Goal: Communication & Community: Share content

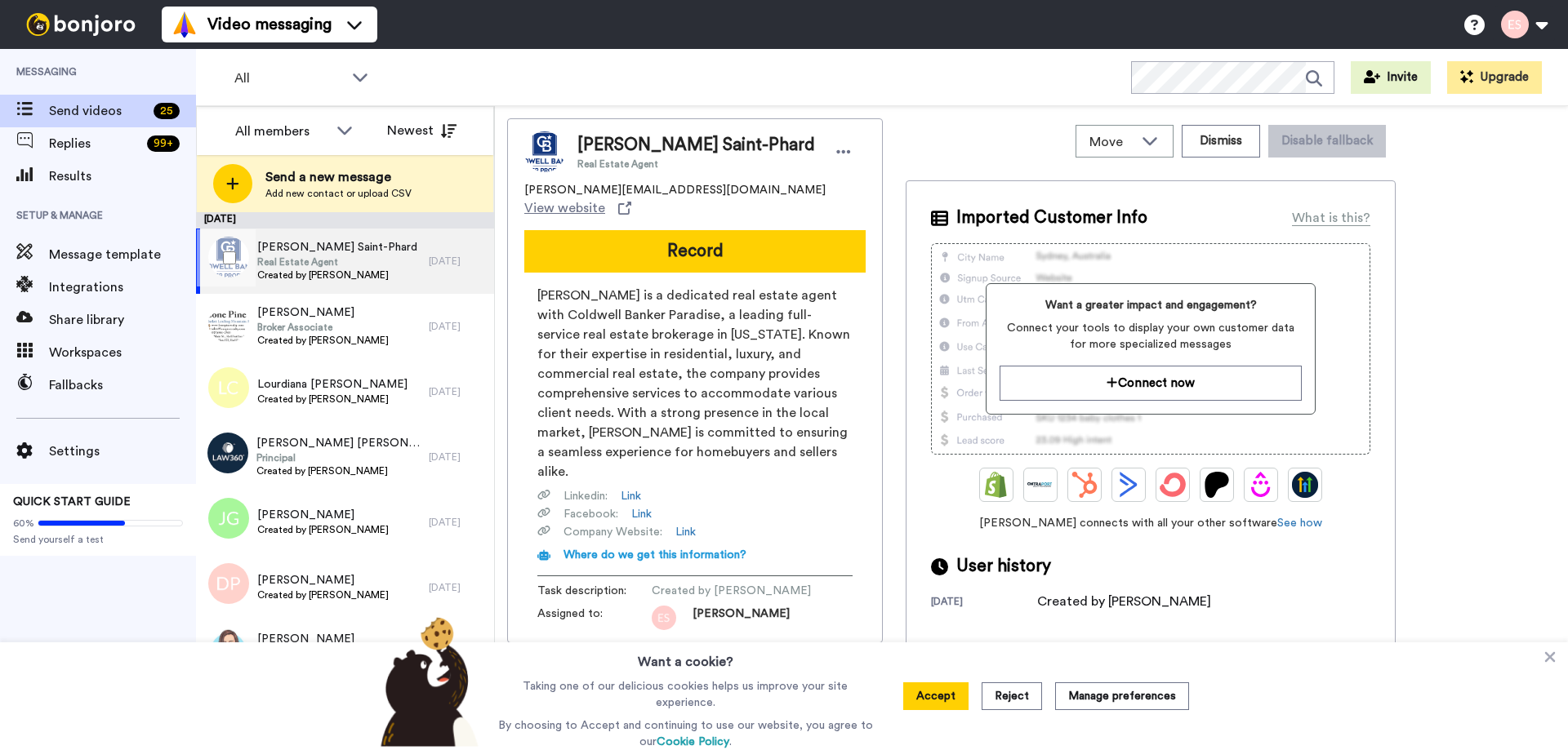
click at [678, 230] on button "Record" at bounding box center [695, 252] width 341 height 43
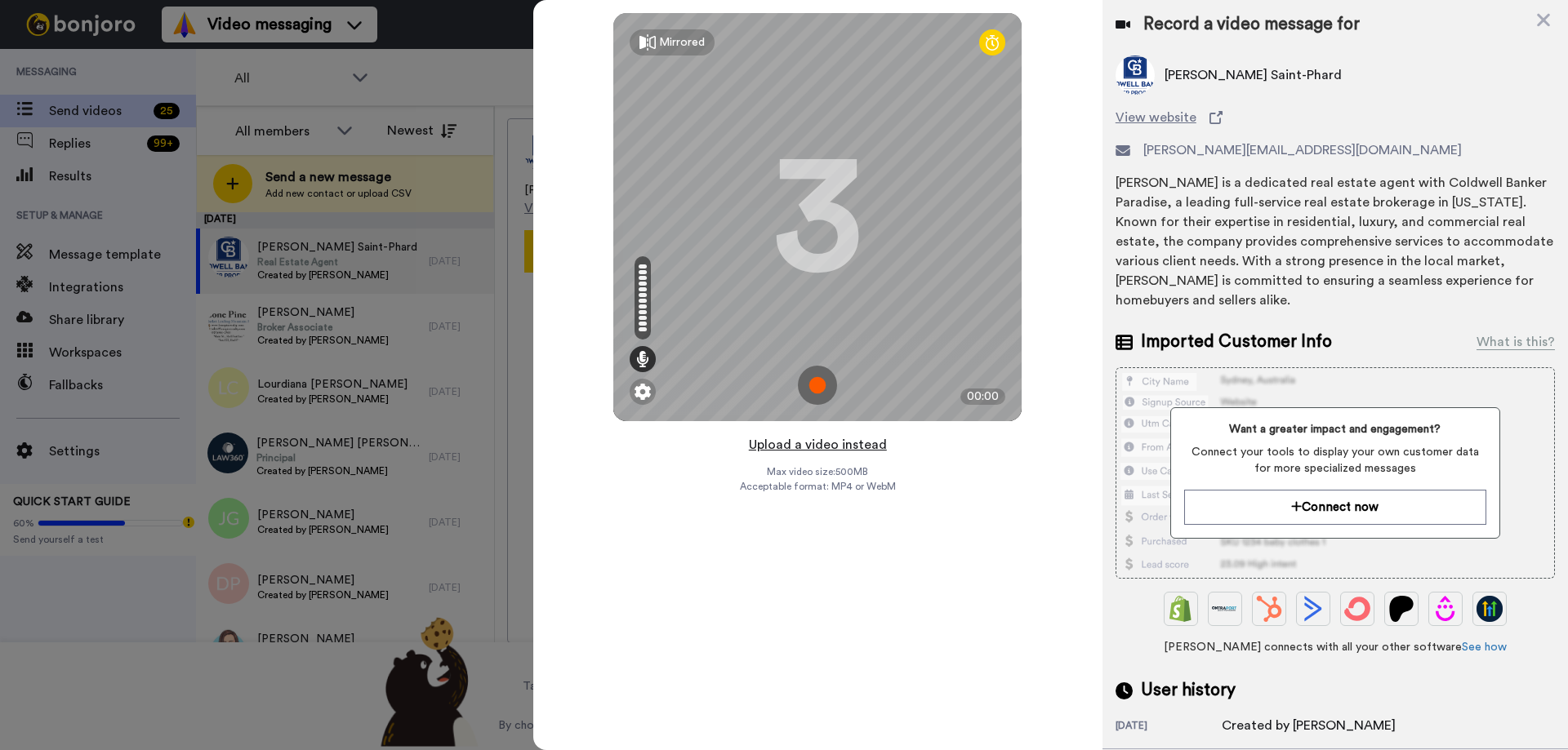
click at [833, 447] on button "Upload a video instead" at bounding box center [817, 444] width 148 height 21
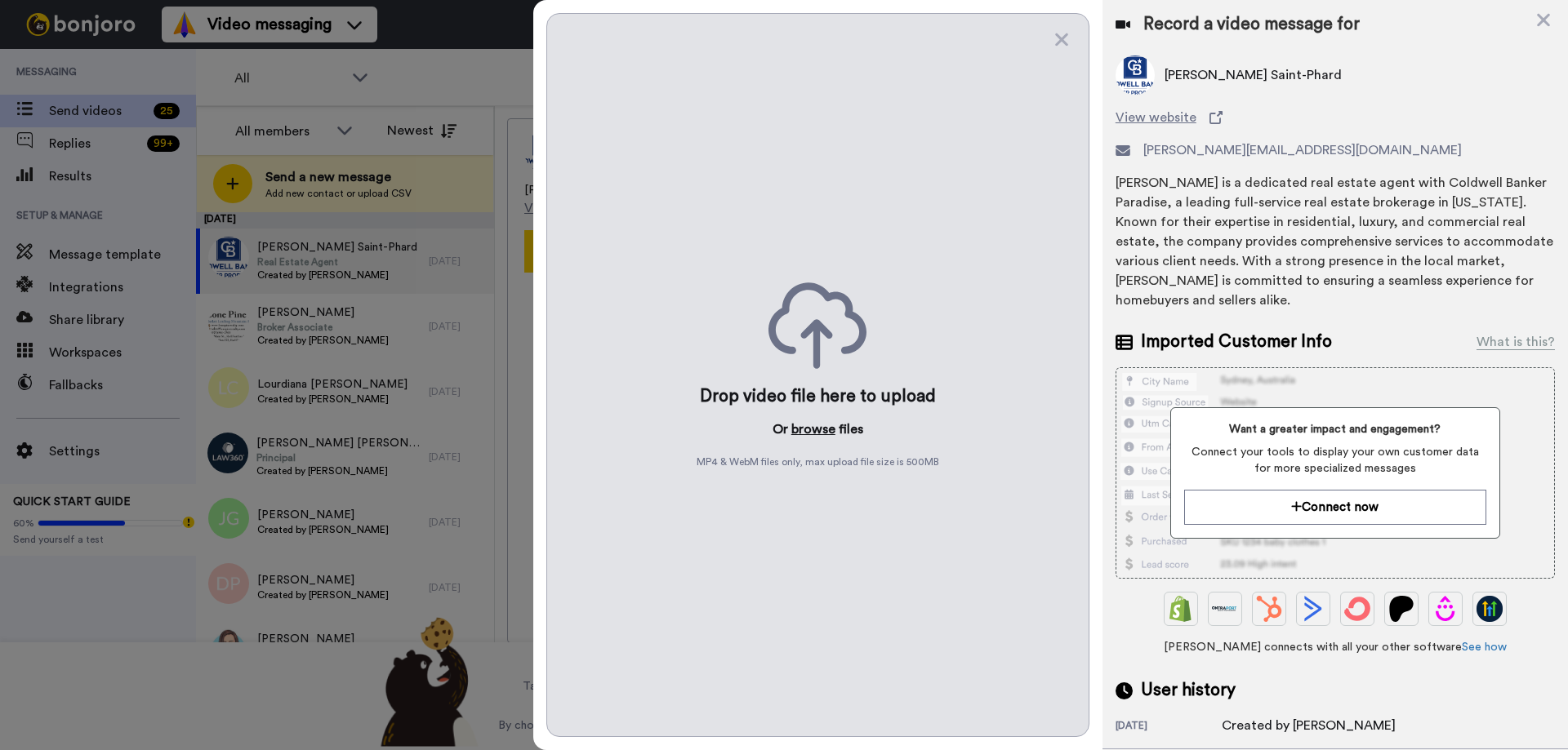
click at [799, 430] on button "browse" at bounding box center [812, 430] width 44 height 20
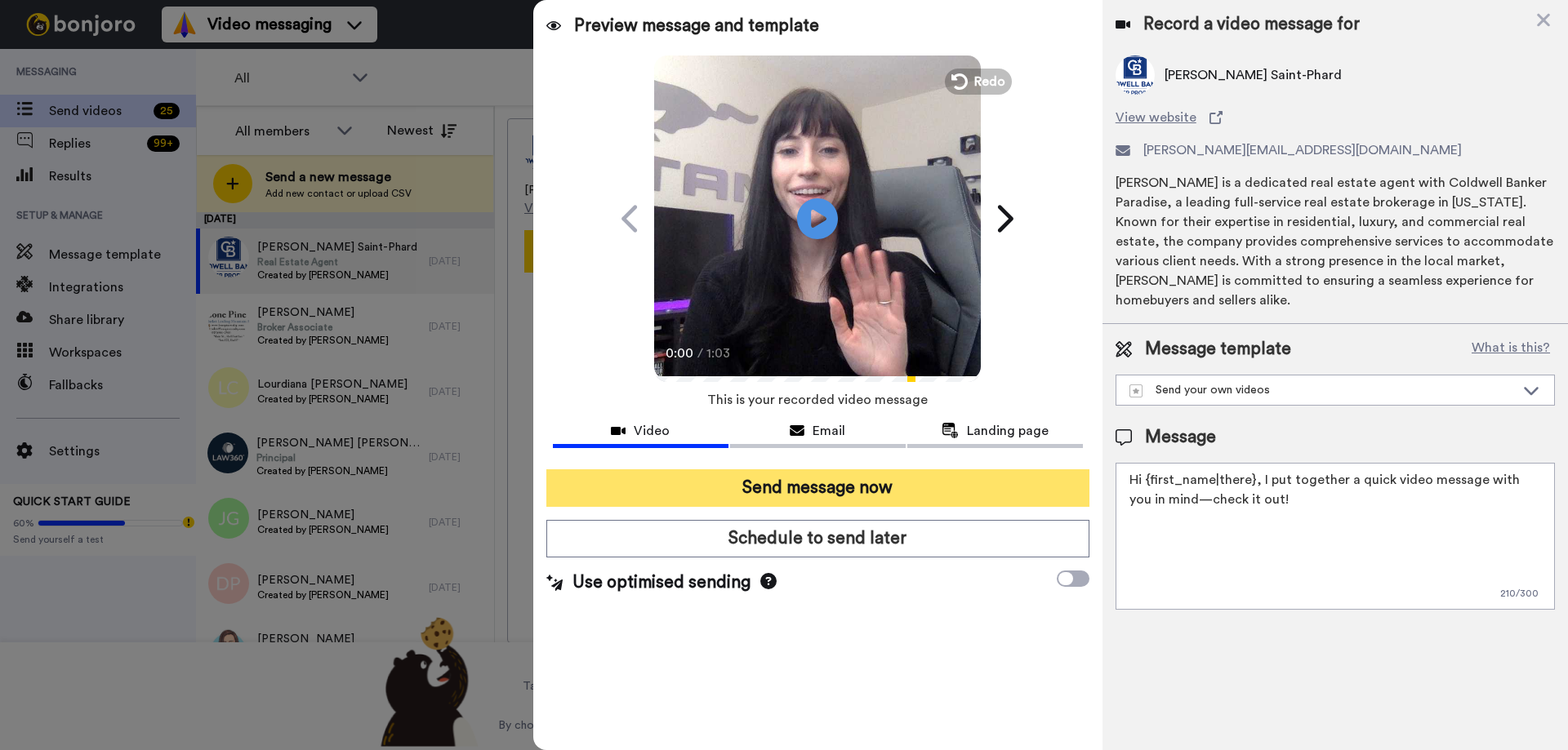
click at [798, 493] on button "Send message now" at bounding box center [817, 488] width 543 height 37
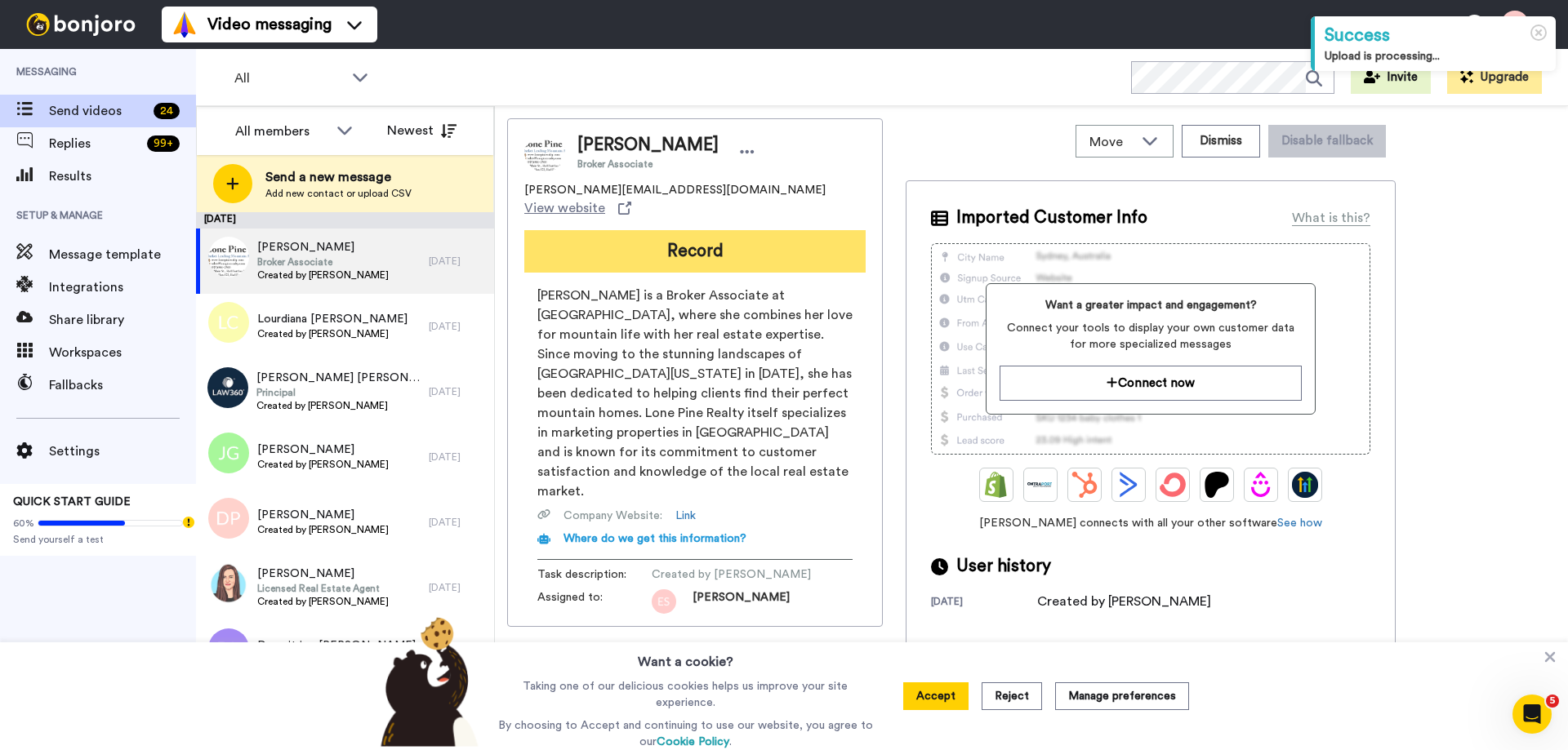
click at [605, 236] on button "Record" at bounding box center [695, 252] width 341 height 43
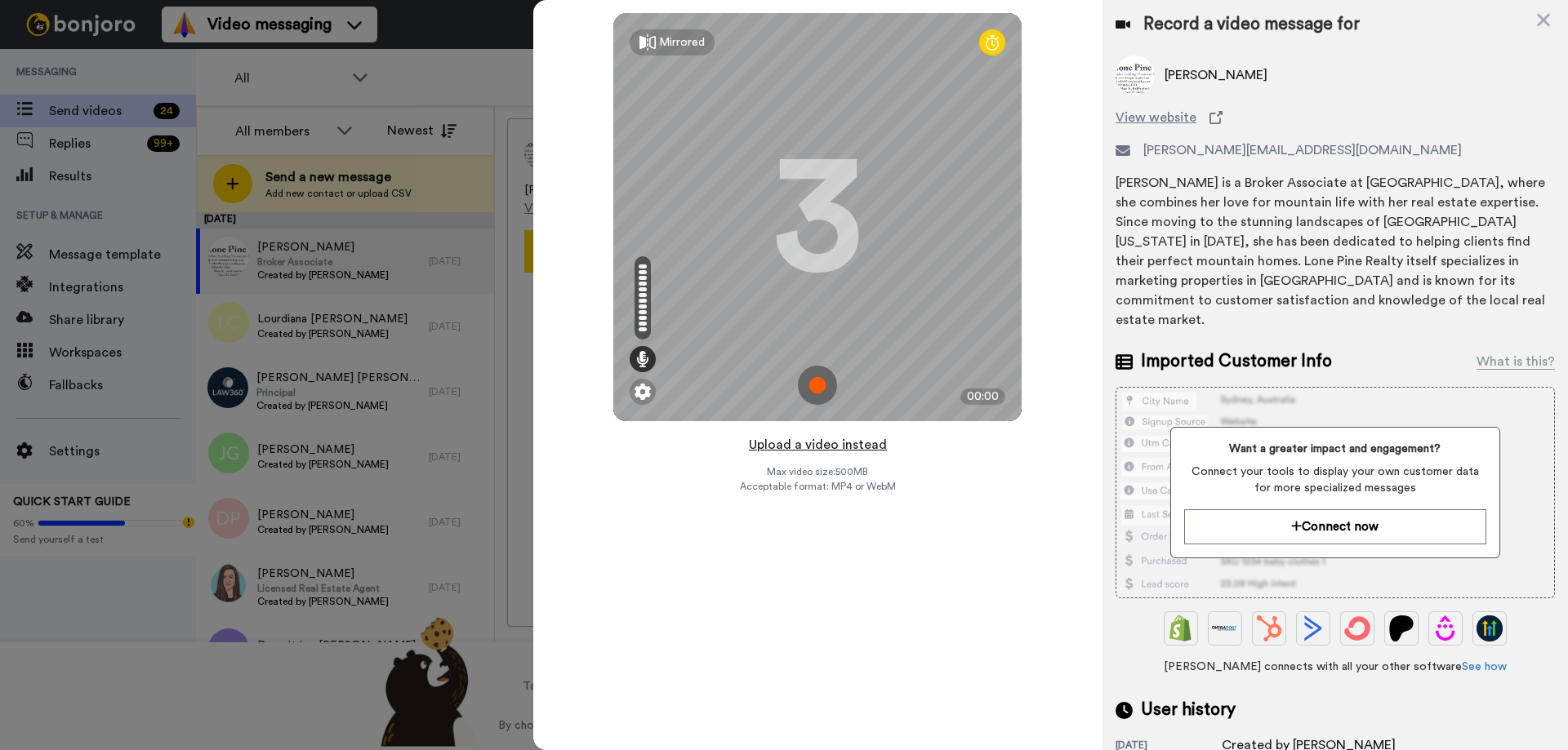
click at [812, 453] on button "Upload a video instead" at bounding box center [817, 444] width 148 height 21
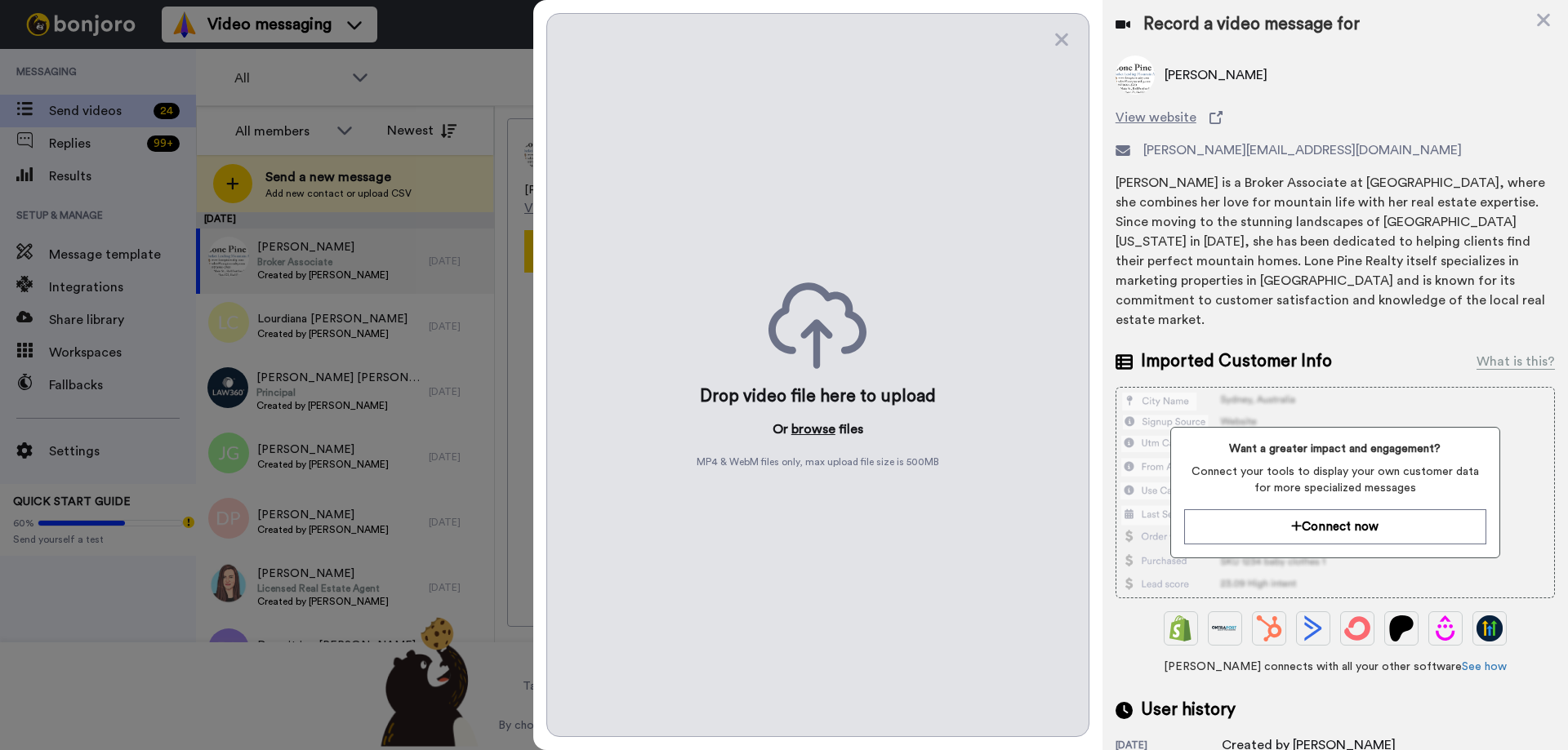
click at [807, 427] on button "browse" at bounding box center [812, 430] width 44 height 20
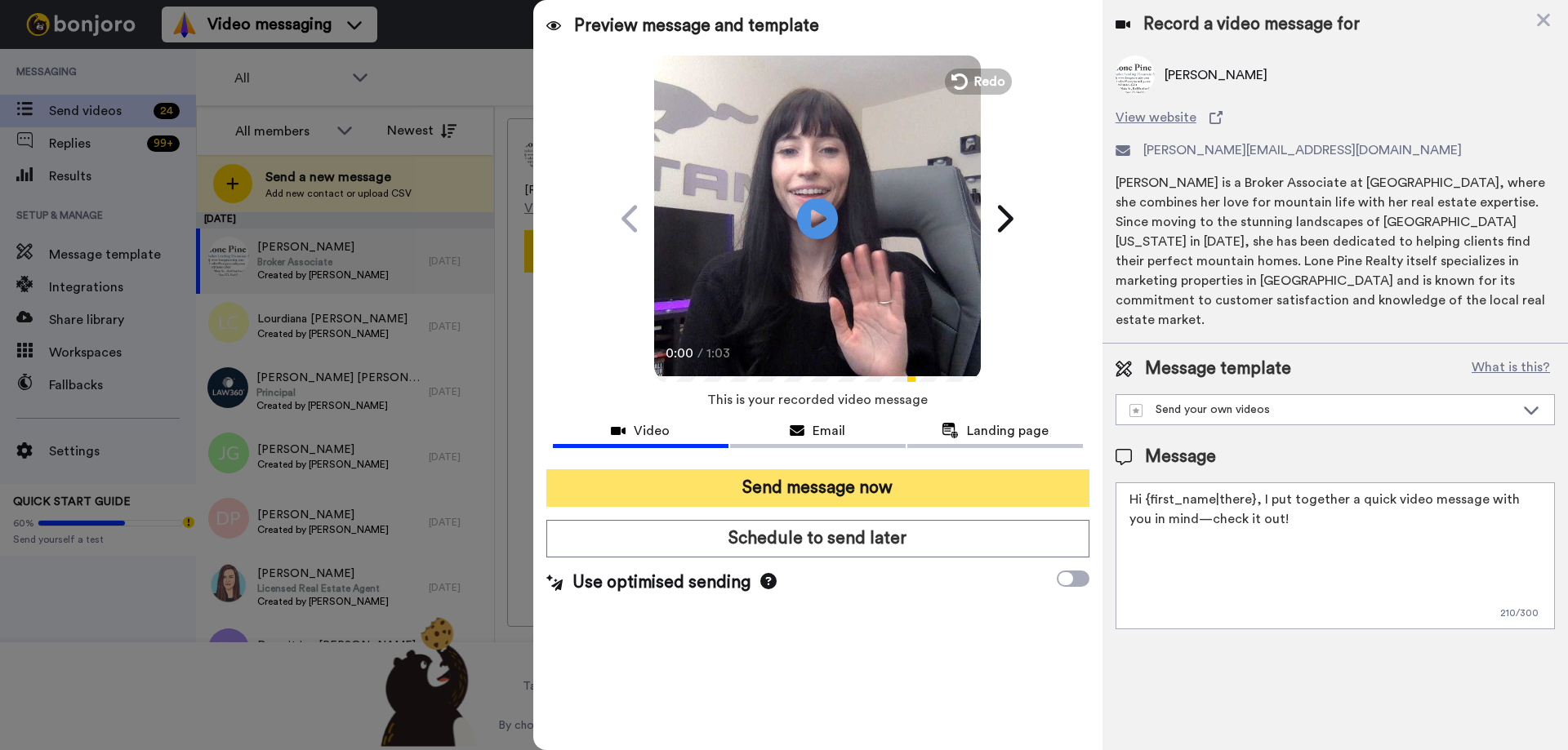
click at [745, 480] on button "Send message now" at bounding box center [817, 488] width 543 height 37
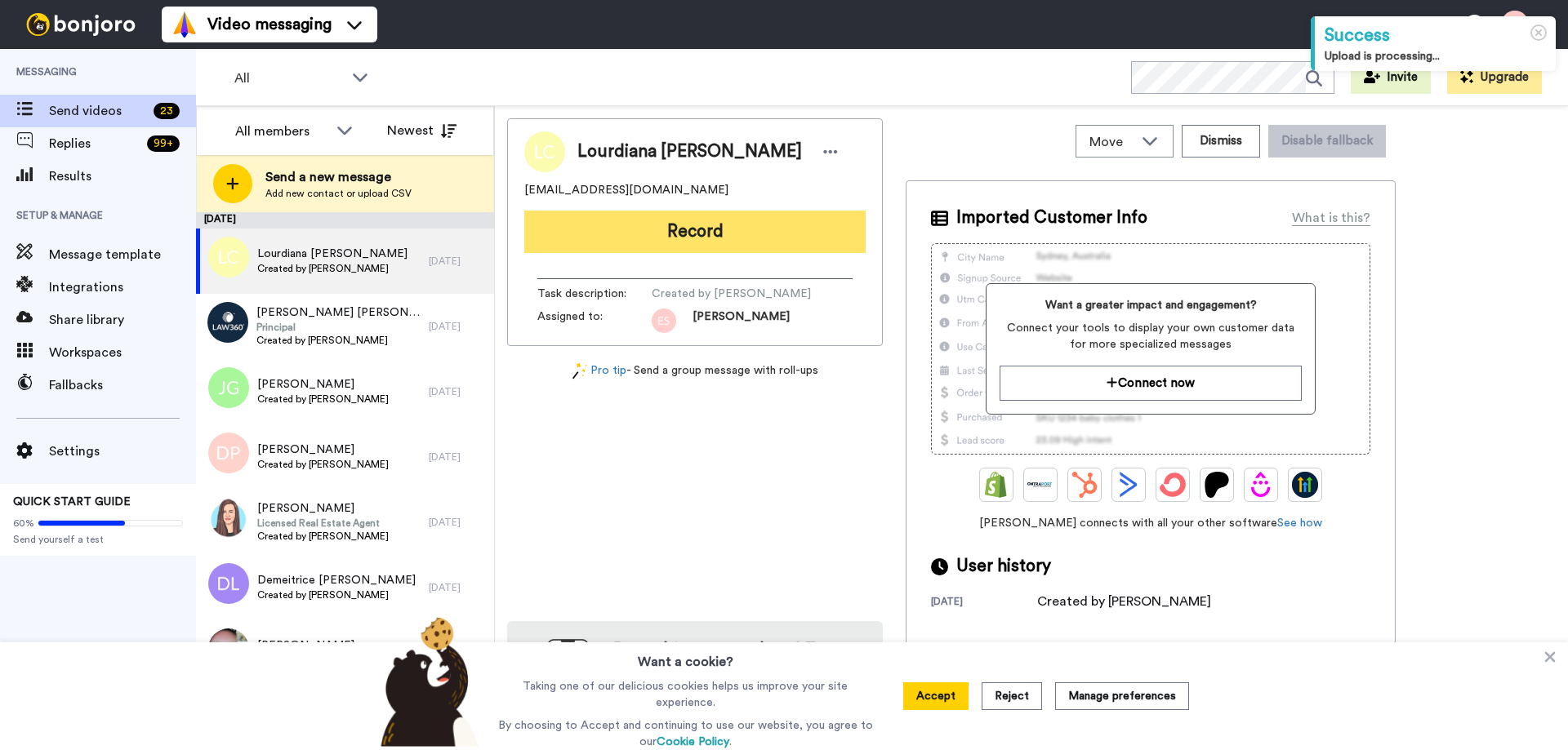
click at [654, 227] on button "Record" at bounding box center [695, 232] width 341 height 43
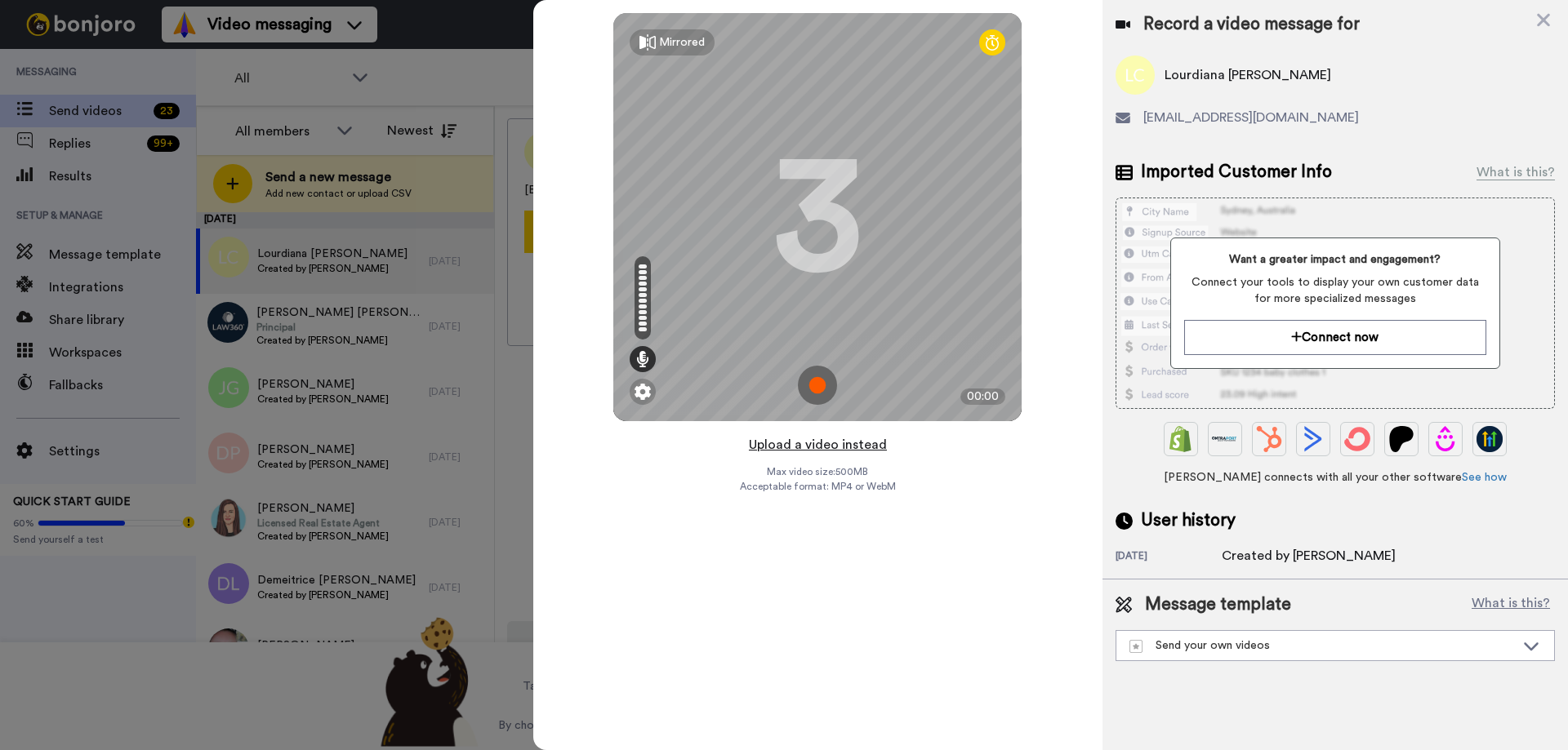
click at [792, 443] on button "Upload a video instead" at bounding box center [817, 444] width 148 height 21
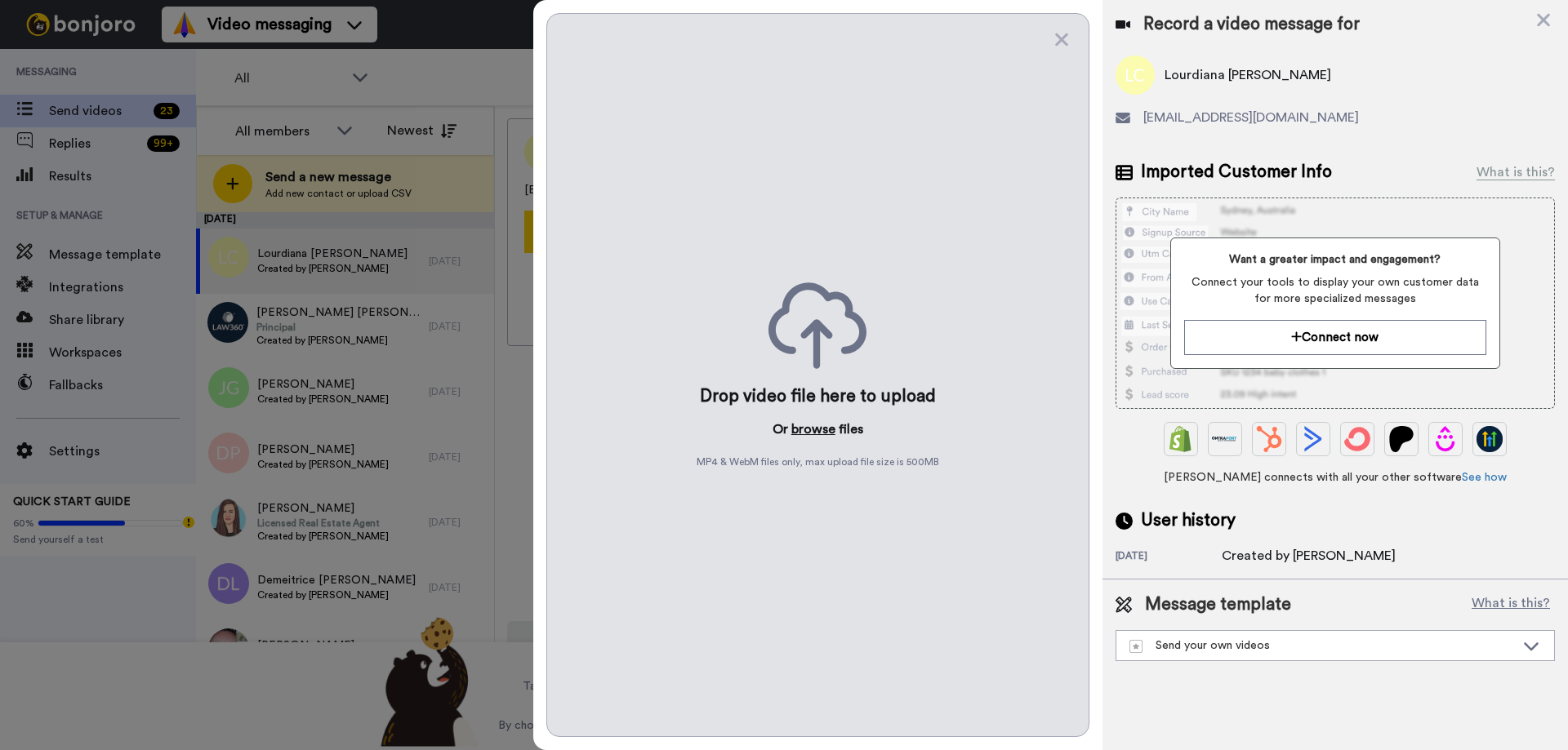
click at [797, 429] on button "browse" at bounding box center [812, 430] width 44 height 20
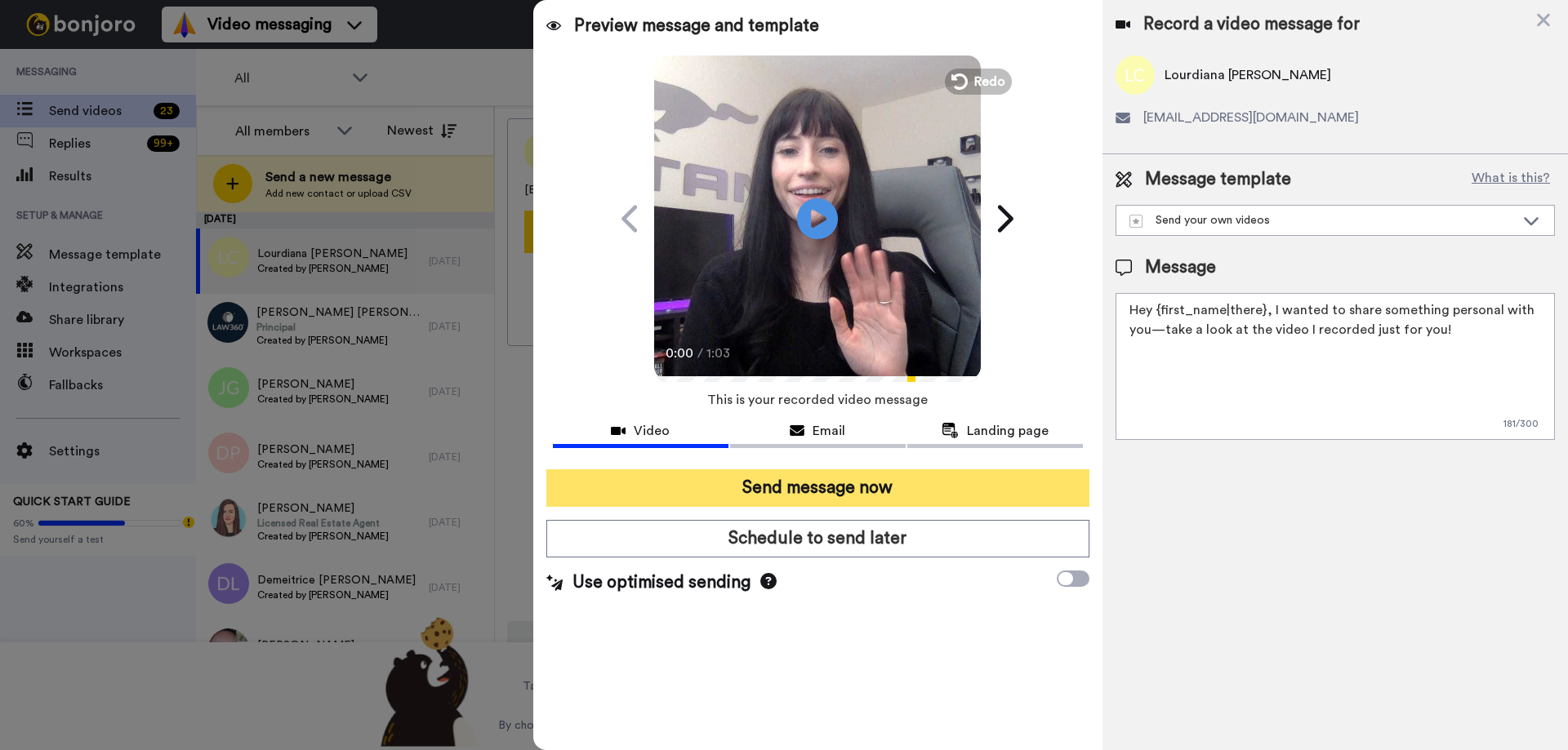
click at [829, 486] on button "Send message now" at bounding box center [817, 488] width 543 height 37
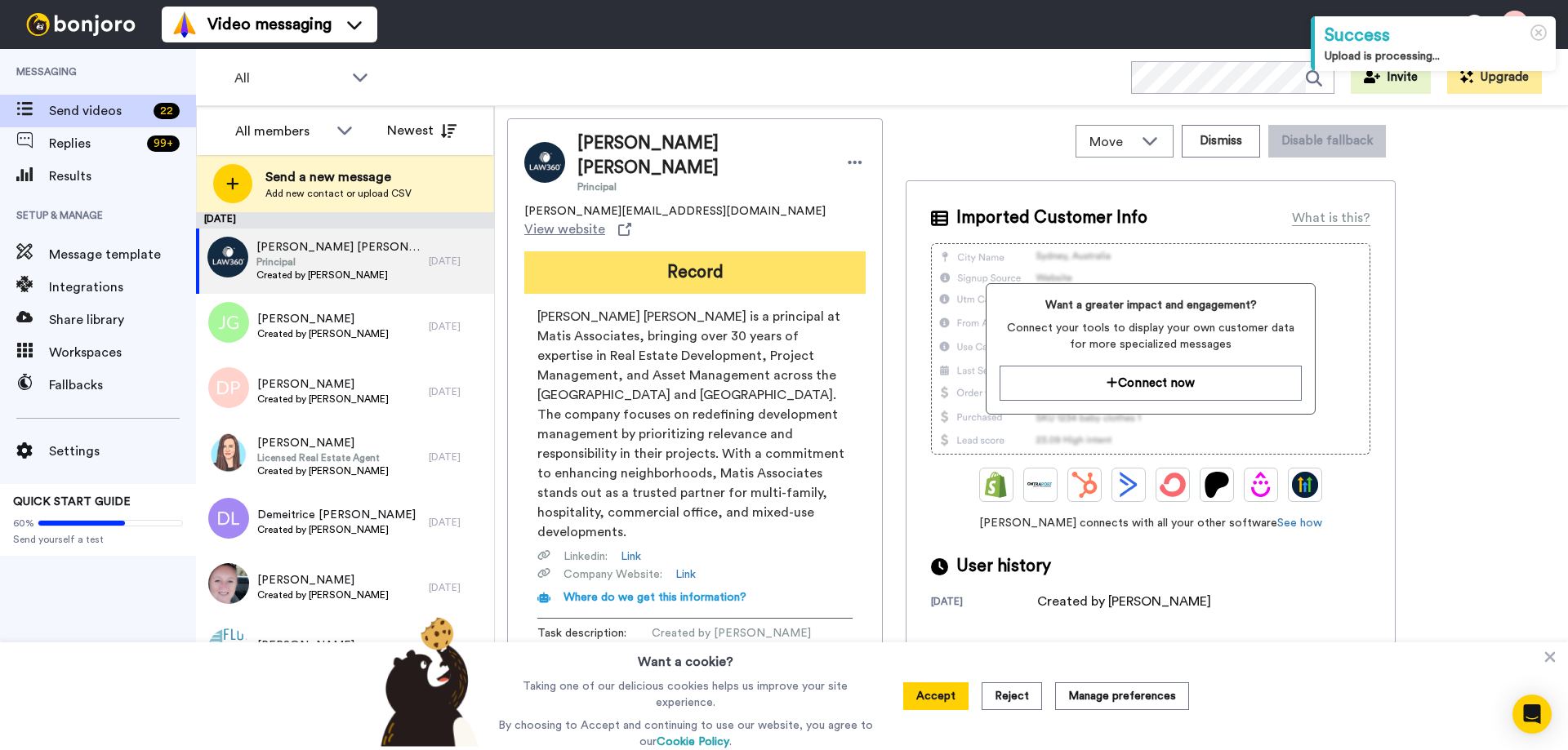
click at [639, 252] on button "Record" at bounding box center [695, 273] width 341 height 43
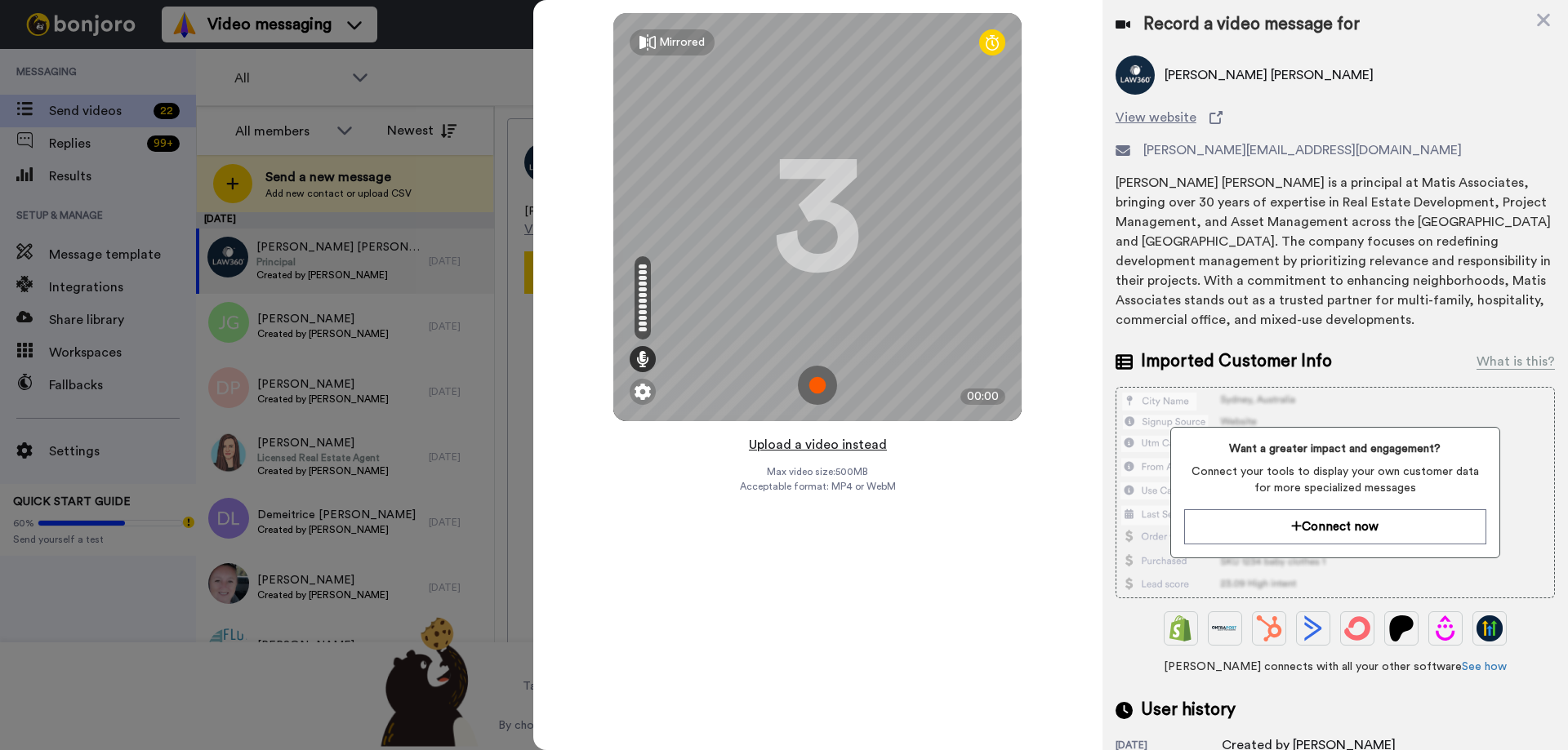
click at [850, 446] on button "Upload a video instead" at bounding box center [817, 444] width 148 height 21
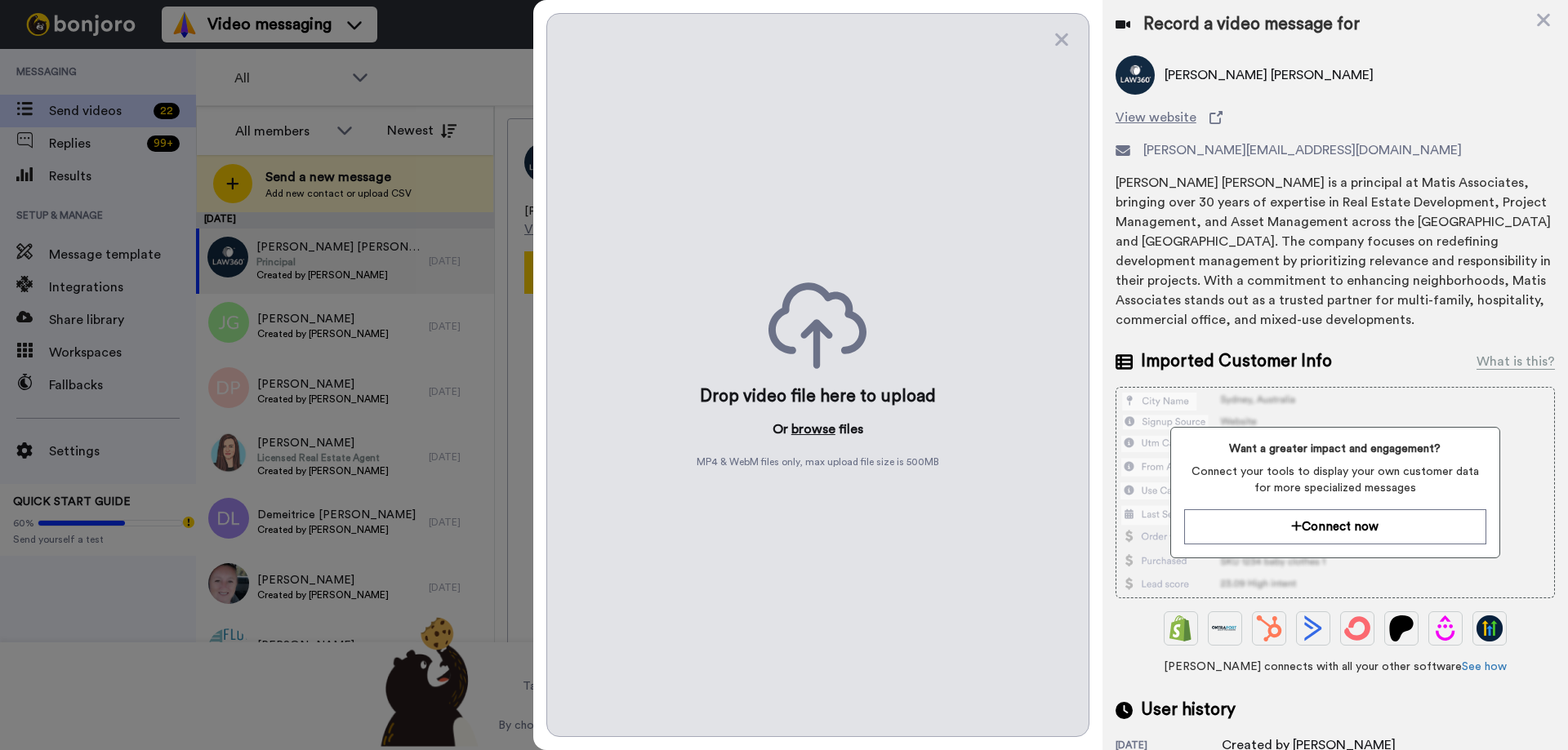
click at [810, 429] on button "browse" at bounding box center [812, 430] width 44 height 20
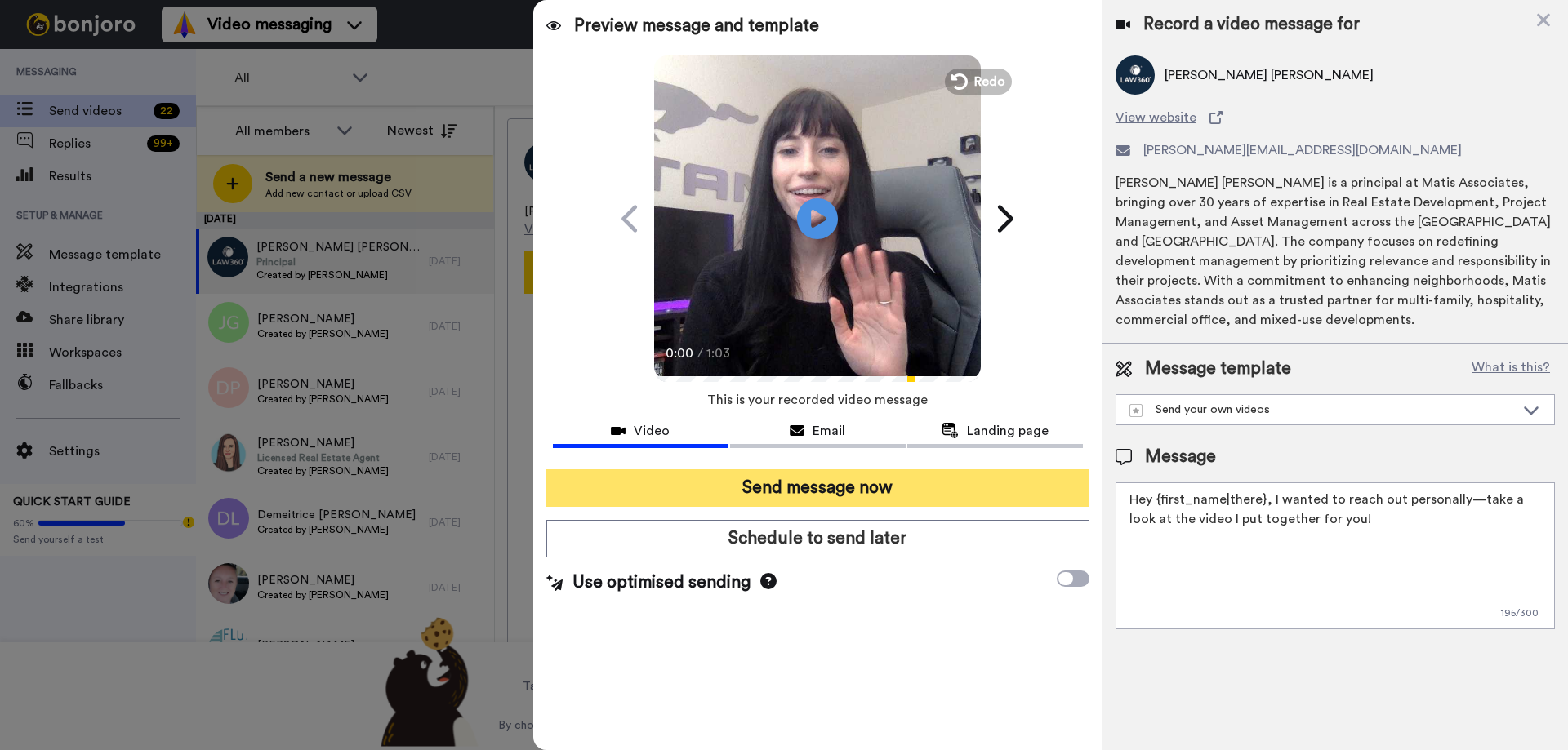
click at [801, 494] on button "Send message now" at bounding box center [817, 488] width 543 height 37
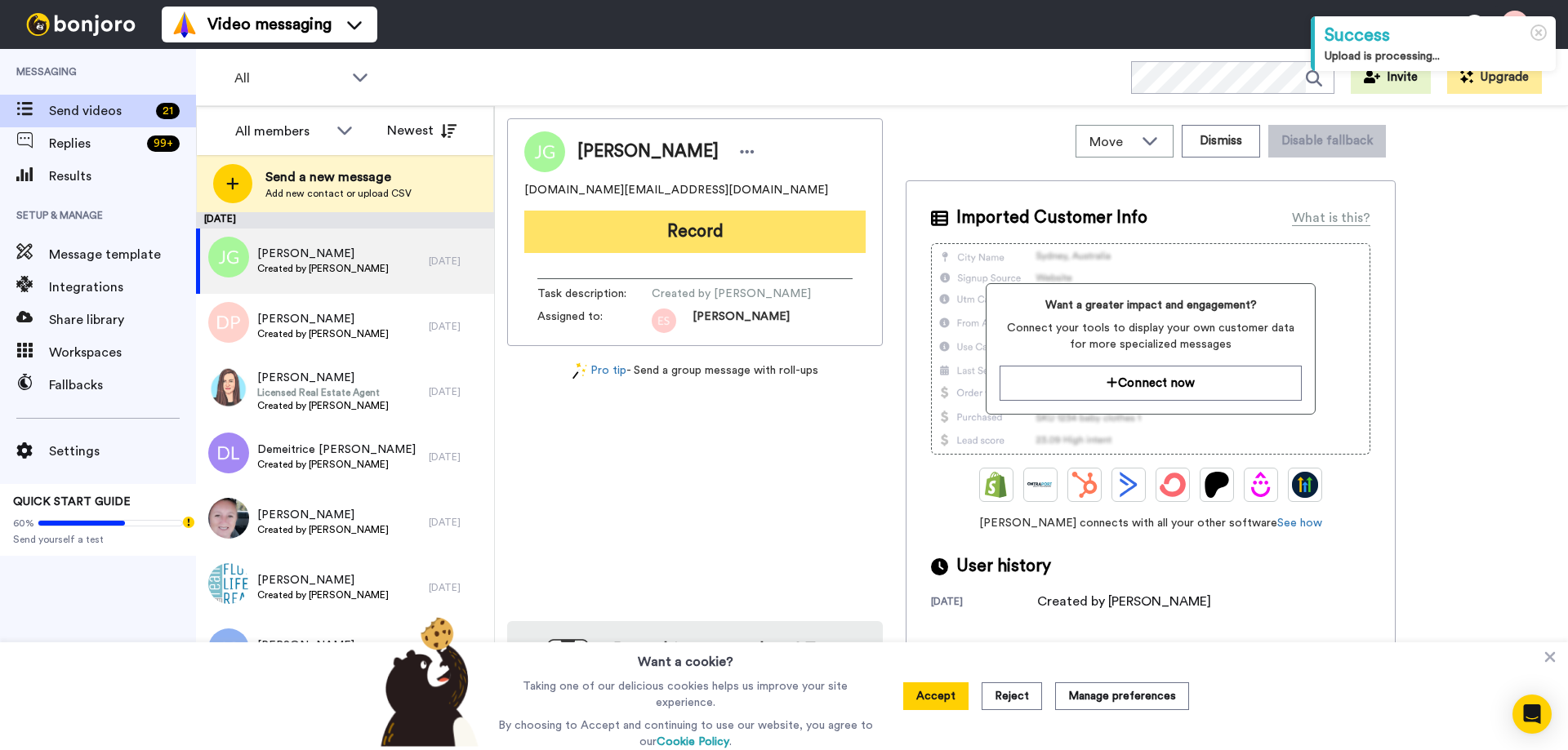
click at [712, 233] on button "Record" at bounding box center [695, 232] width 341 height 43
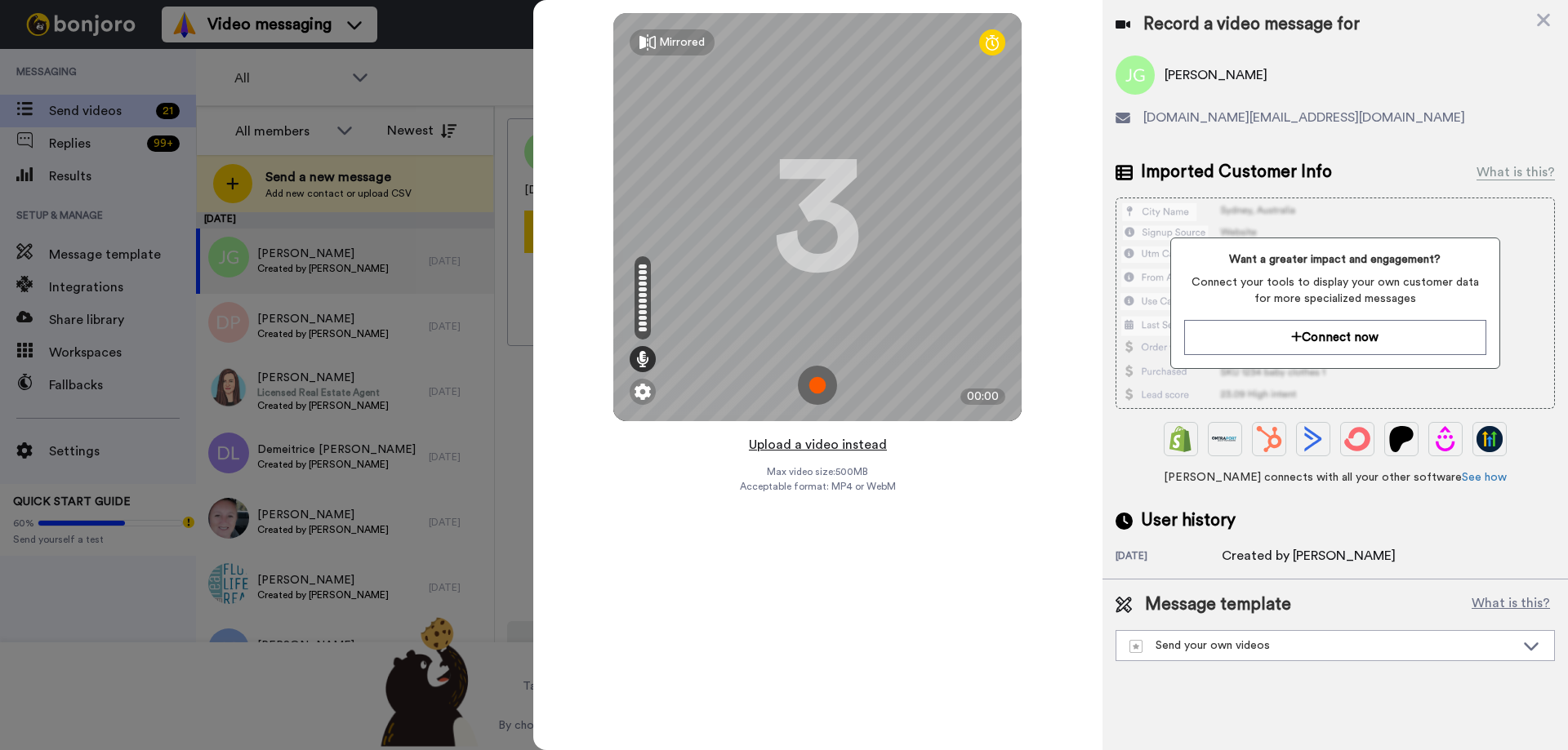
click at [826, 449] on button "Upload a video instead" at bounding box center [817, 444] width 148 height 21
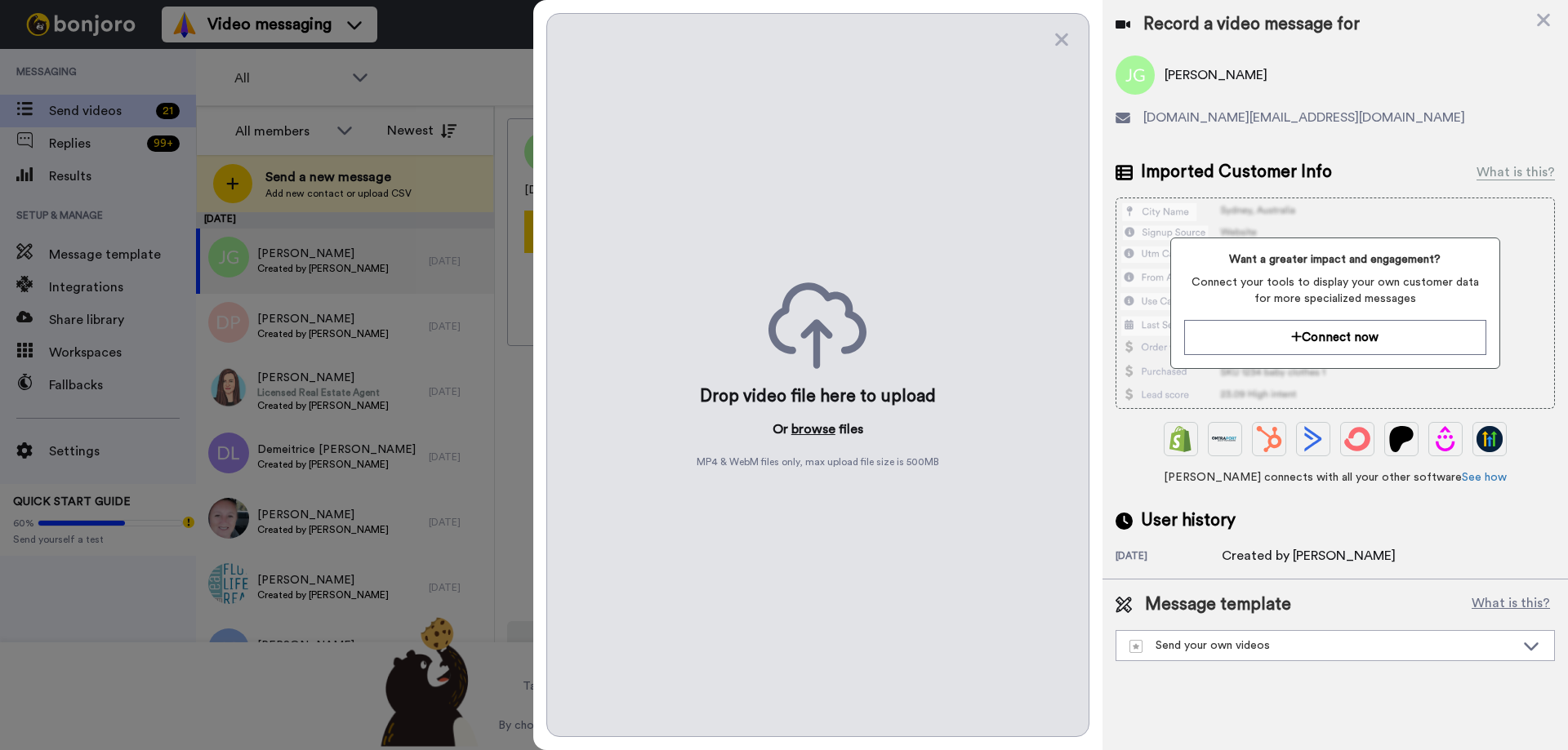
click at [810, 432] on button "browse" at bounding box center [812, 430] width 44 height 20
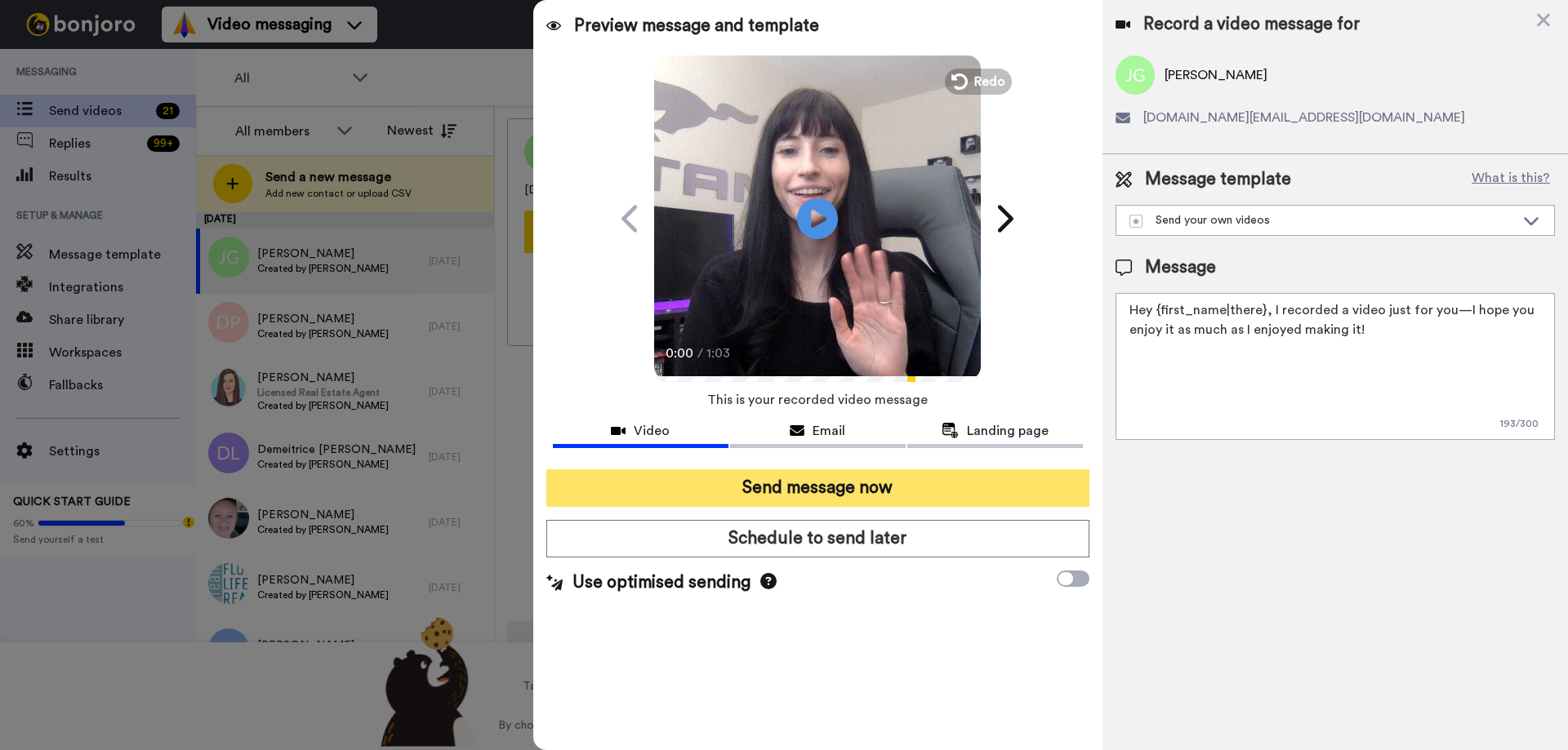
click at [812, 484] on button "Send message now" at bounding box center [817, 488] width 543 height 37
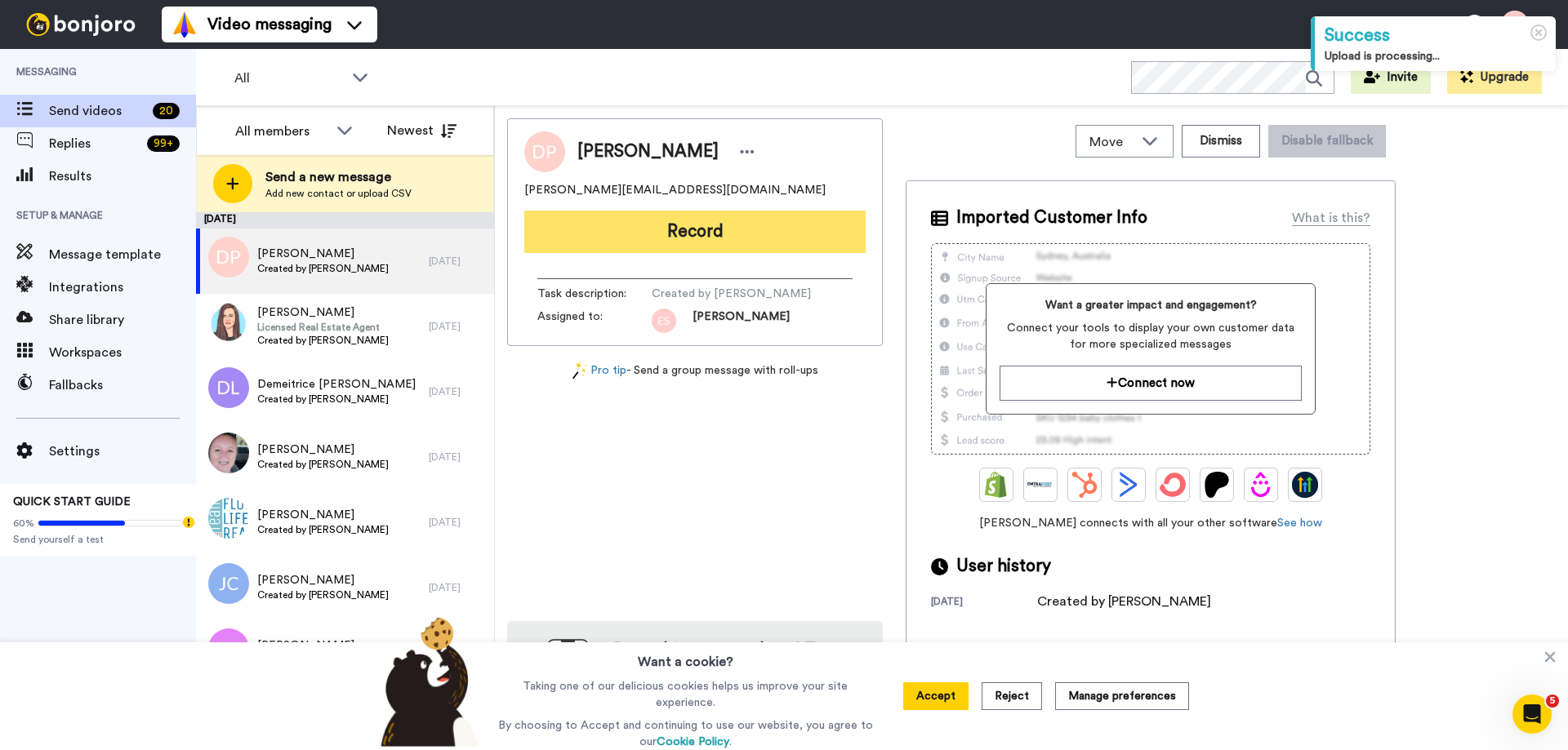
click at [690, 220] on button "Record" at bounding box center [695, 232] width 341 height 43
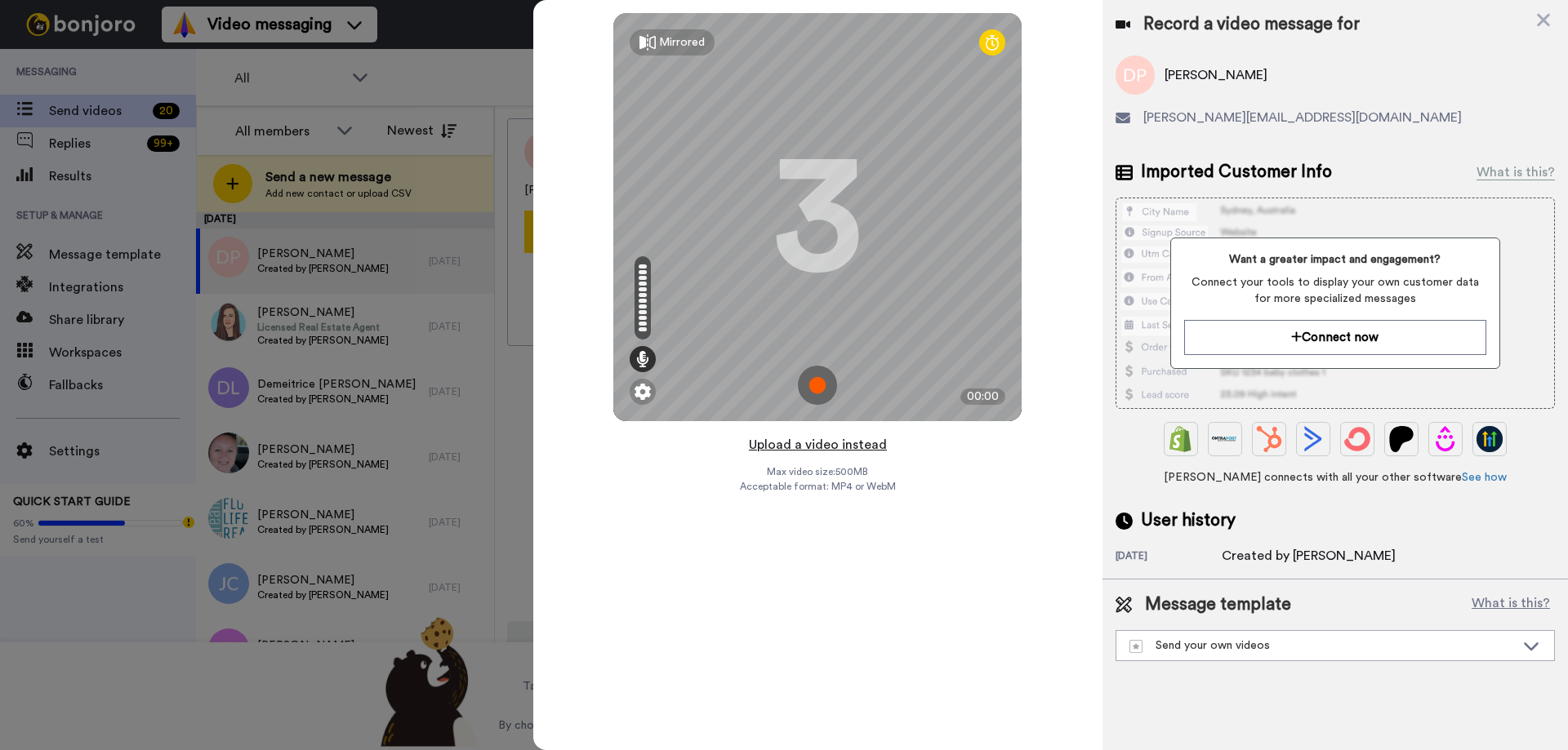
click at [828, 447] on button "Upload a video instead" at bounding box center [817, 444] width 148 height 21
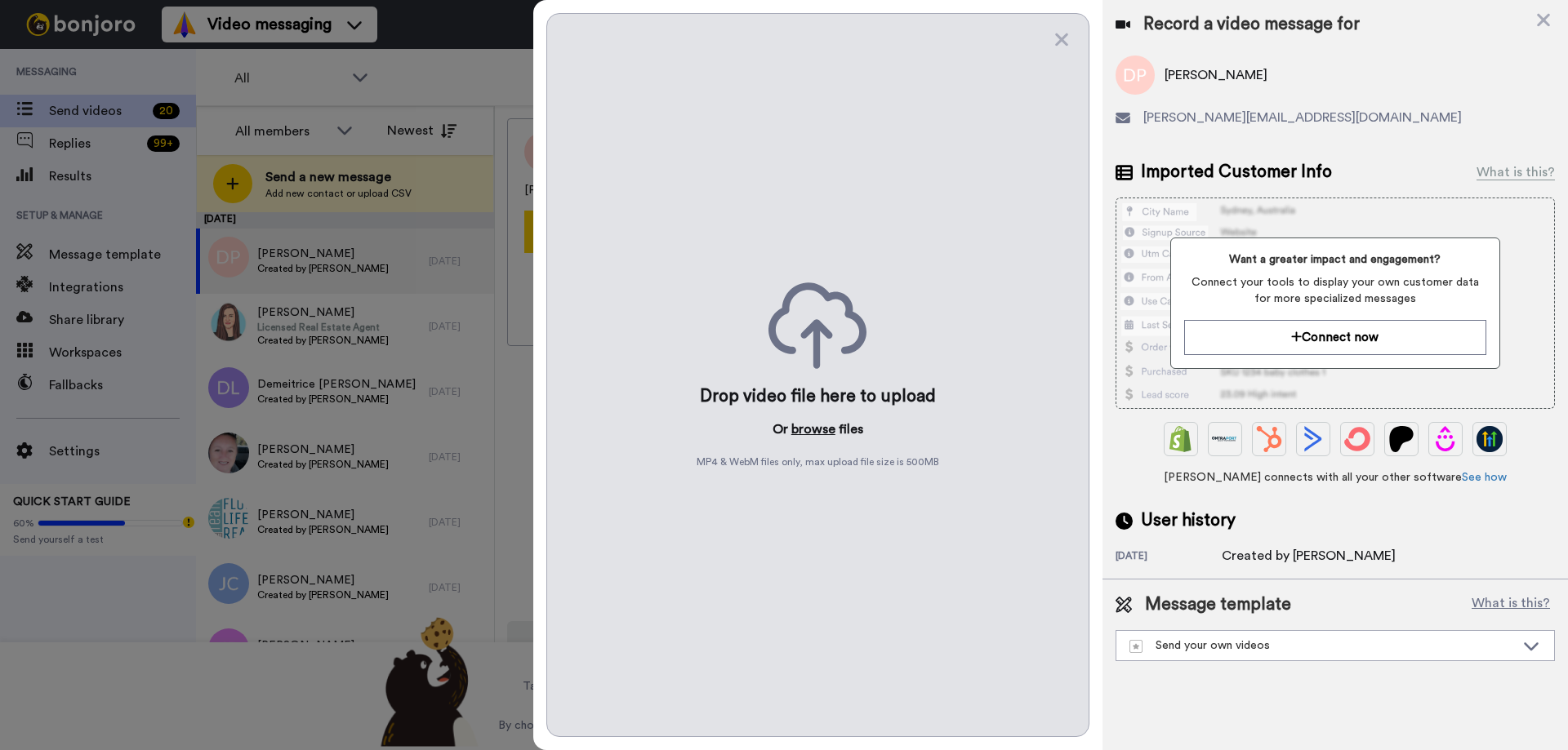
click at [811, 430] on button "browse" at bounding box center [812, 430] width 44 height 20
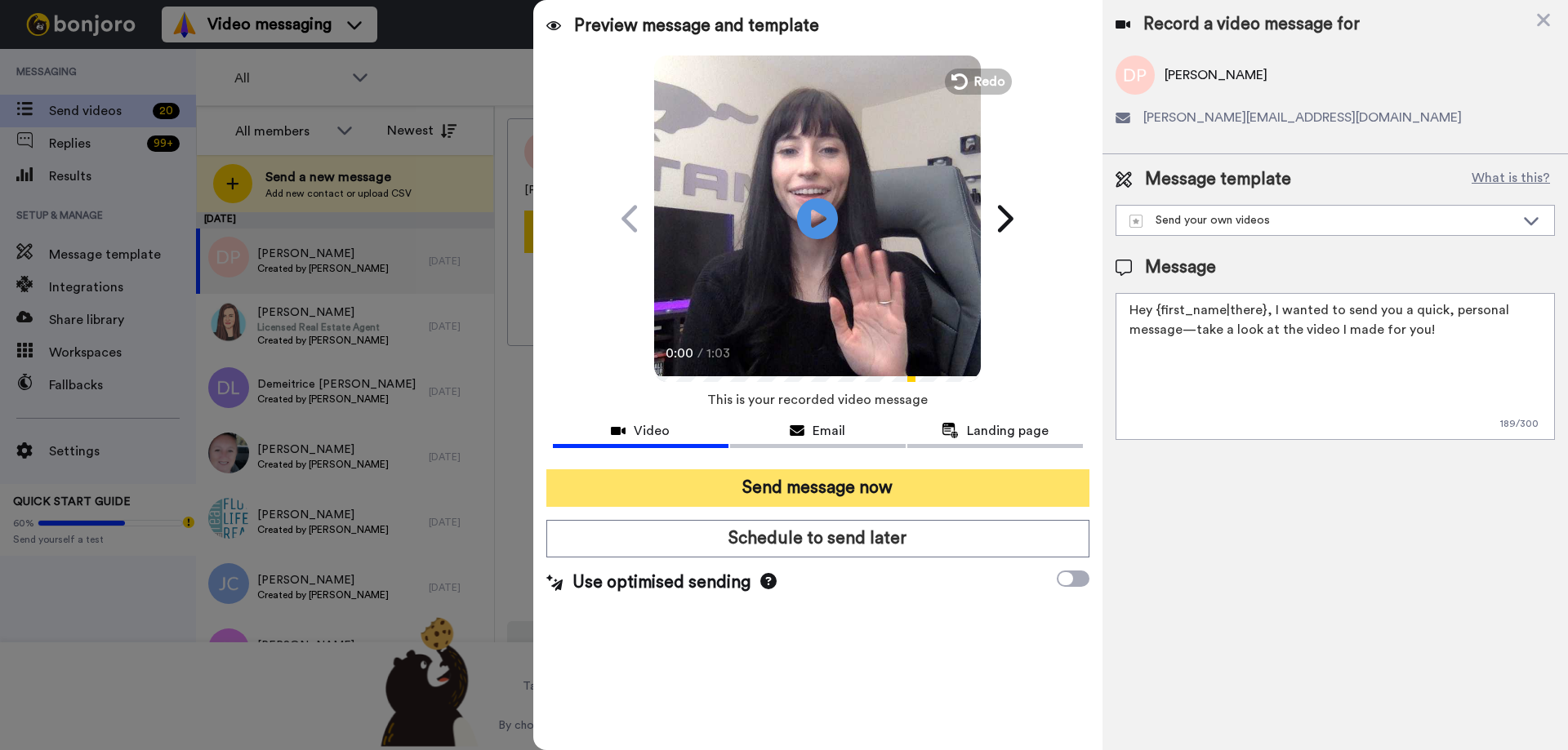
click at [825, 484] on button "Send message now" at bounding box center [817, 488] width 543 height 37
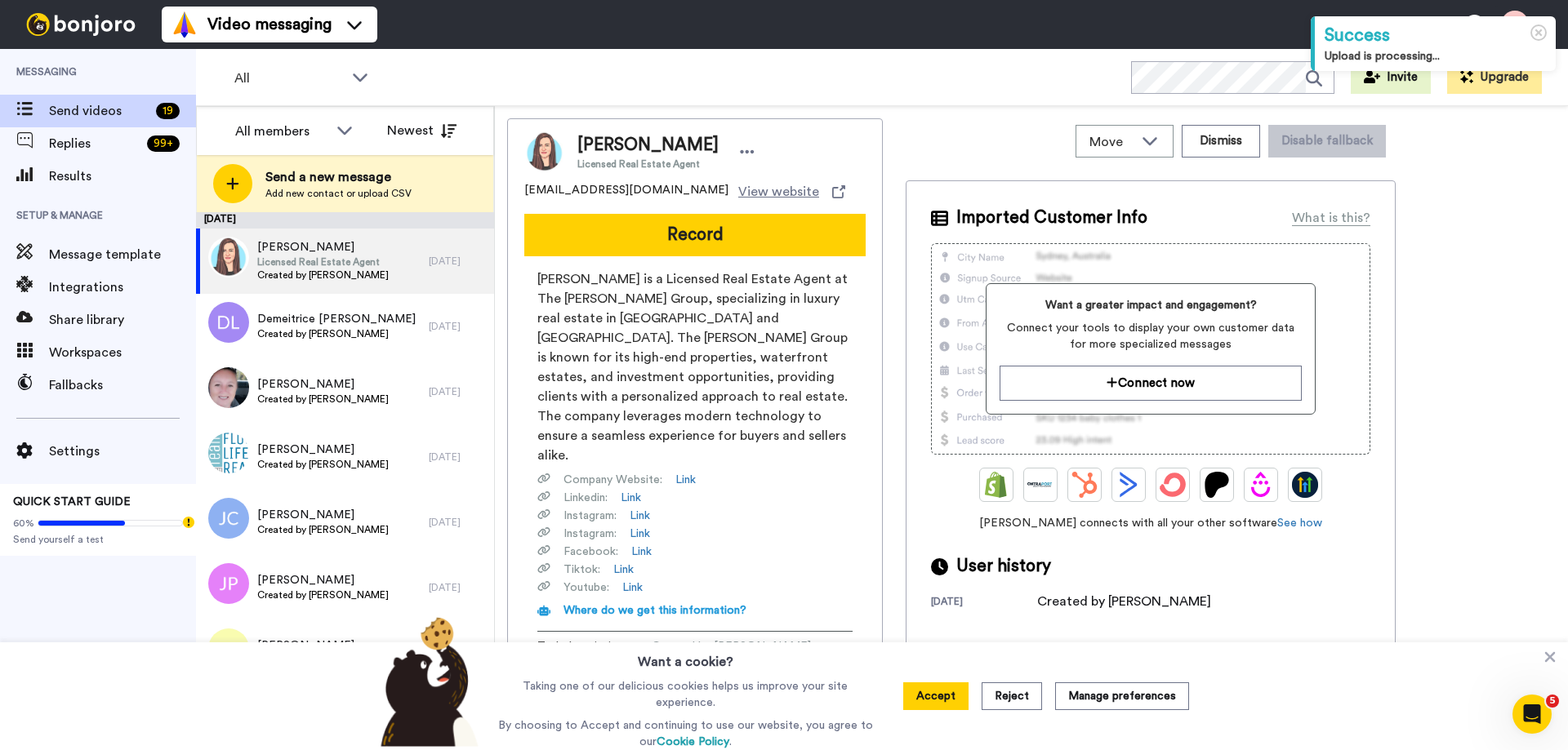
drag, startPoint x: 617, startPoint y: 239, endPoint x: 623, endPoint y: 250, distance: 12.5
click at [618, 239] on button "Record" at bounding box center [695, 236] width 341 height 43
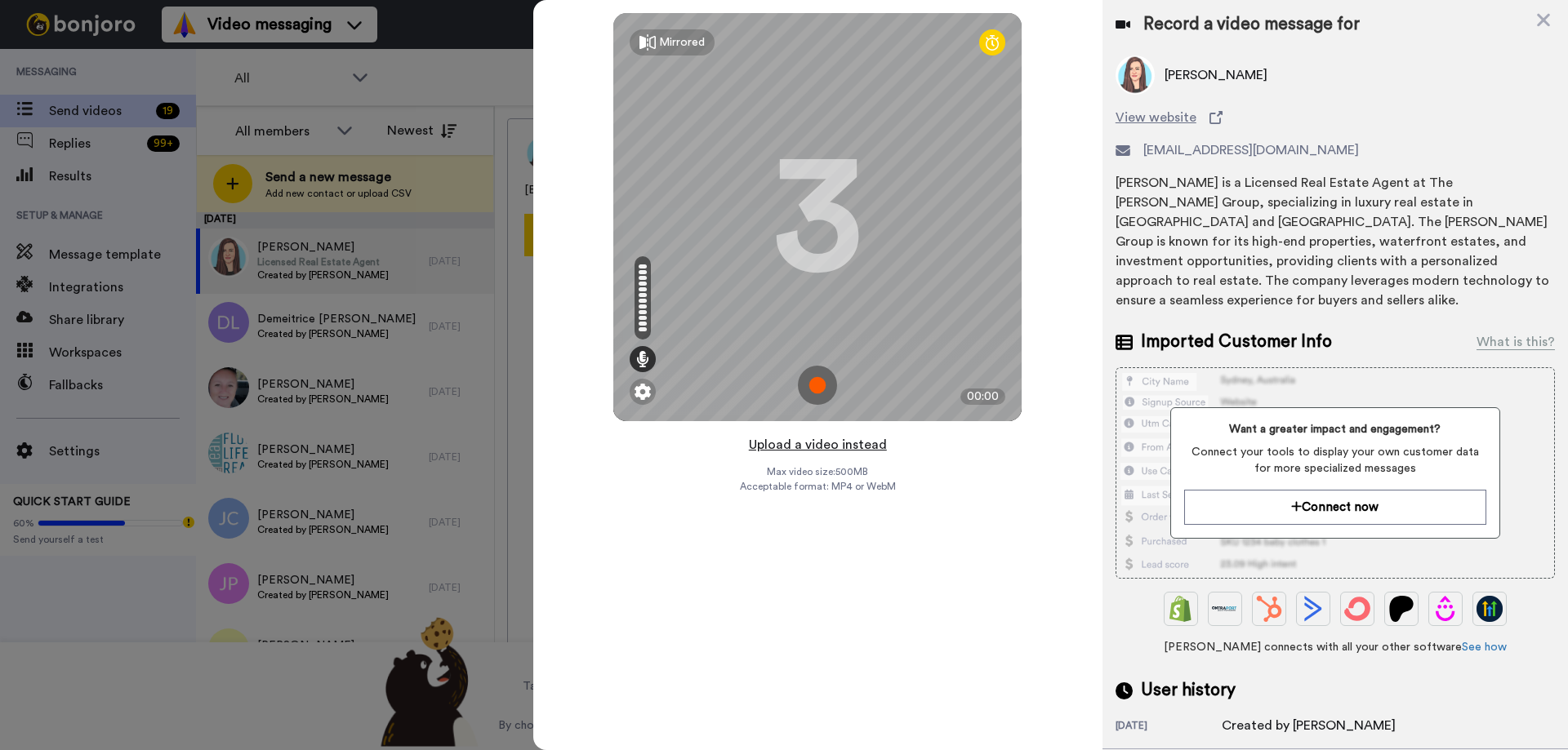
click at [843, 445] on button "Upload a video instead" at bounding box center [817, 444] width 148 height 21
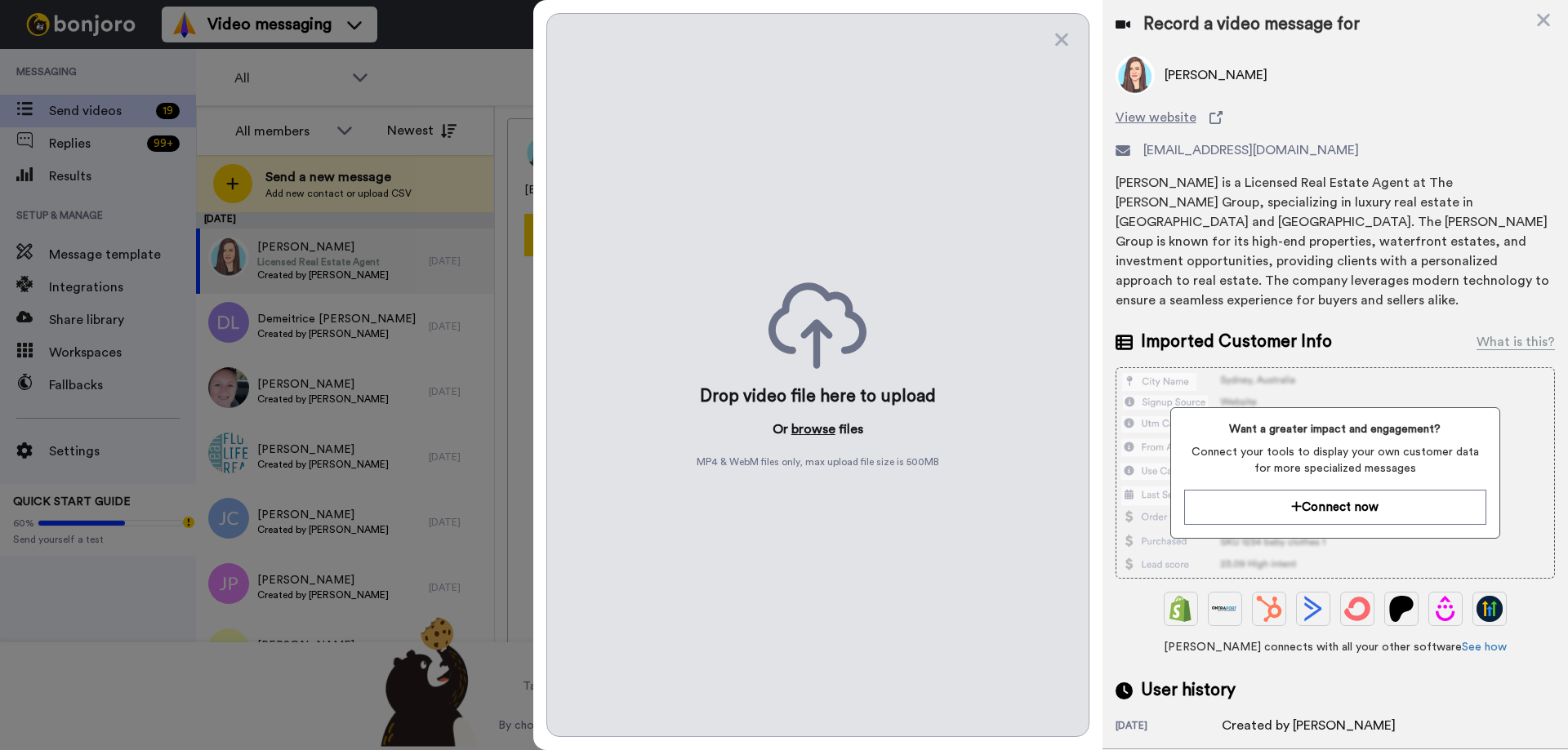
click at [806, 430] on button "browse" at bounding box center [812, 430] width 44 height 20
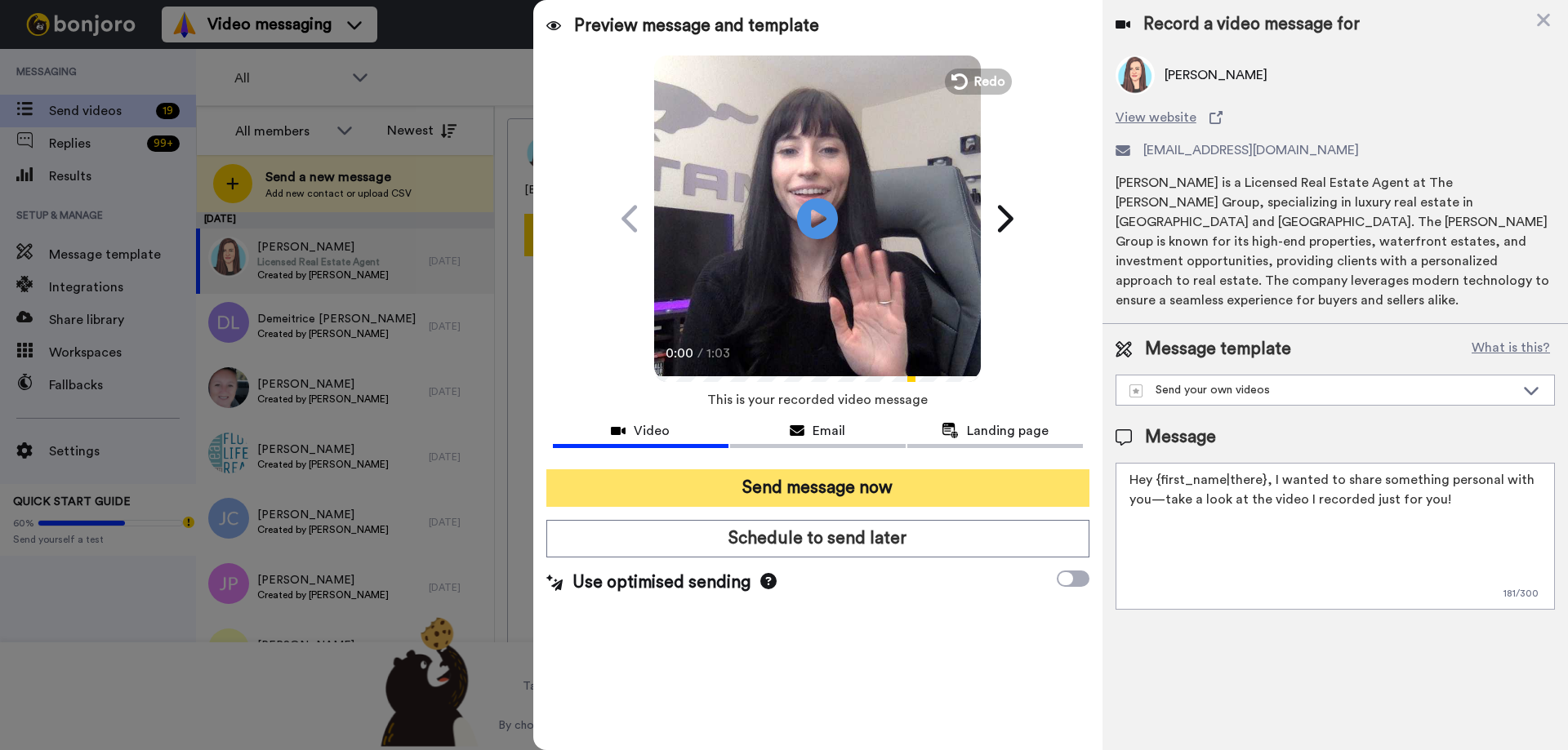
click at [785, 486] on button "Send message now" at bounding box center [817, 488] width 543 height 37
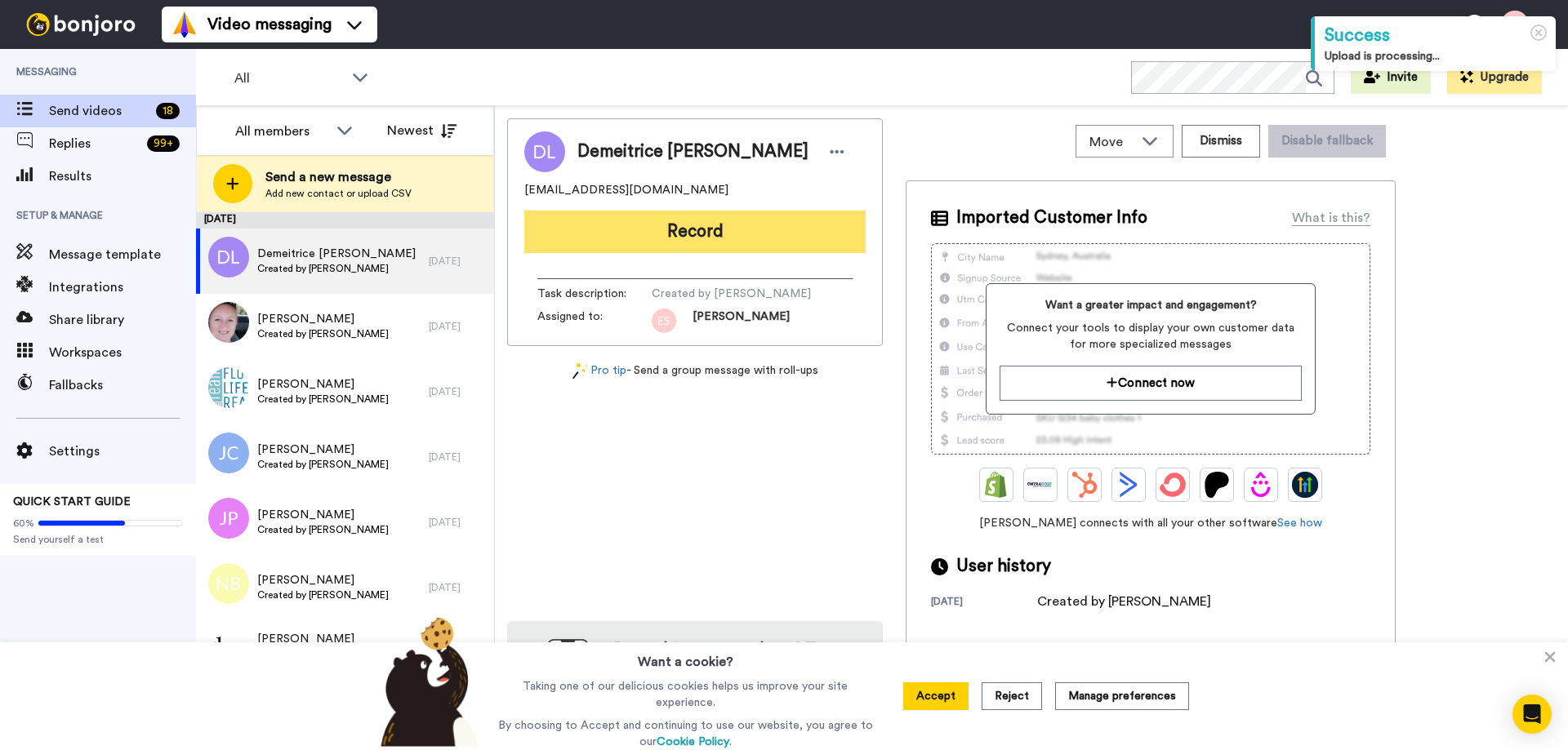
click at [686, 225] on button "Record" at bounding box center [695, 232] width 341 height 43
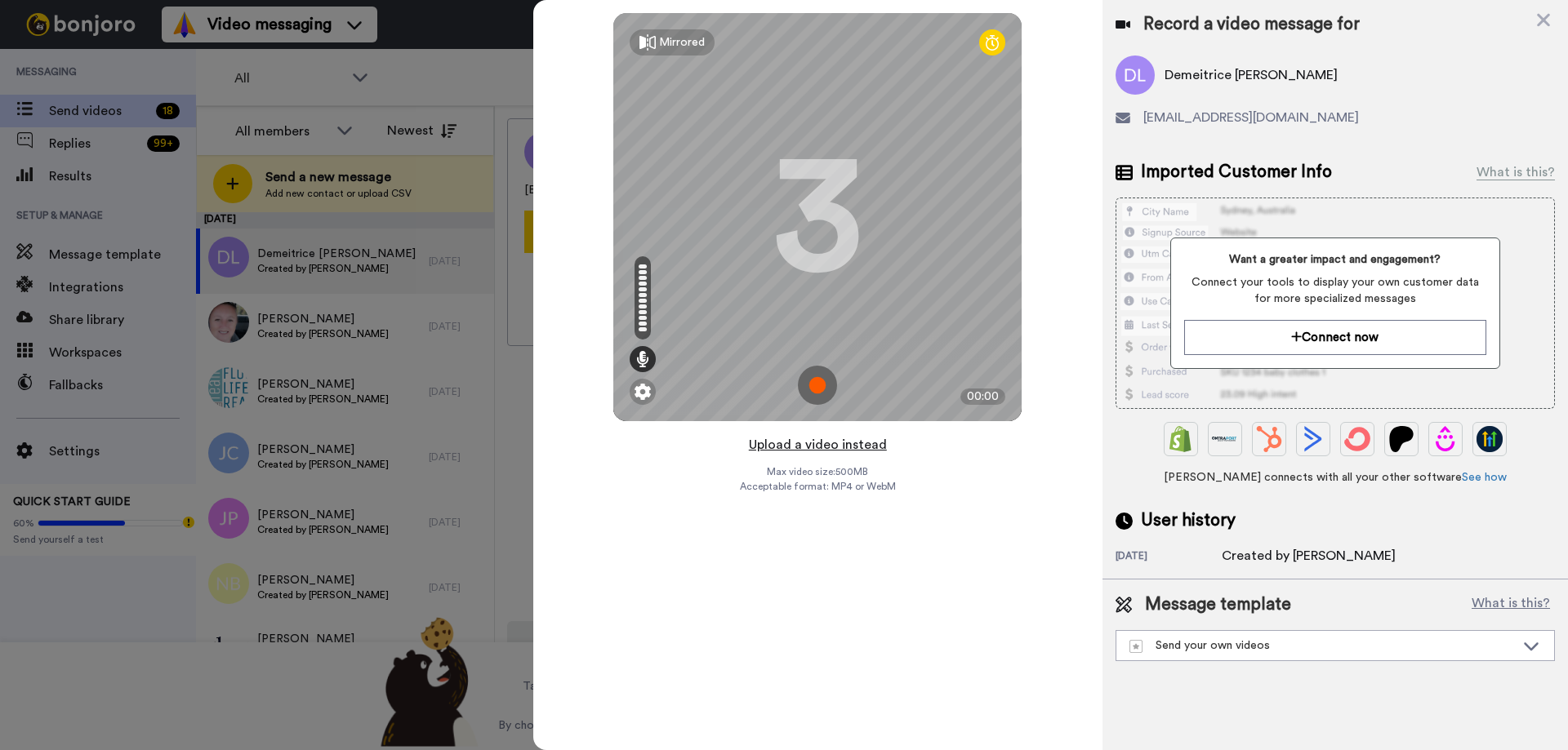
click at [791, 446] on button "Upload a video instead" at bounding box center [817, 444] width 148 height 21
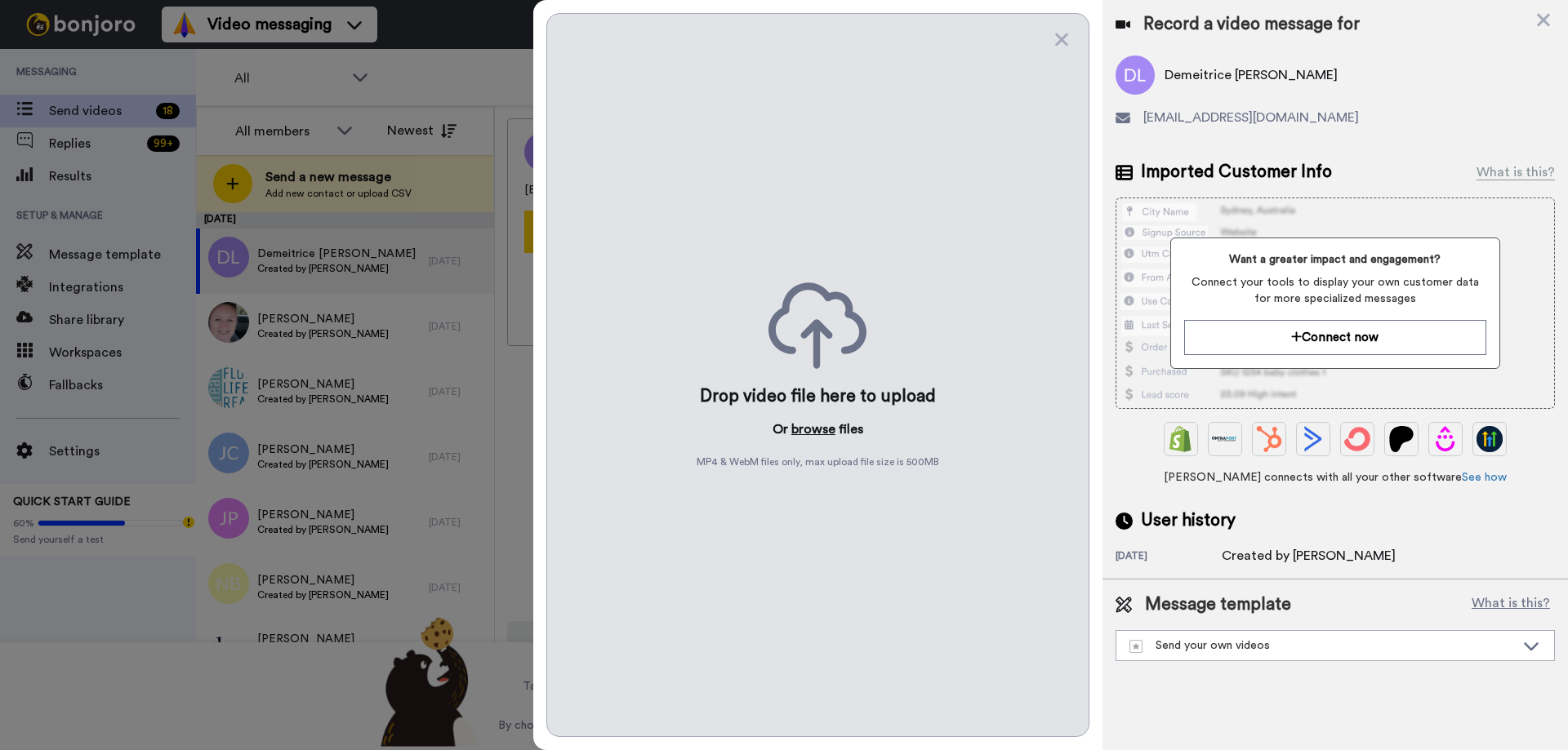
click at [806, 429] on button "browse" at bounding box center [812, 430] width 44 height 20
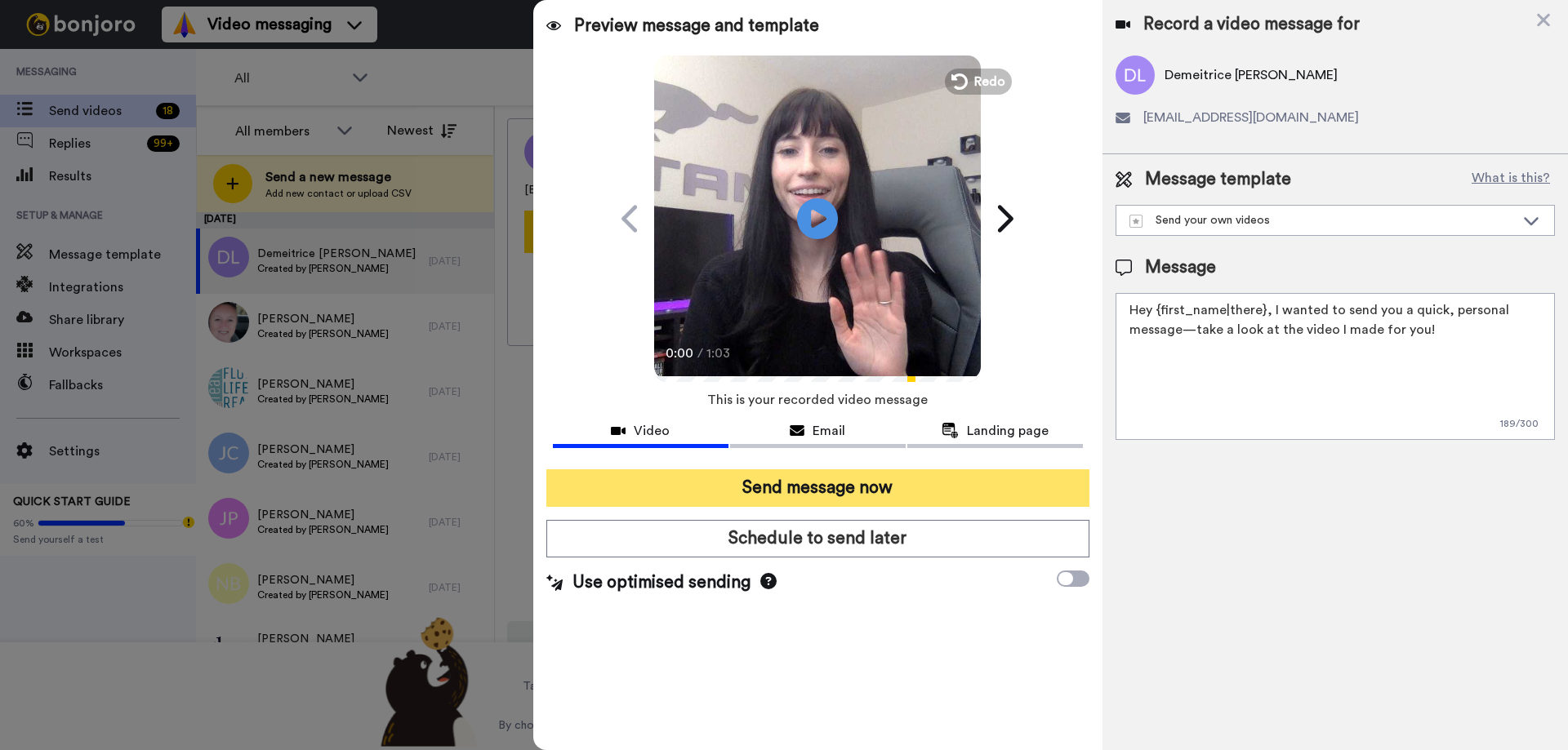
click at [908, 479] on button "Send message now" at bounding box center [817, 488] width 543 height 37
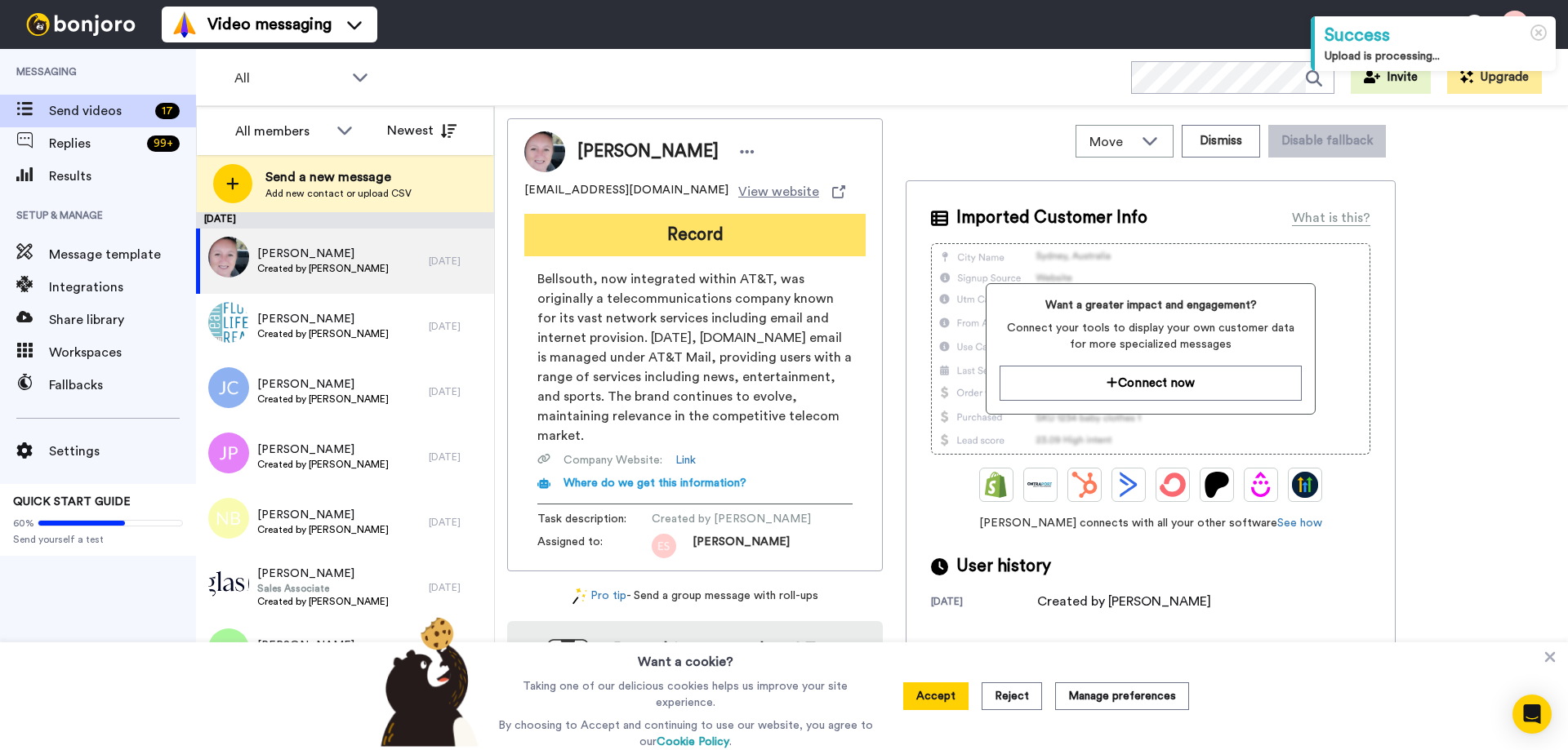
click at [657, 239] on button "Record" at bounding box center [695, 236] width 341 height 43
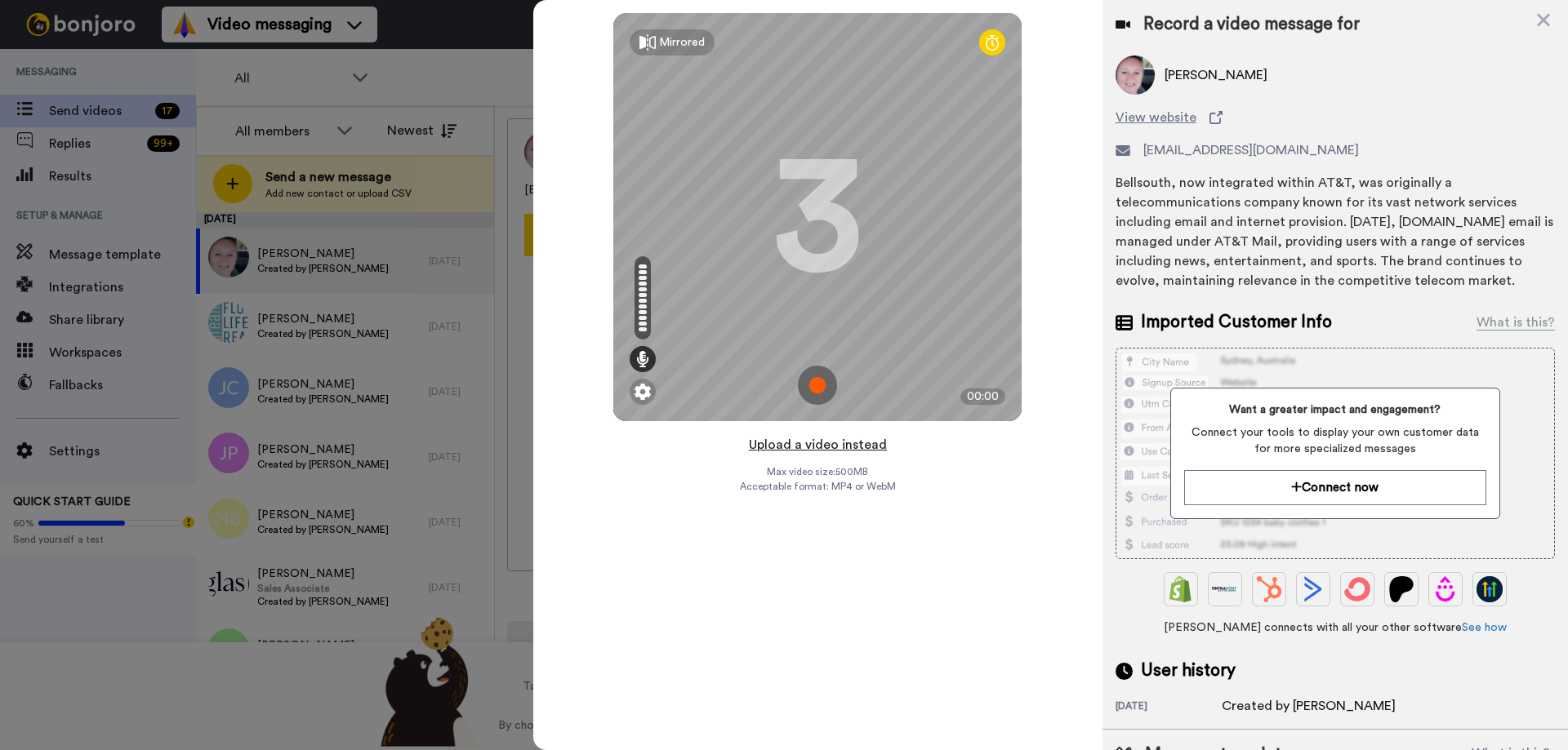
click at [826, 446] on button "Upload a video instead" at bounding box center [817, 444] width 148 height 21
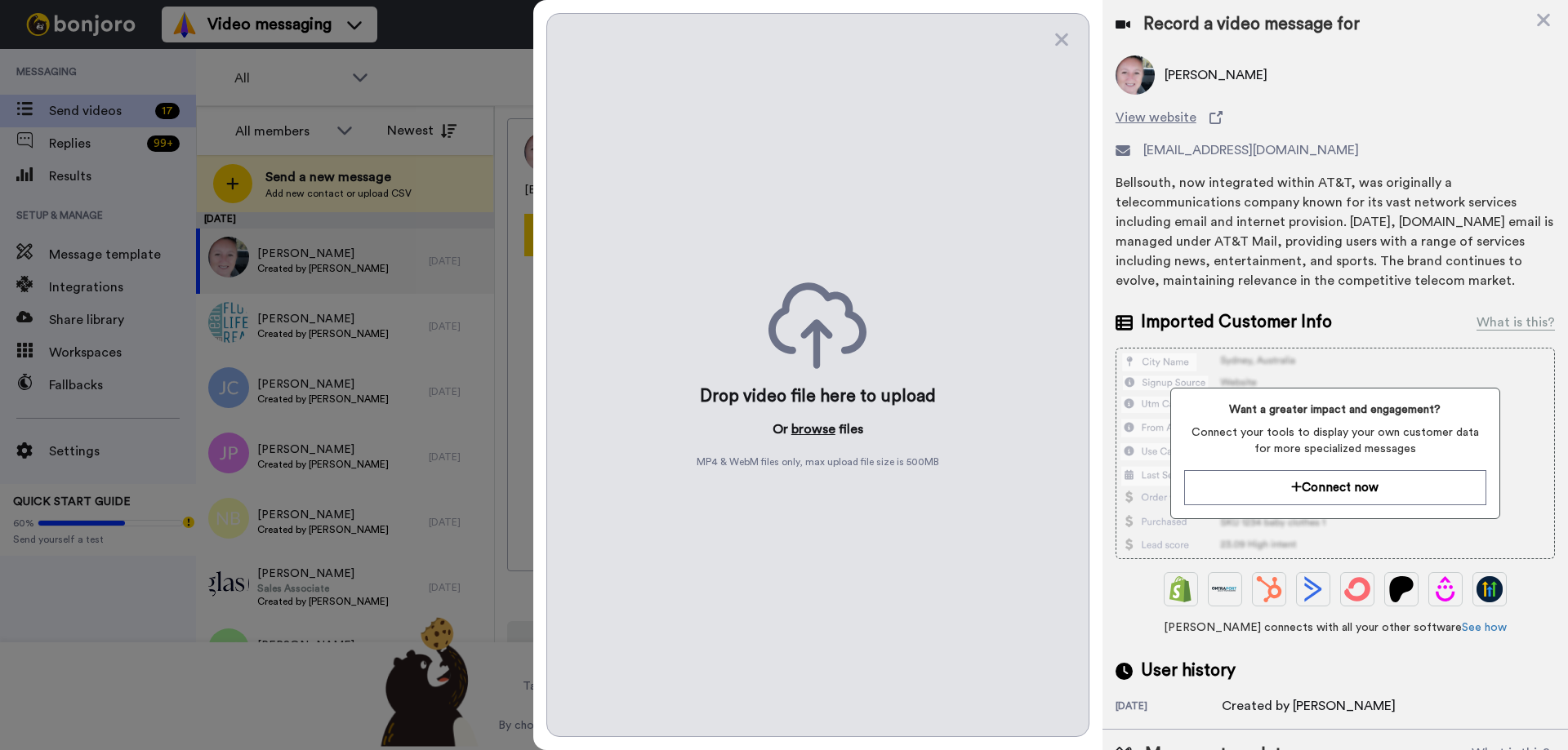
click at [806, 431] on button "browse" at bounding box center [812, 430] width 44 height 20
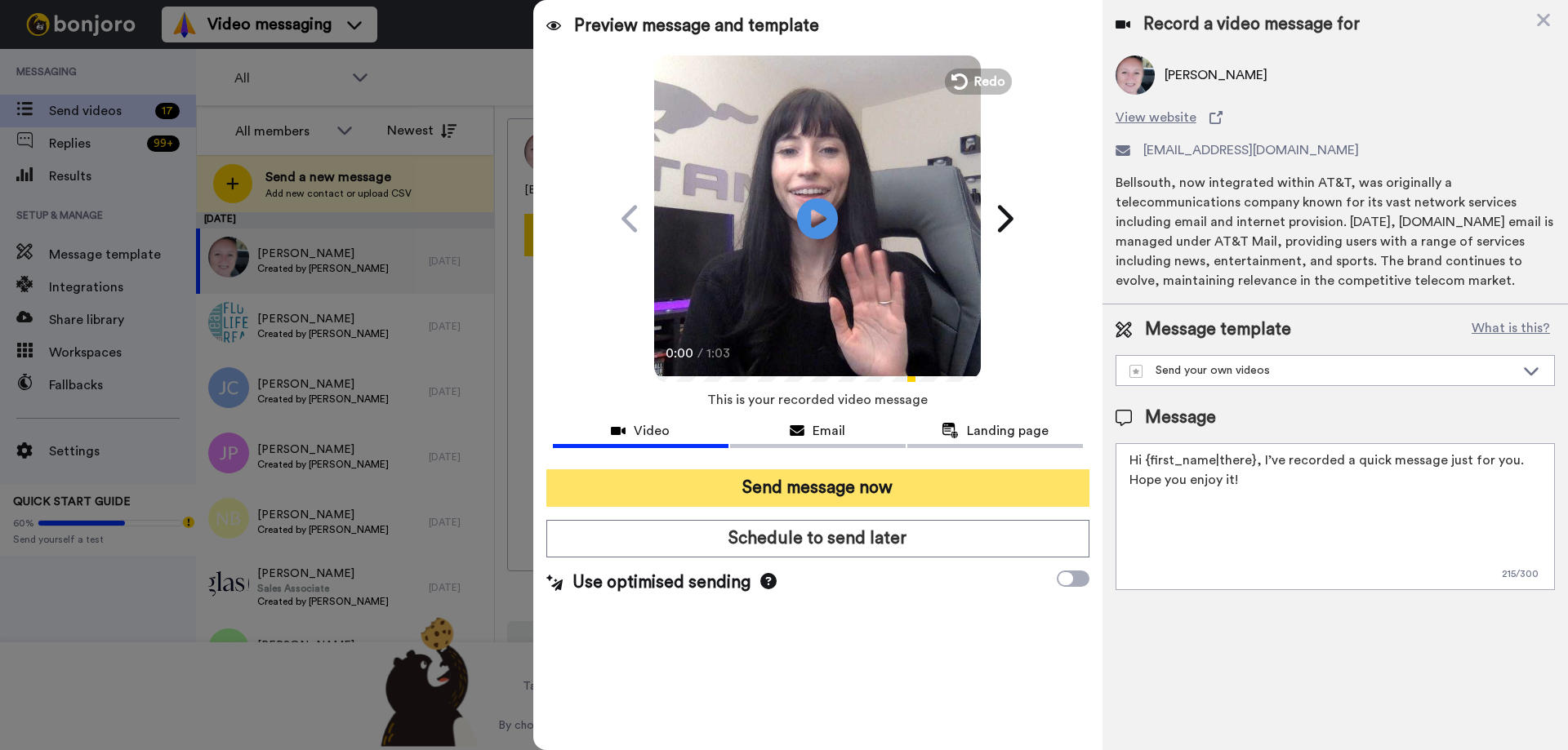
click at [808, 496] on button "Send message now" at bounding box center [817, 488] width 543 height 37
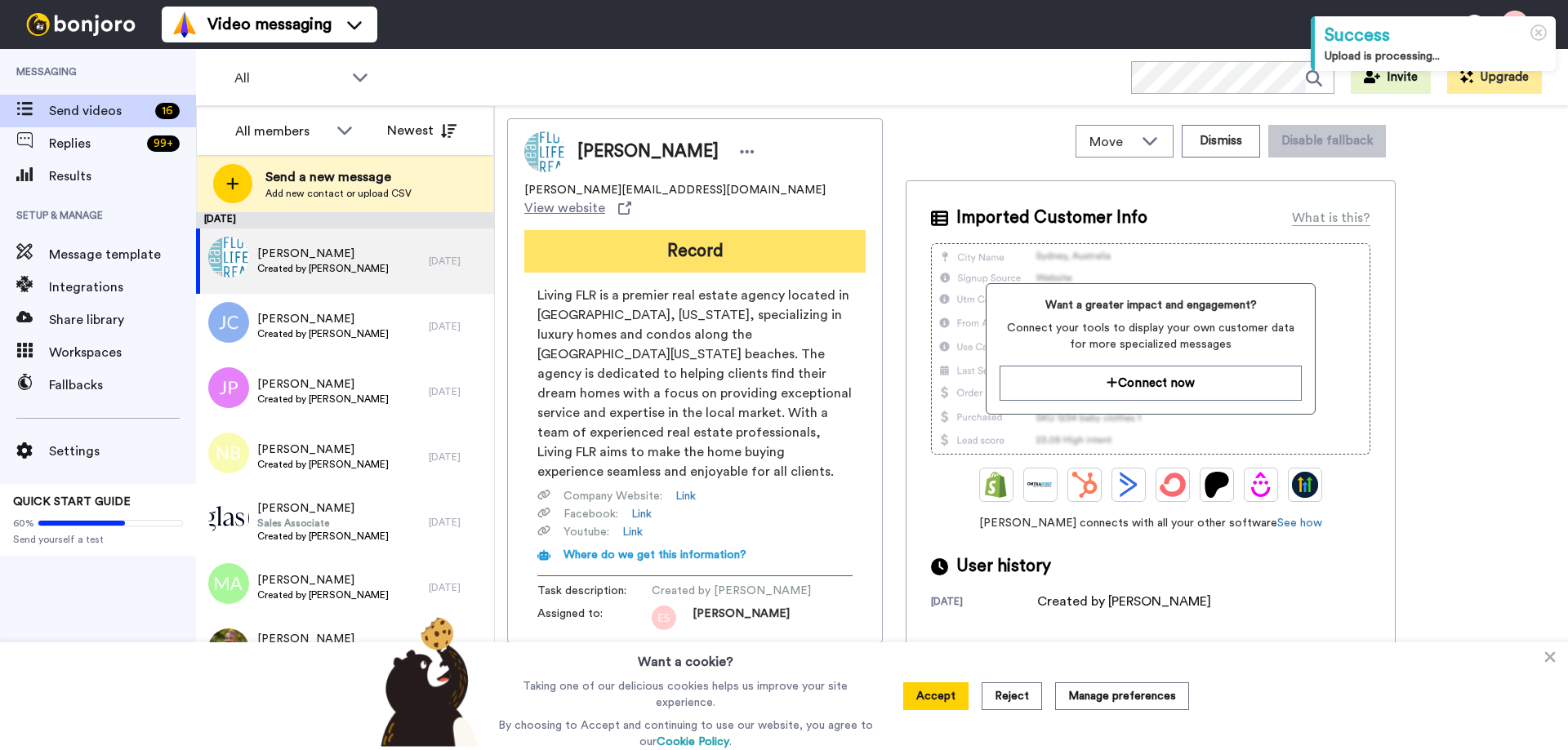
click at [690, 230] on button "Record" at bounding box center [695, 252] width 341 height 43
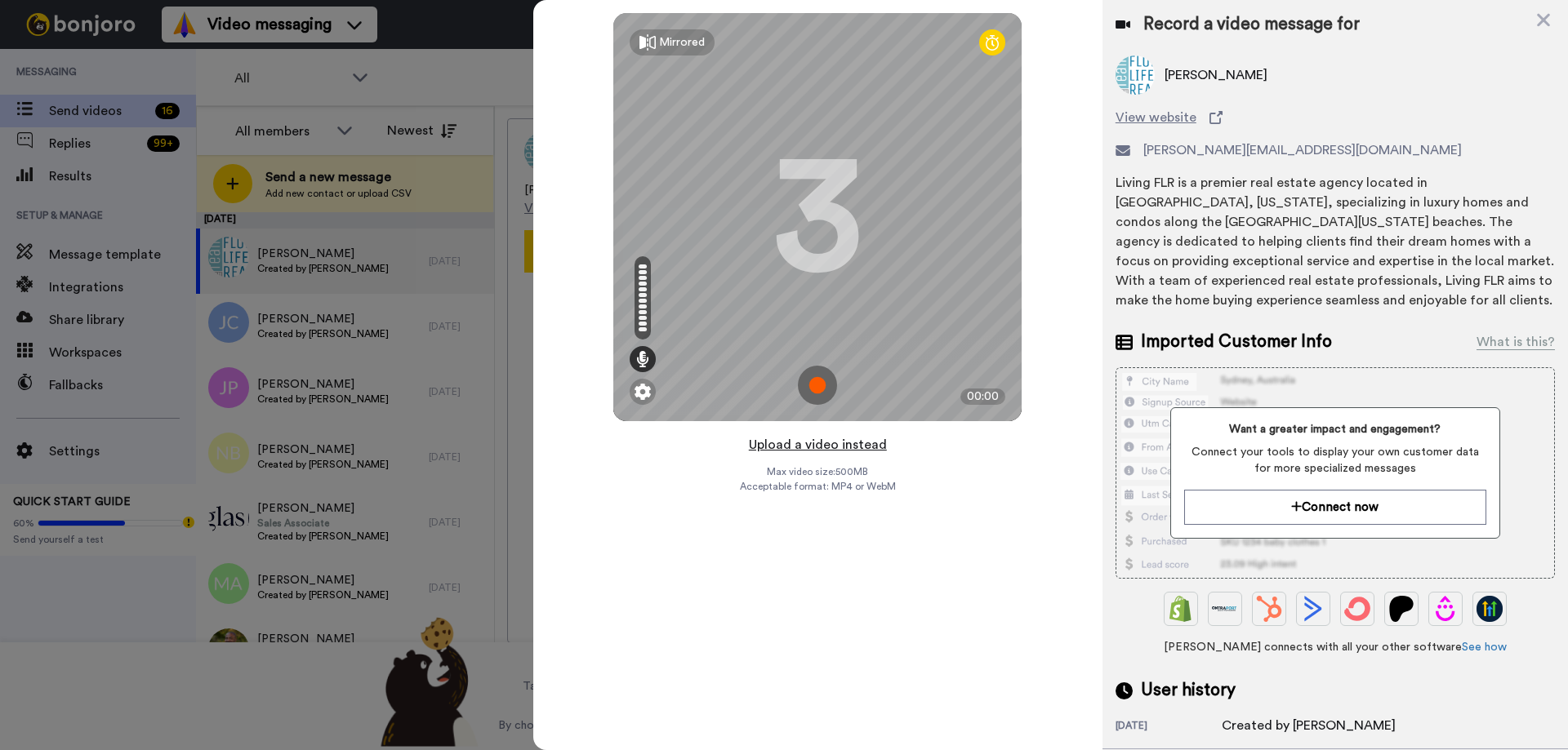
click at [825, 442] on button "Upload a video instead" at bounding box center [817, 444] width 148 height 21
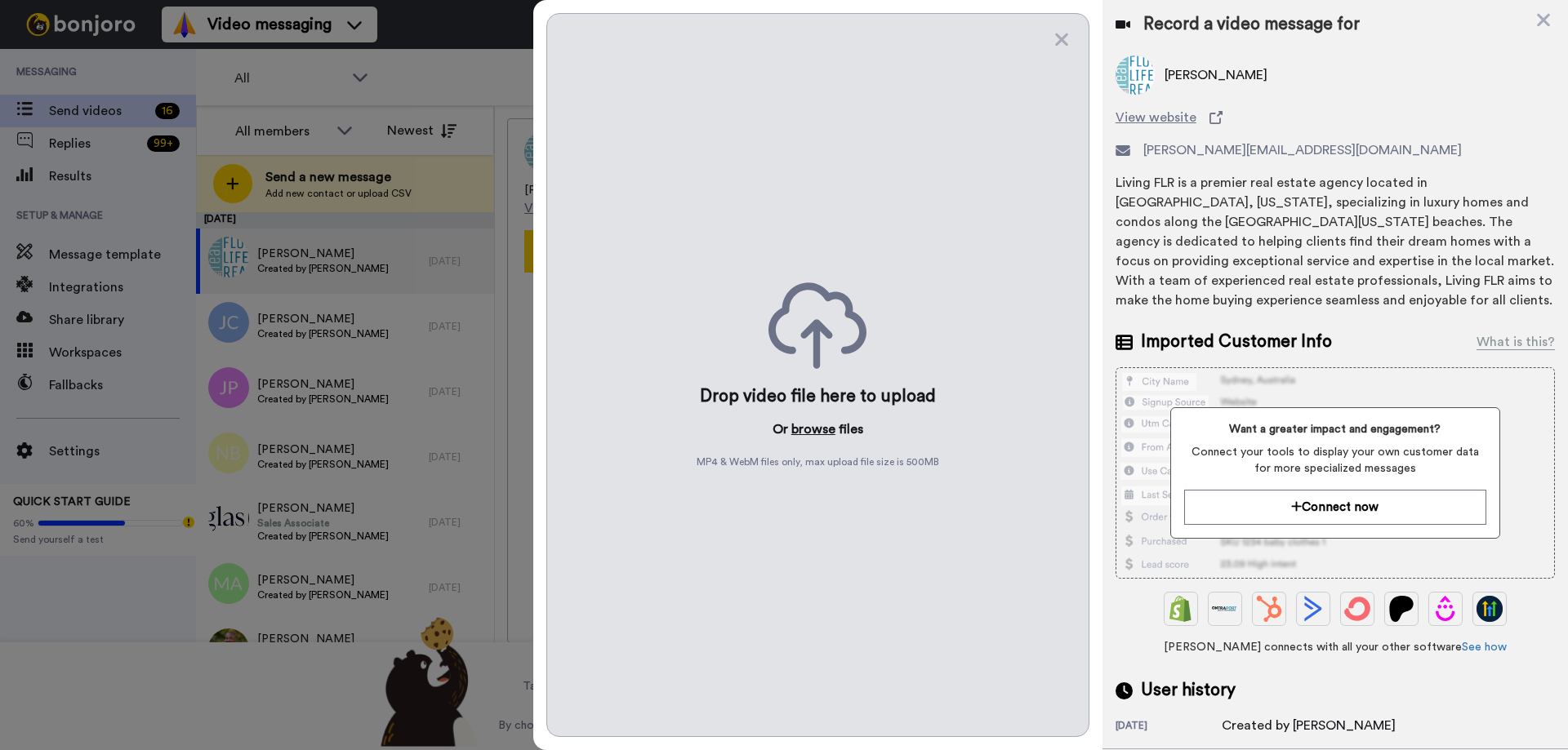
click at [812, 430] on button "browse" at bounding box center [812, 430] width 44 height 20
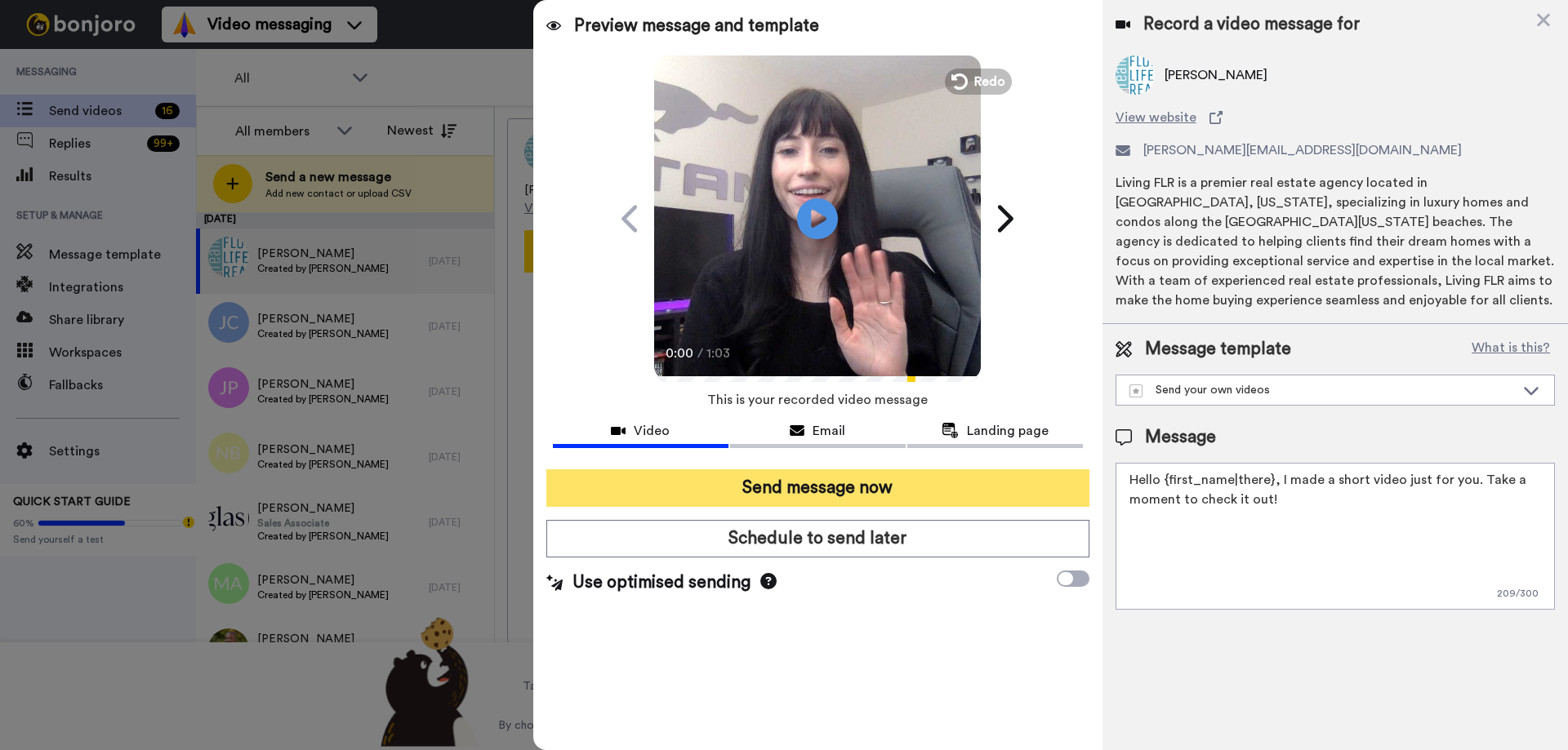
click at [842, 499] on button "Send message now" at bounding box center [817, 488] width 543 height 37
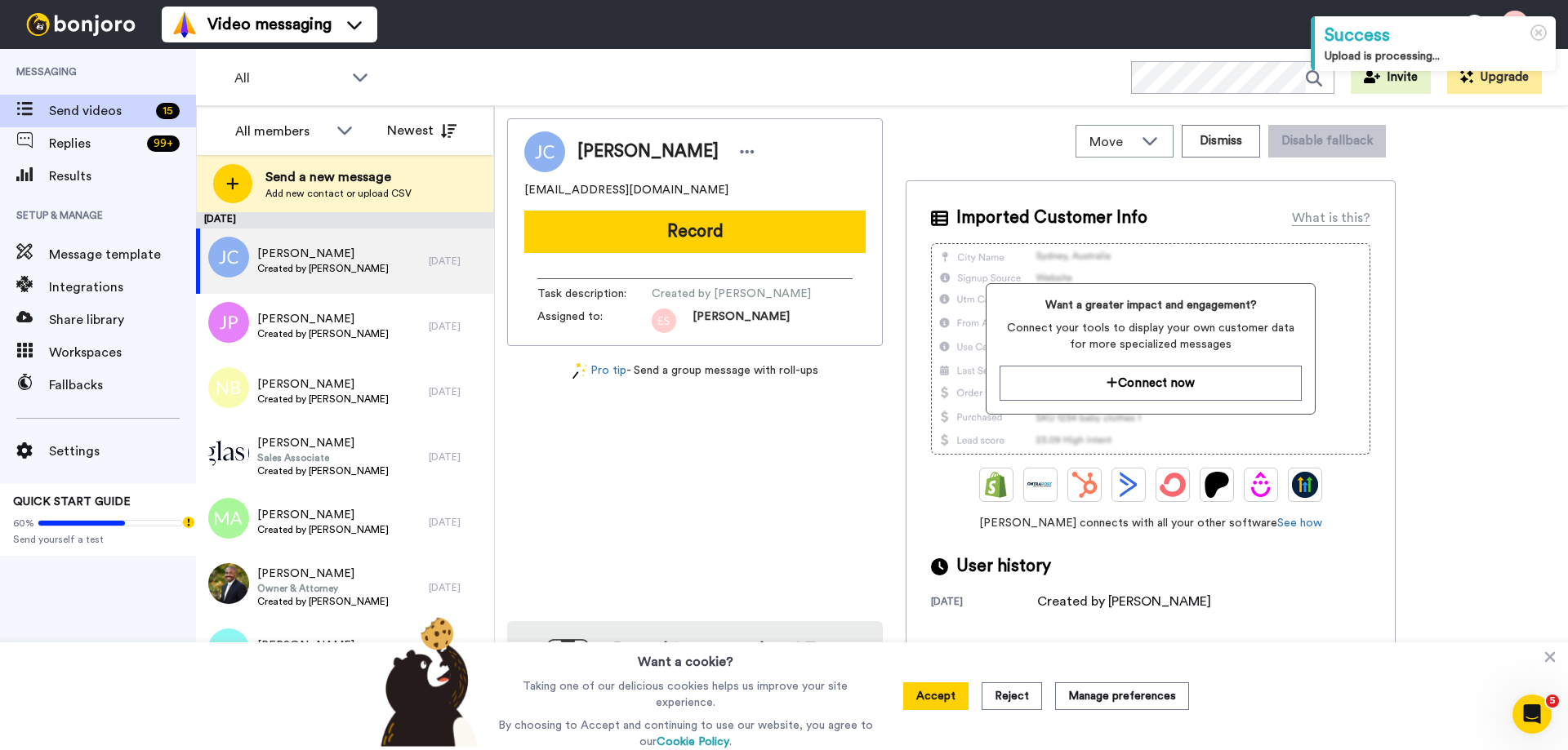
click at [741, 228] on button "Record" at bounding box center [695, 232] width 341 height 43
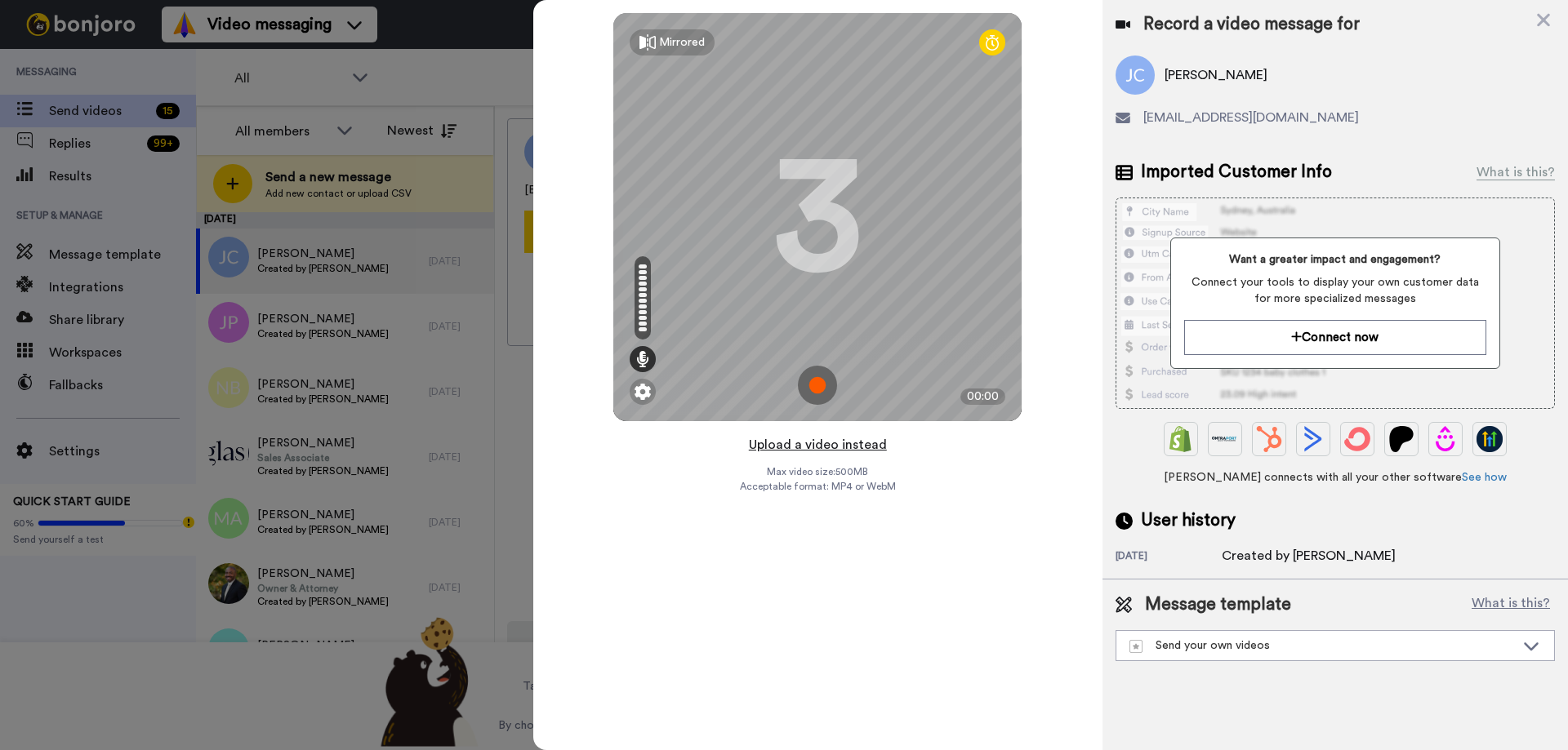
click at [823, 445] on button "Upload a video instead" at bounding box center [817, 444] width 148 height 21
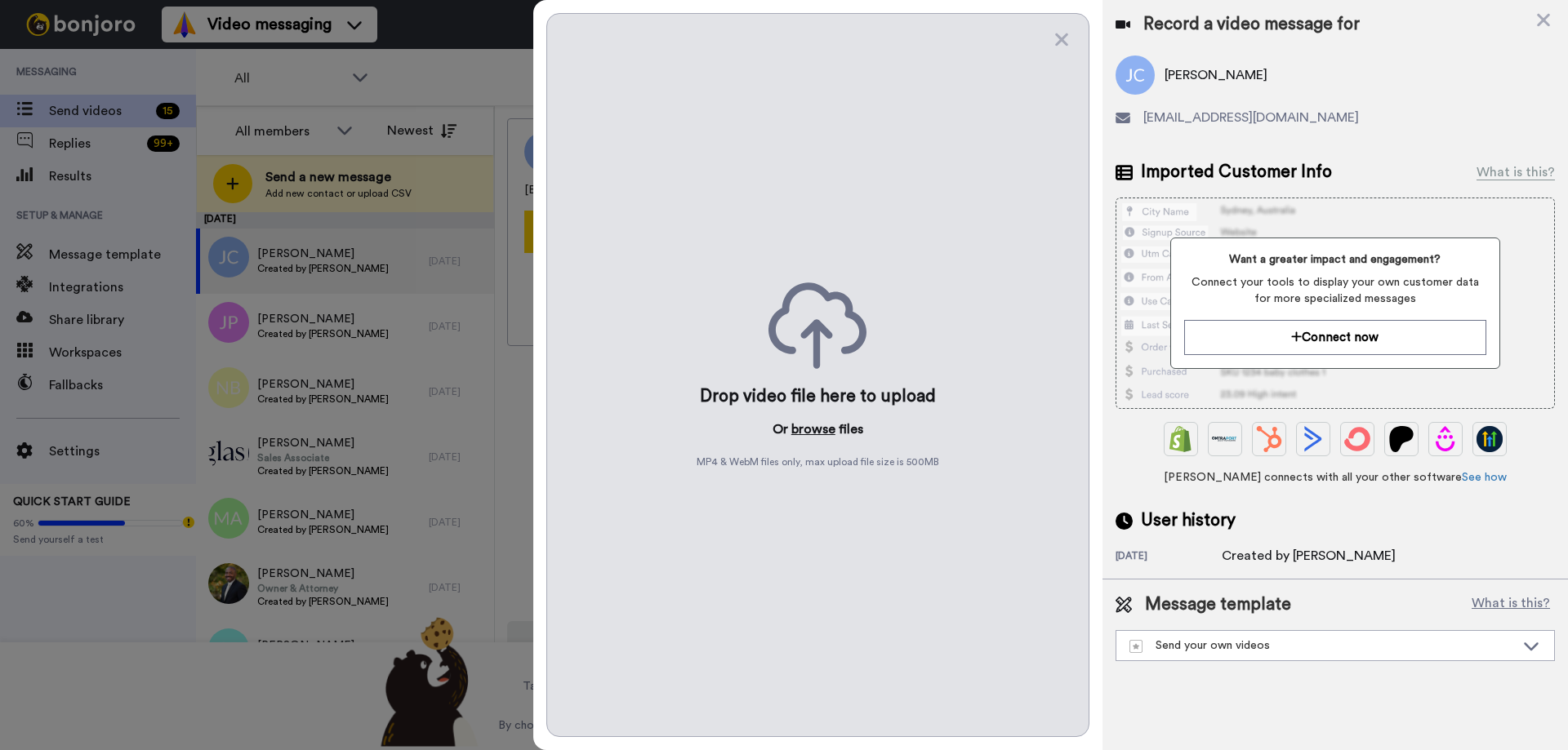
click at [823, 426] on button "browse" at bounding box center [812, 430] width 44 height 20
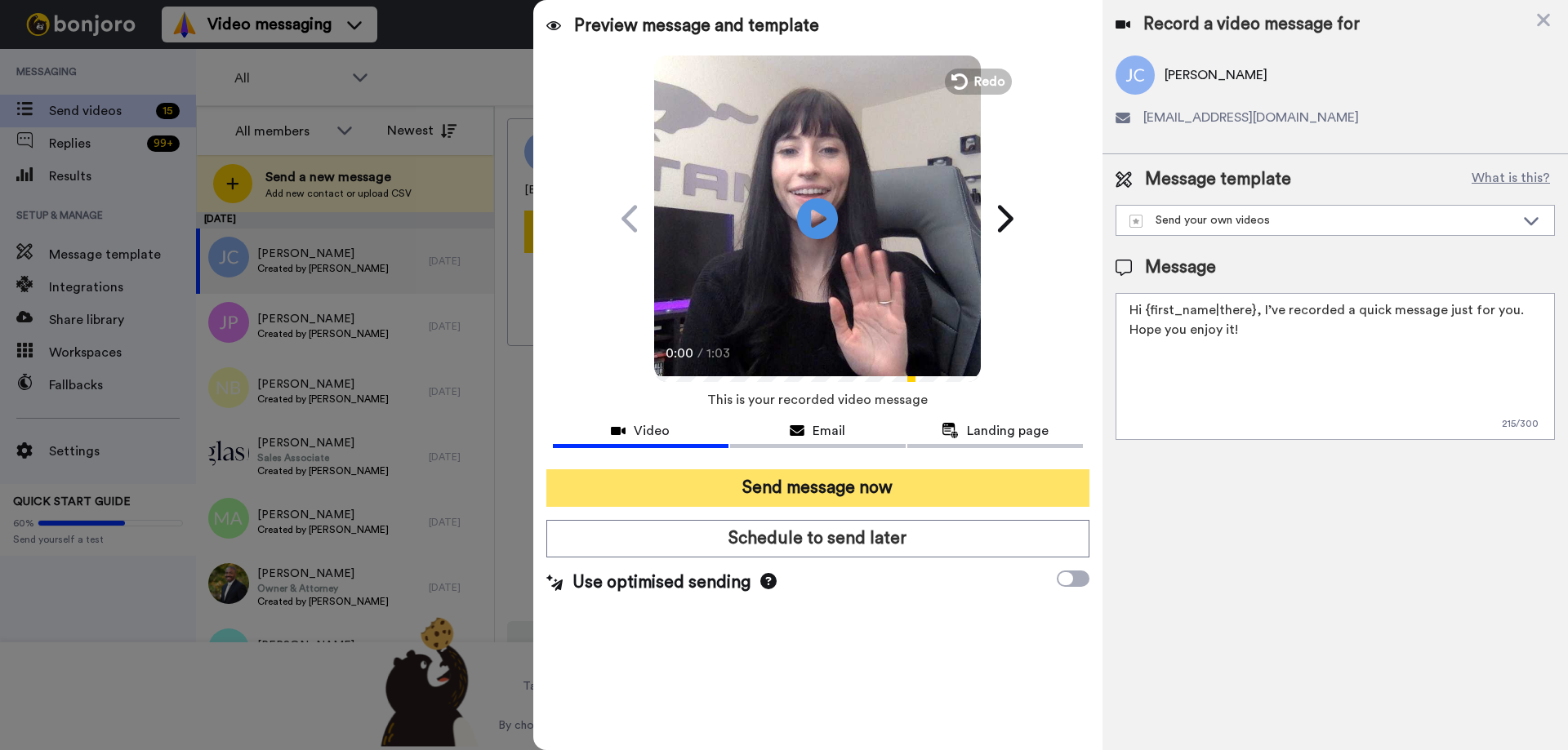
click at [909, 485] on button "Send message now" at bounding box center [817, 488] width 543 height 37
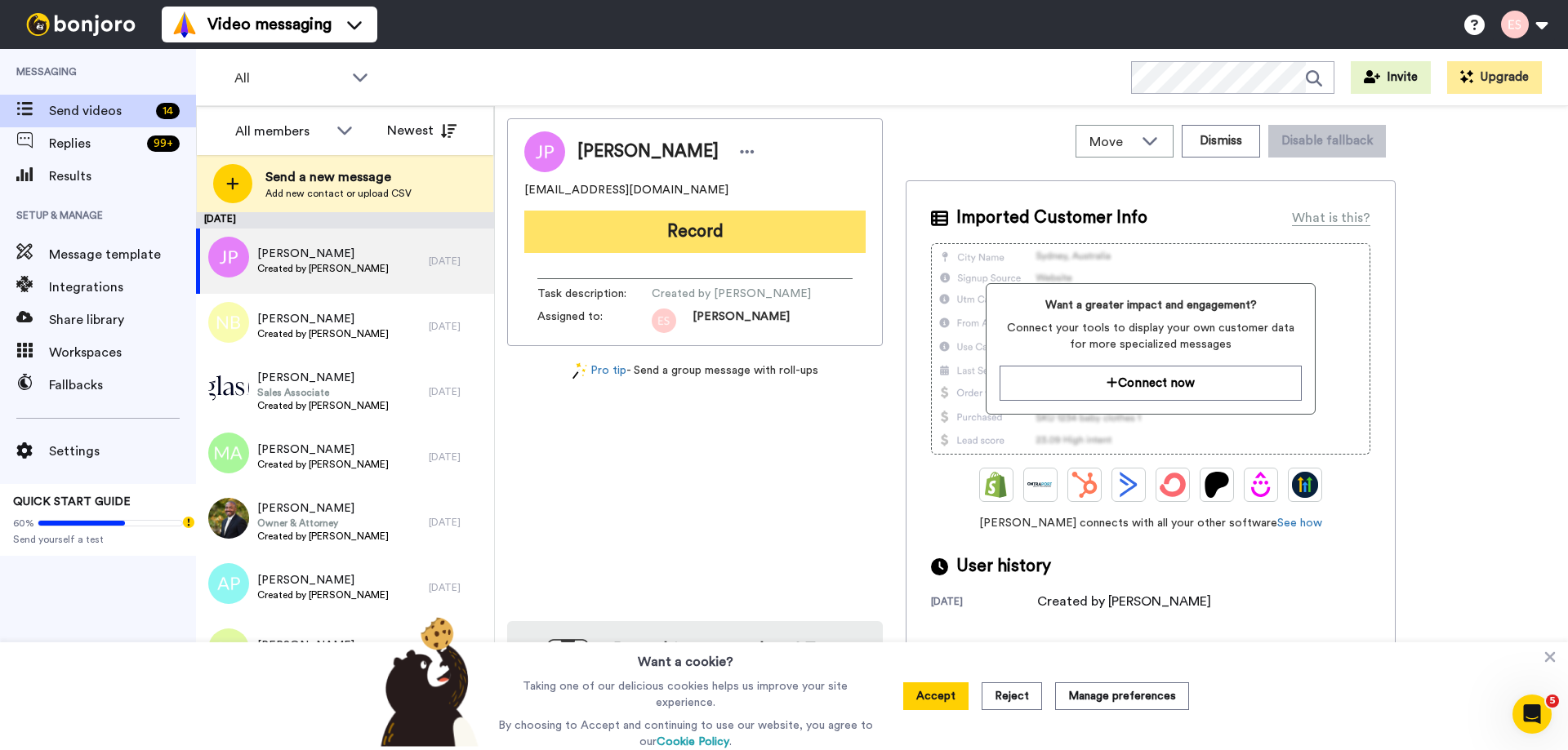
click at [718, 248] on button "Record" at bounding box center [695, 232] width 341 height 43
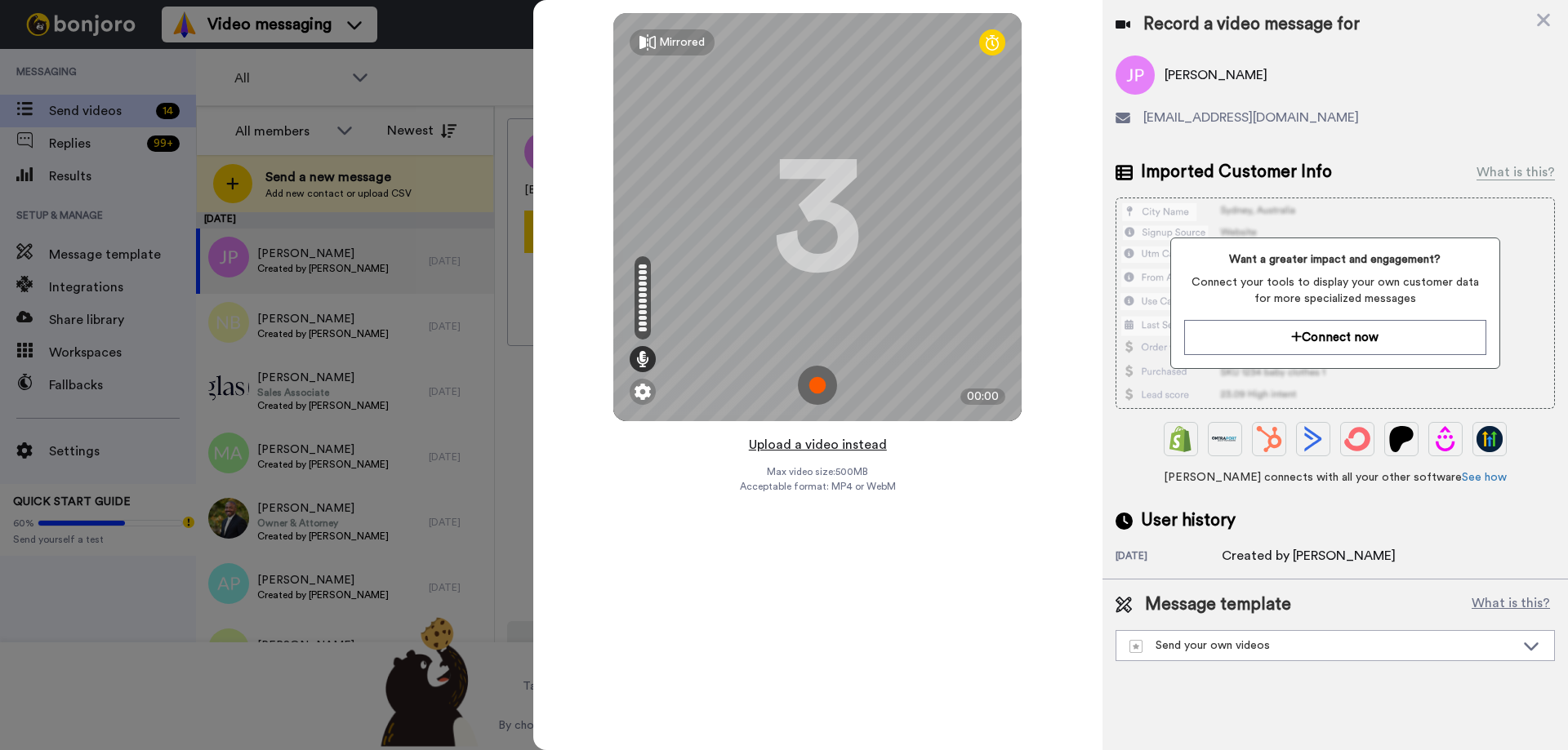
click at [832, 444] on button "Upload a video instead" at bounding box center [817, 444] width 148 height 21
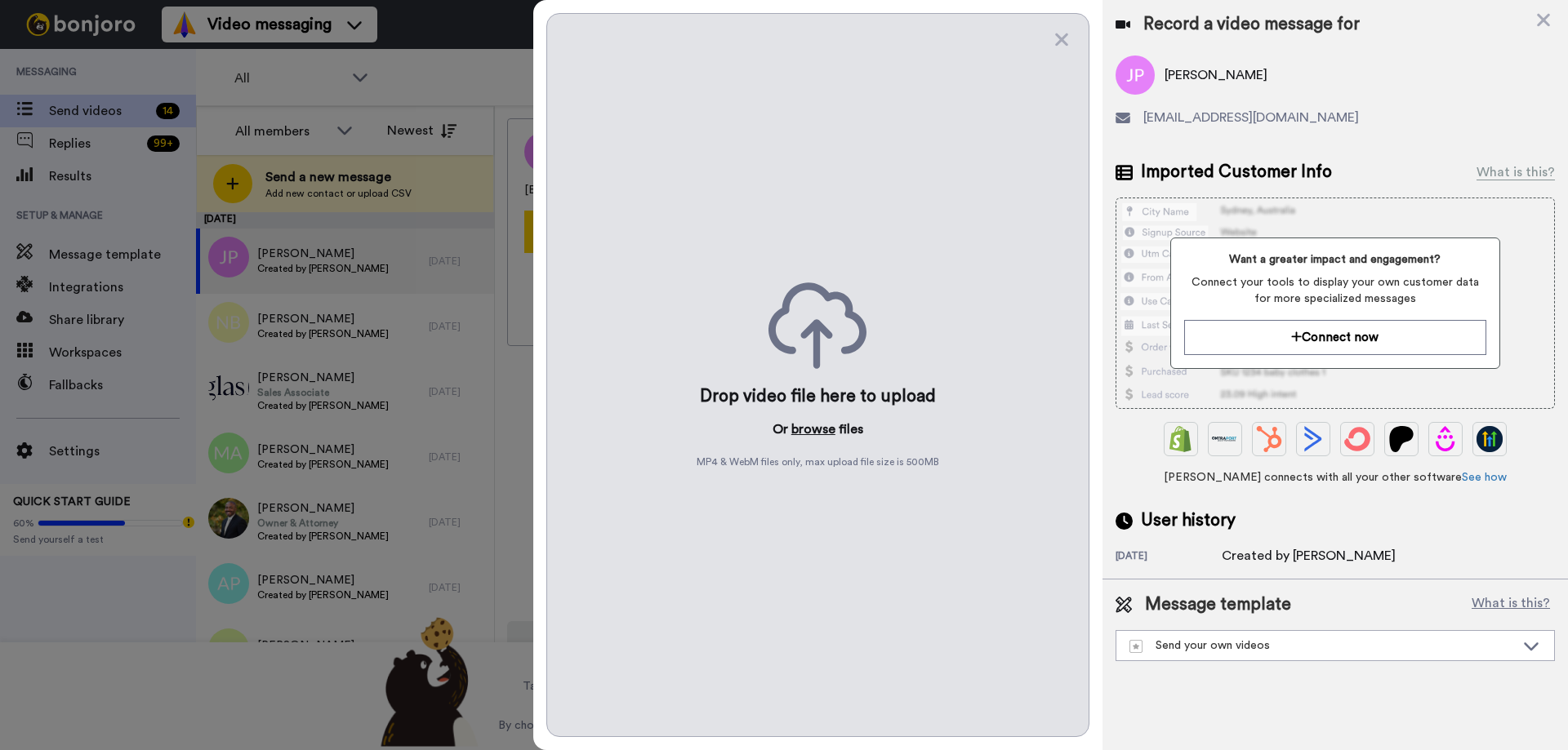
click at [823, 430] on button "browse" at bounding box center [812, 430] width 44 height 20
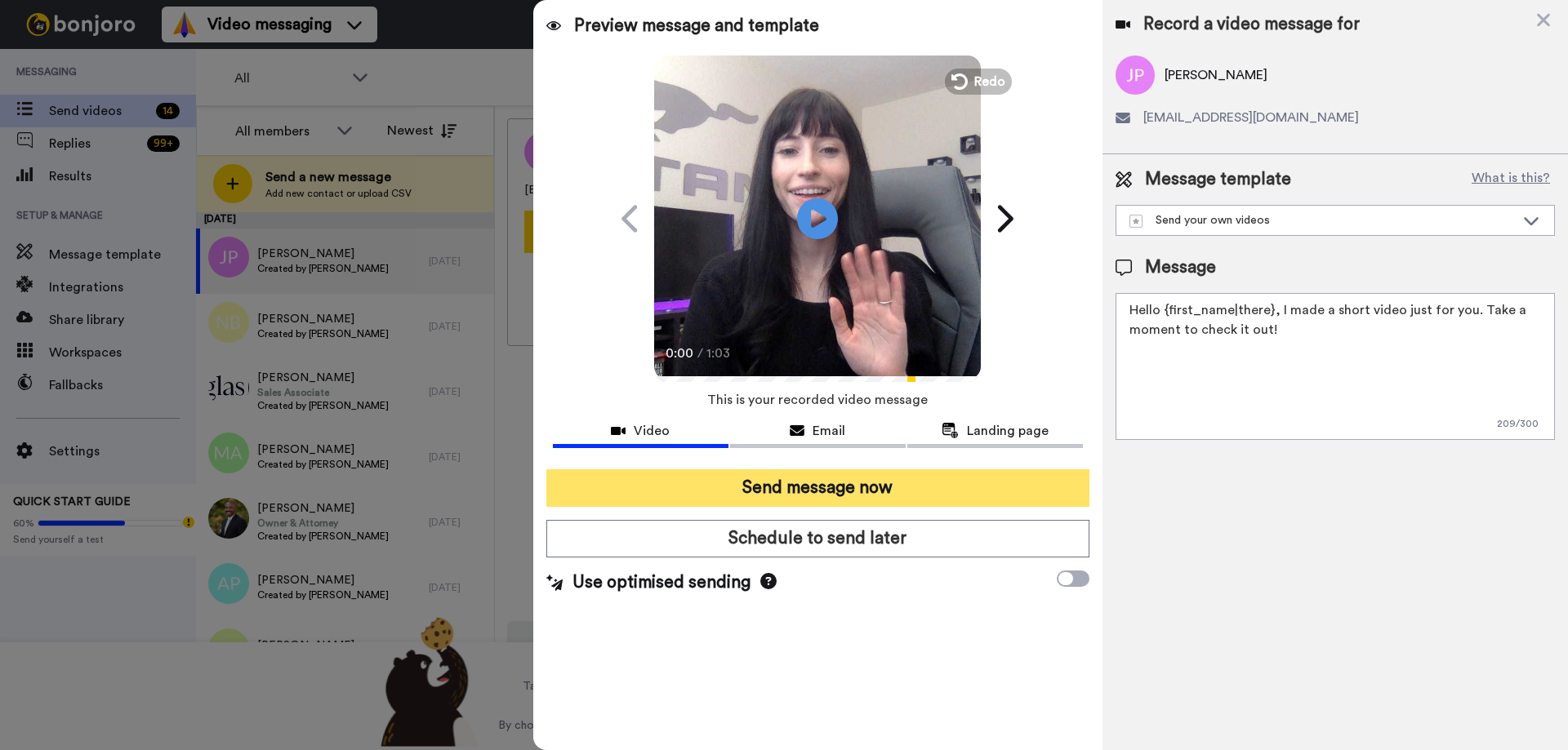
click at [797, 484] on button "Send message now" at bounding box center [817, 488] width 543 height 37
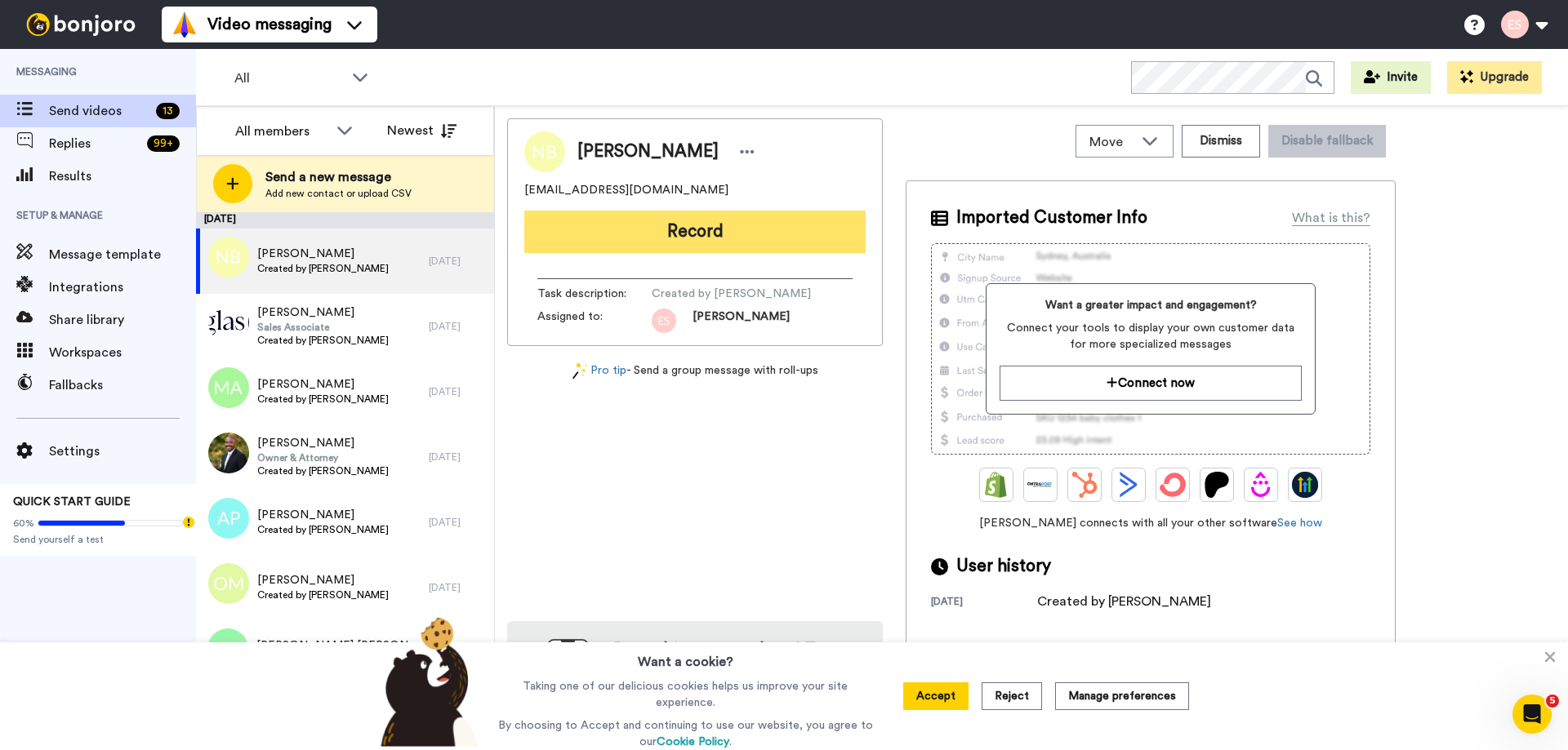
click at [702, 235] on button "Record" at bounding box center [695, 232] width 341 height 43
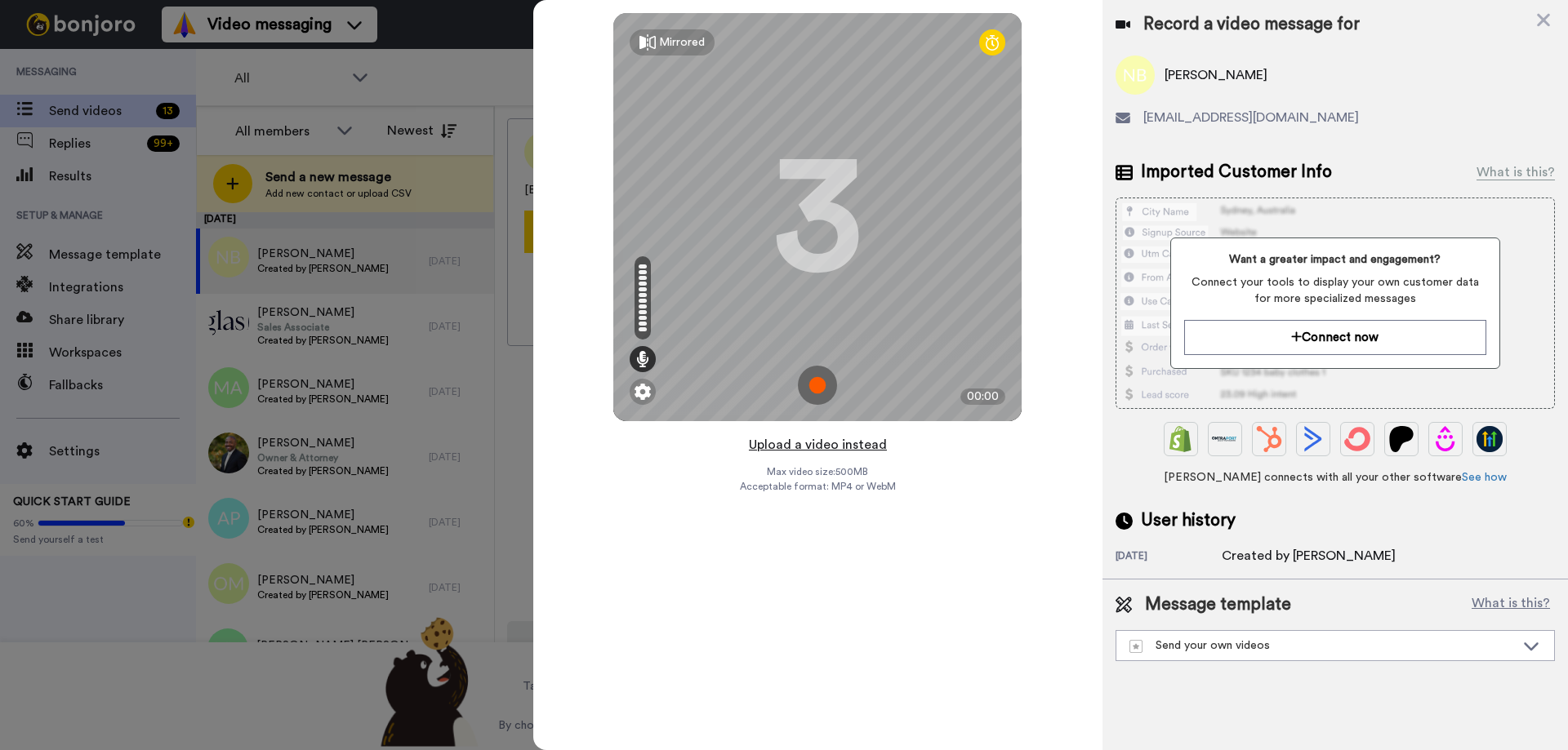
click at [823, 443] on button "Upload a video instead" at bounding box center [817, 444] width 148 height 21
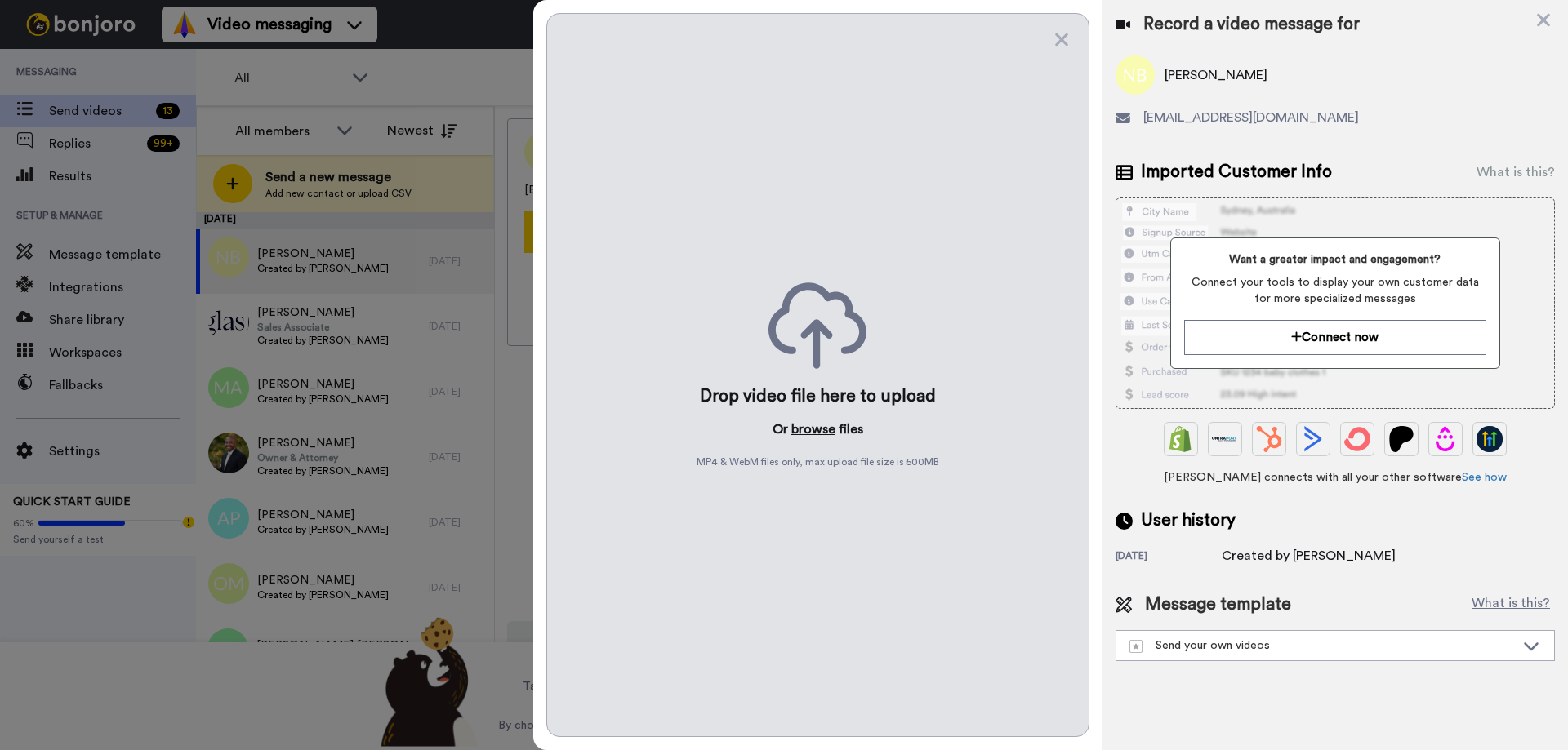
click at [815, 428] on button "browse" at bounding box center [812, 430] width 44 height 20
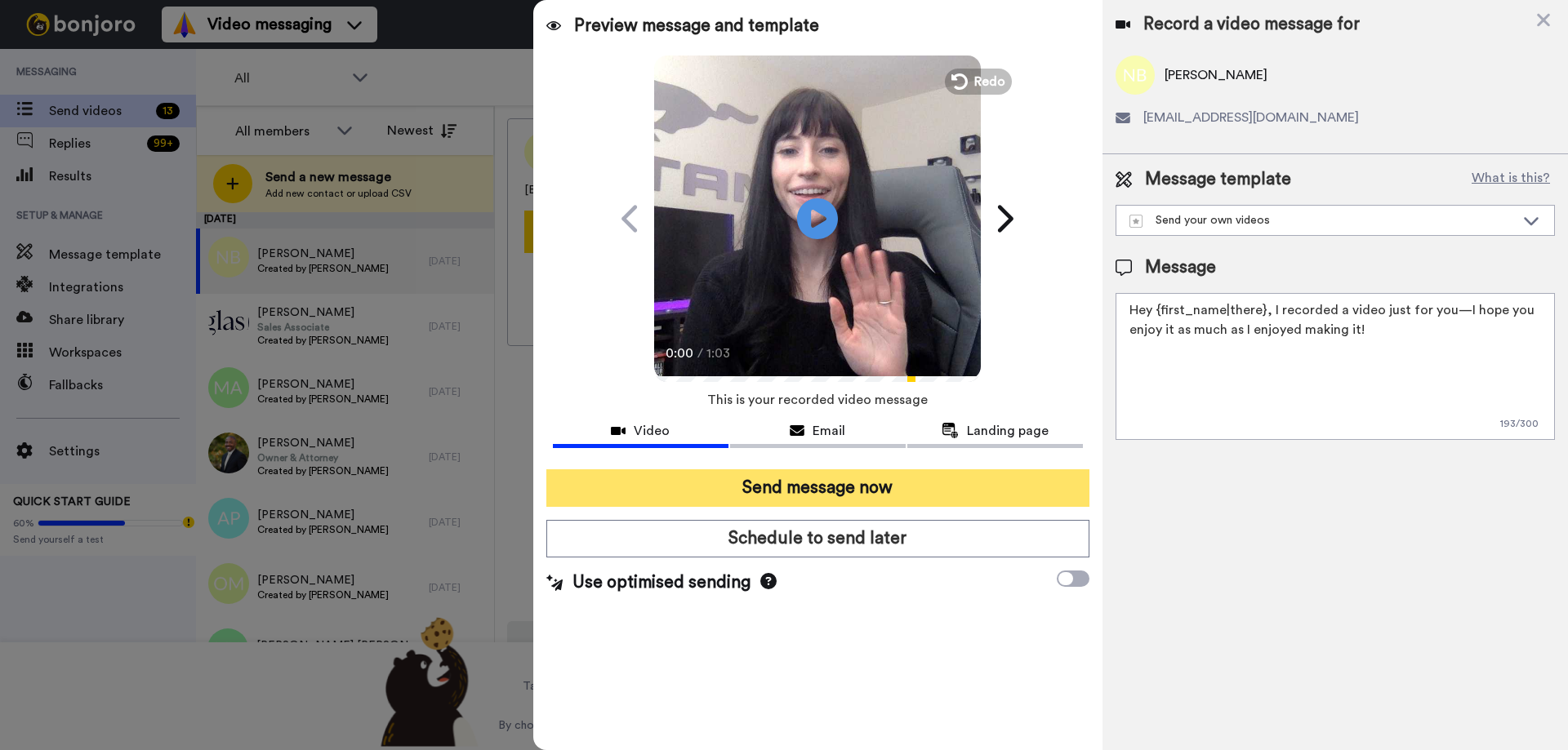
click at [817, 481] on button "Send message now" at bounding box center [817, 488] width 543 height 37
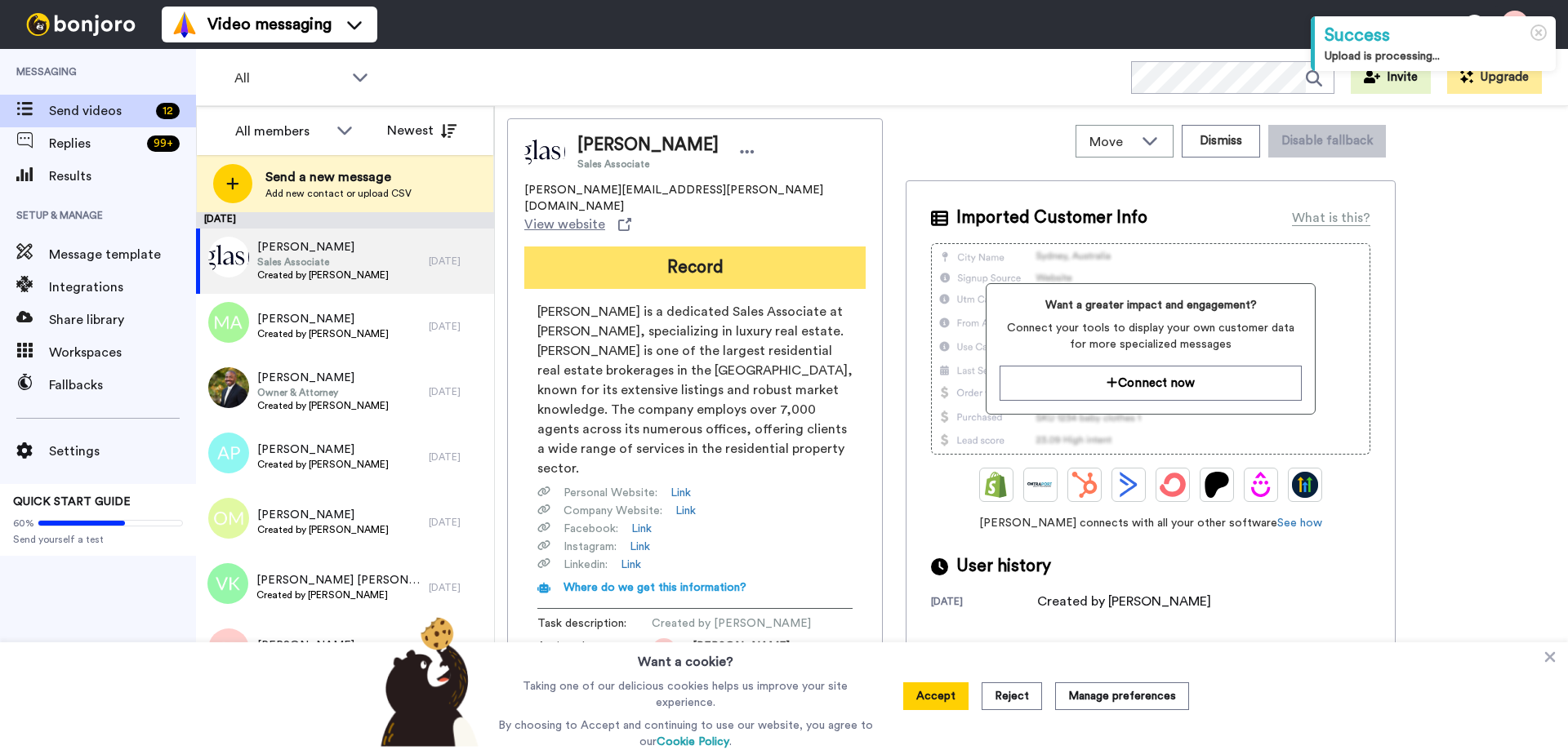
click at [618, 247] on button "Record" at bounding box center [695, 268] width 341 height 43
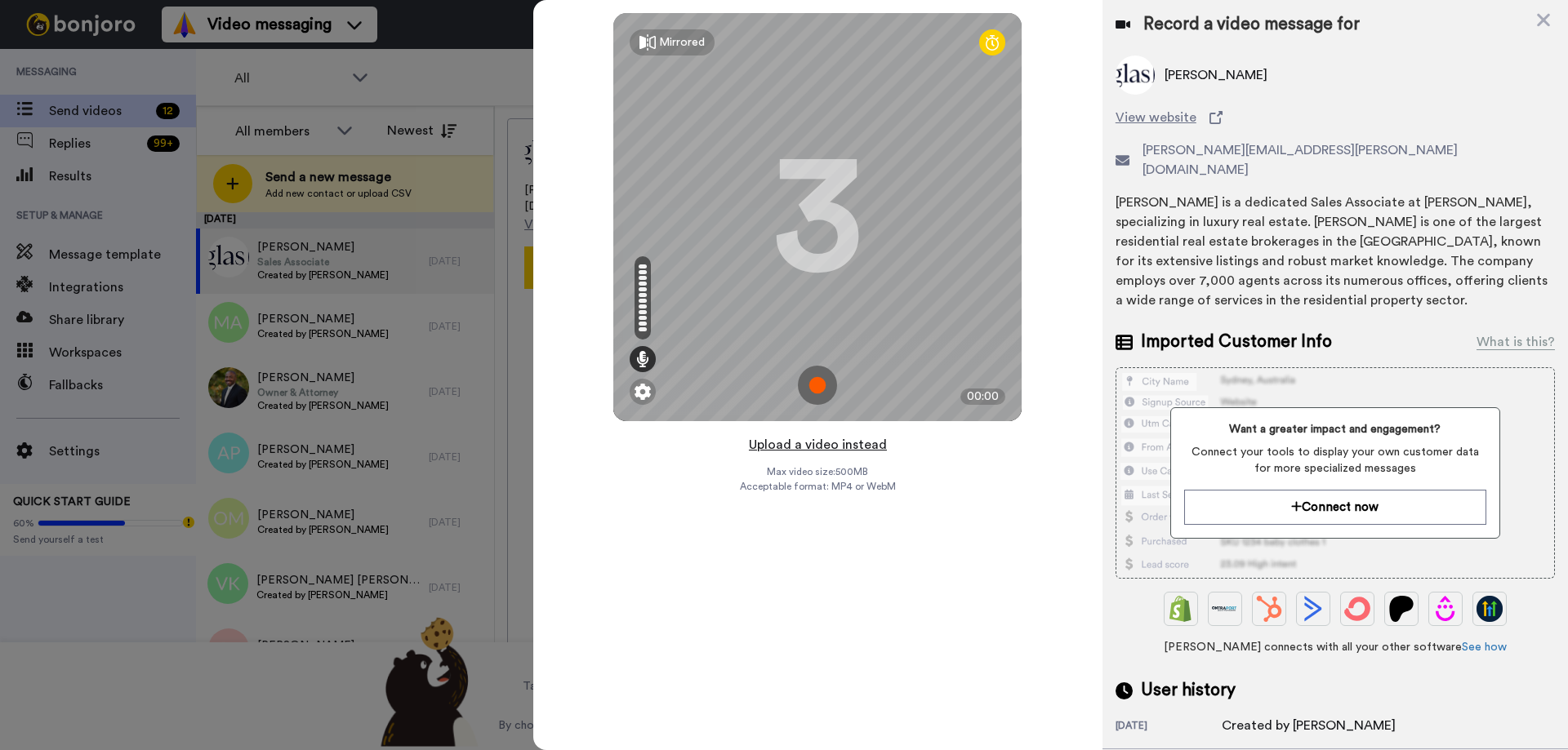
click at [834, 444] on button "Upload a video instead" at bounding box center [817, 444] width 148 height 21
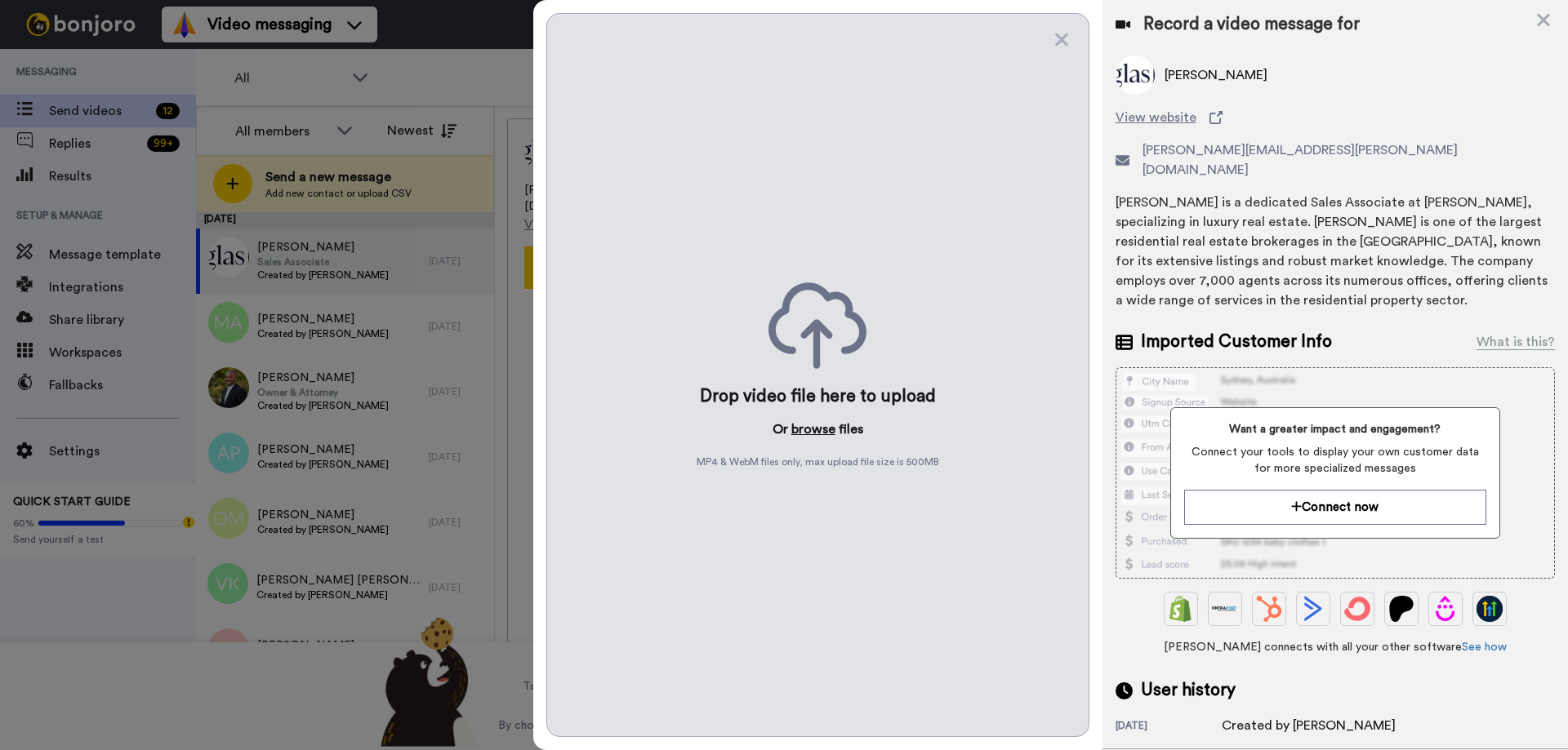
click at [810, 426] on button "browse" at bounding box center [812, 430] width 44 height 20
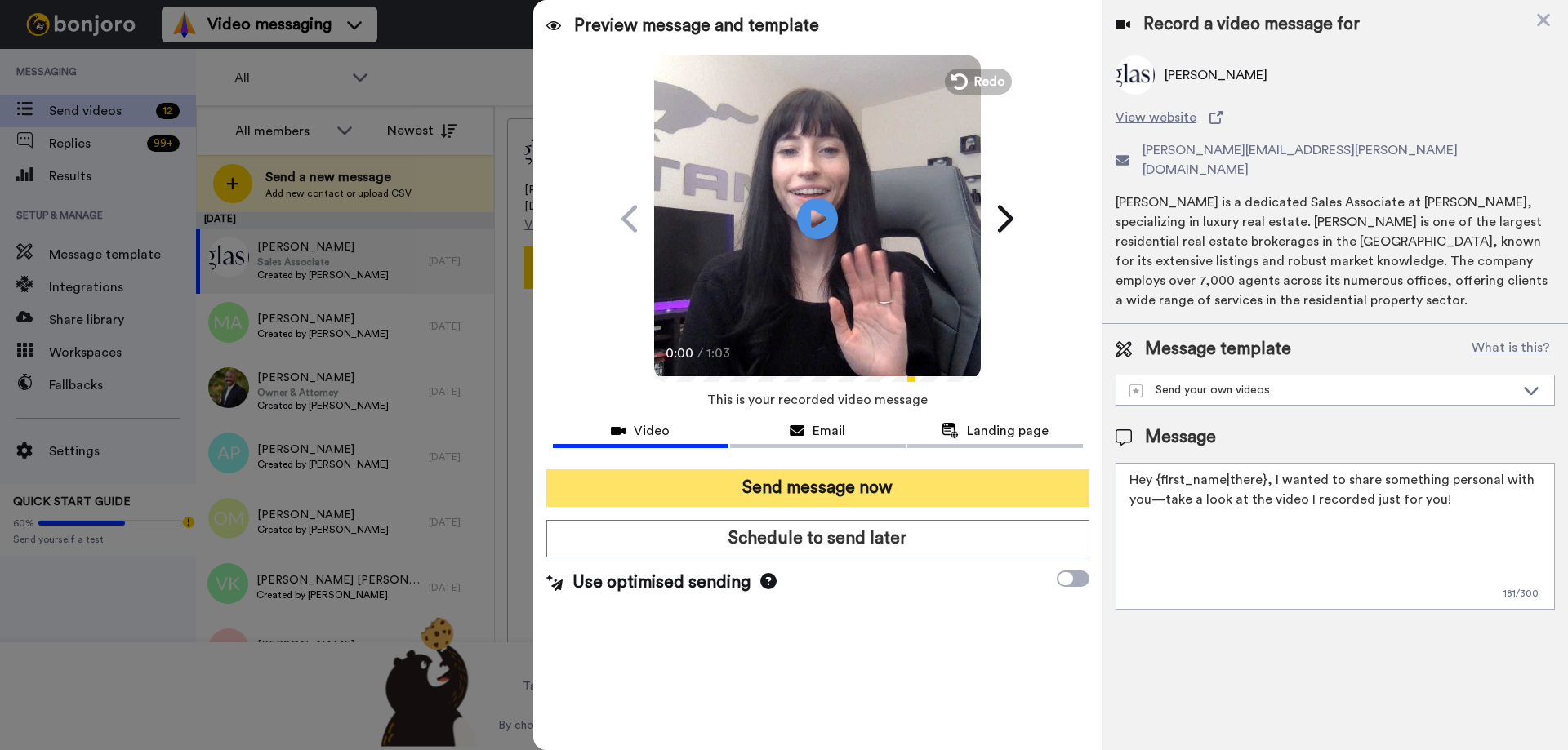
click at [594, 488] on button "Send message now" at bounding box center [817, 488] width 543 height 37
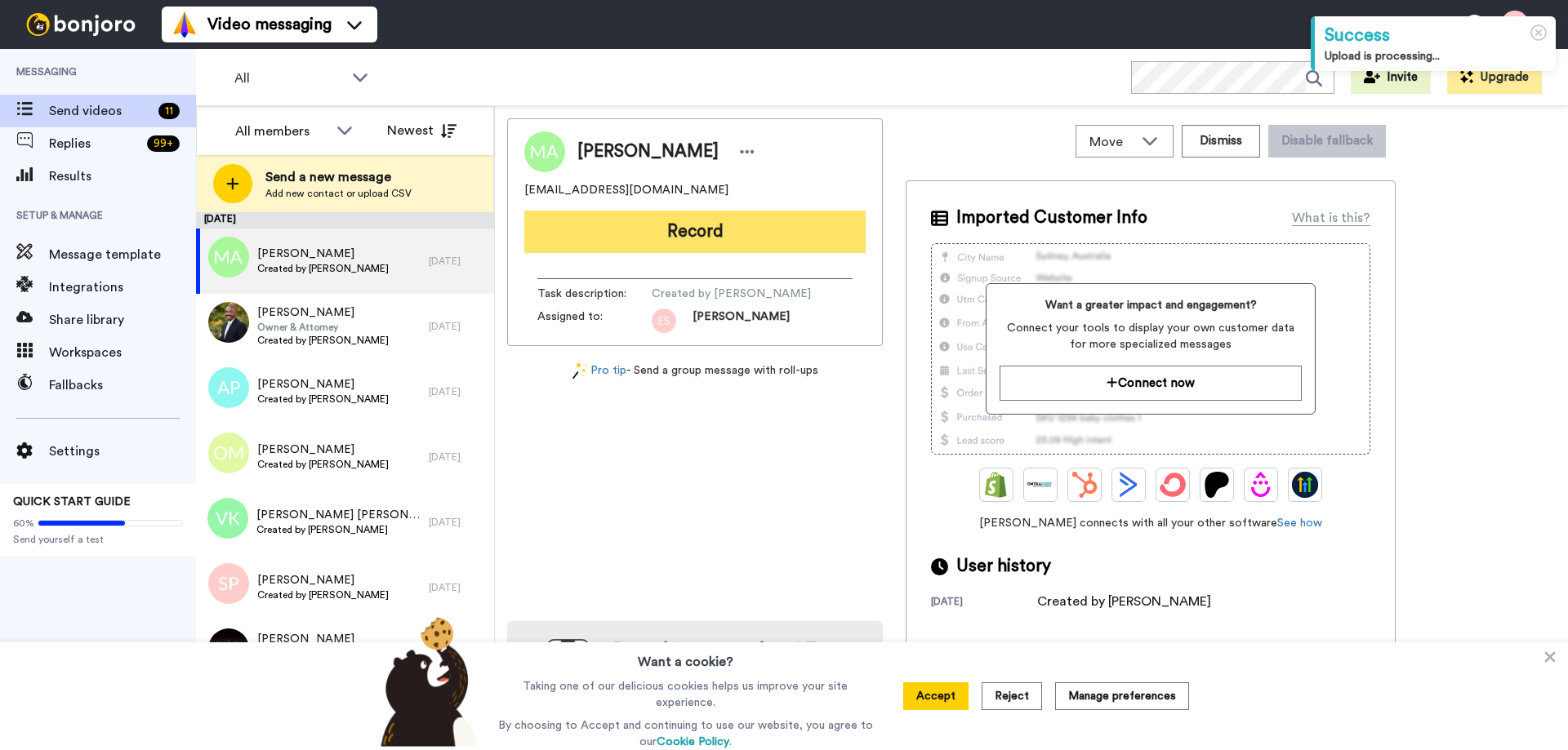
click at [598, 227] on button "Record" at bounding box center [695, 232] width 341 height 43
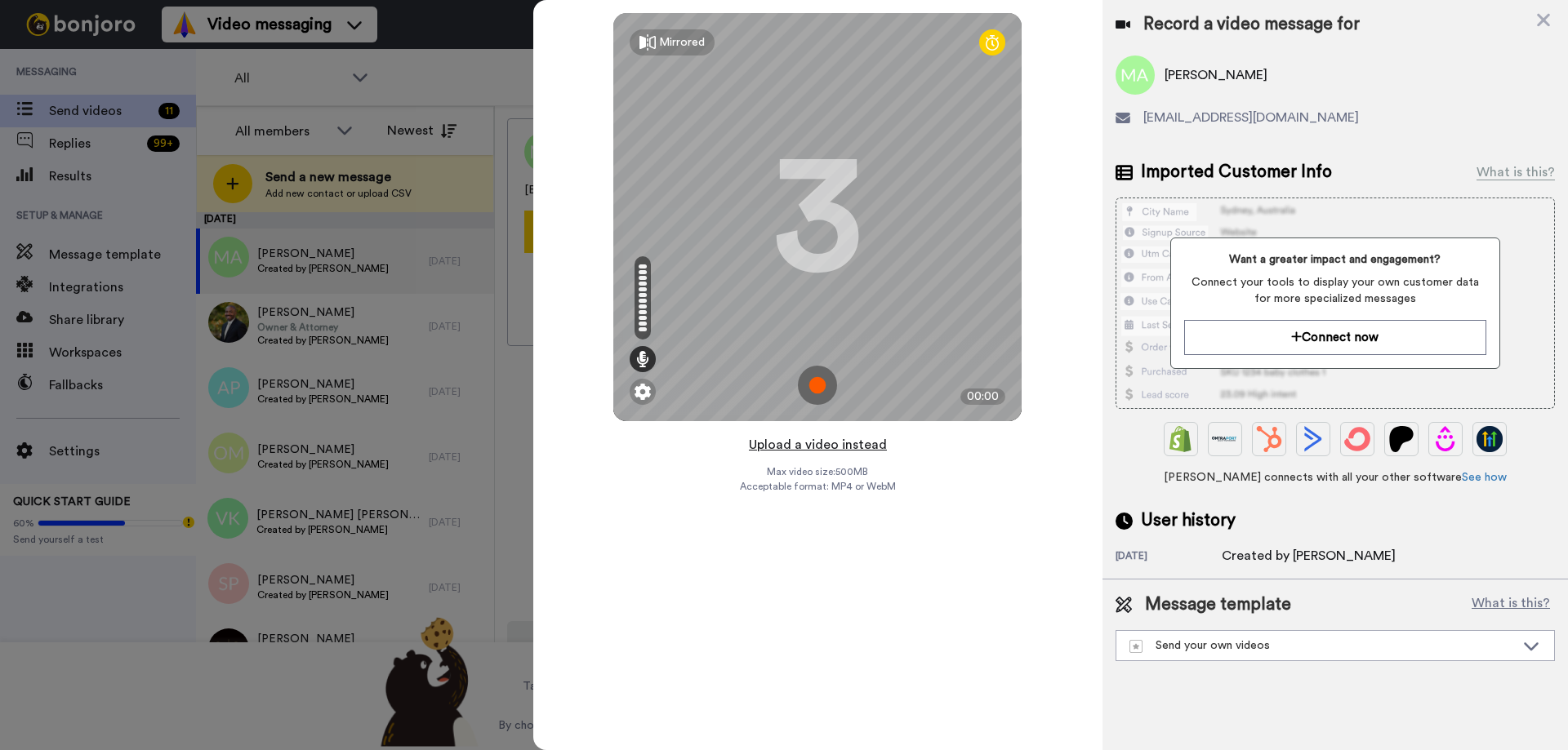
click at [805, 450] on button "Upload a video instead" at bounding box center [817, 444] width 148 height 21
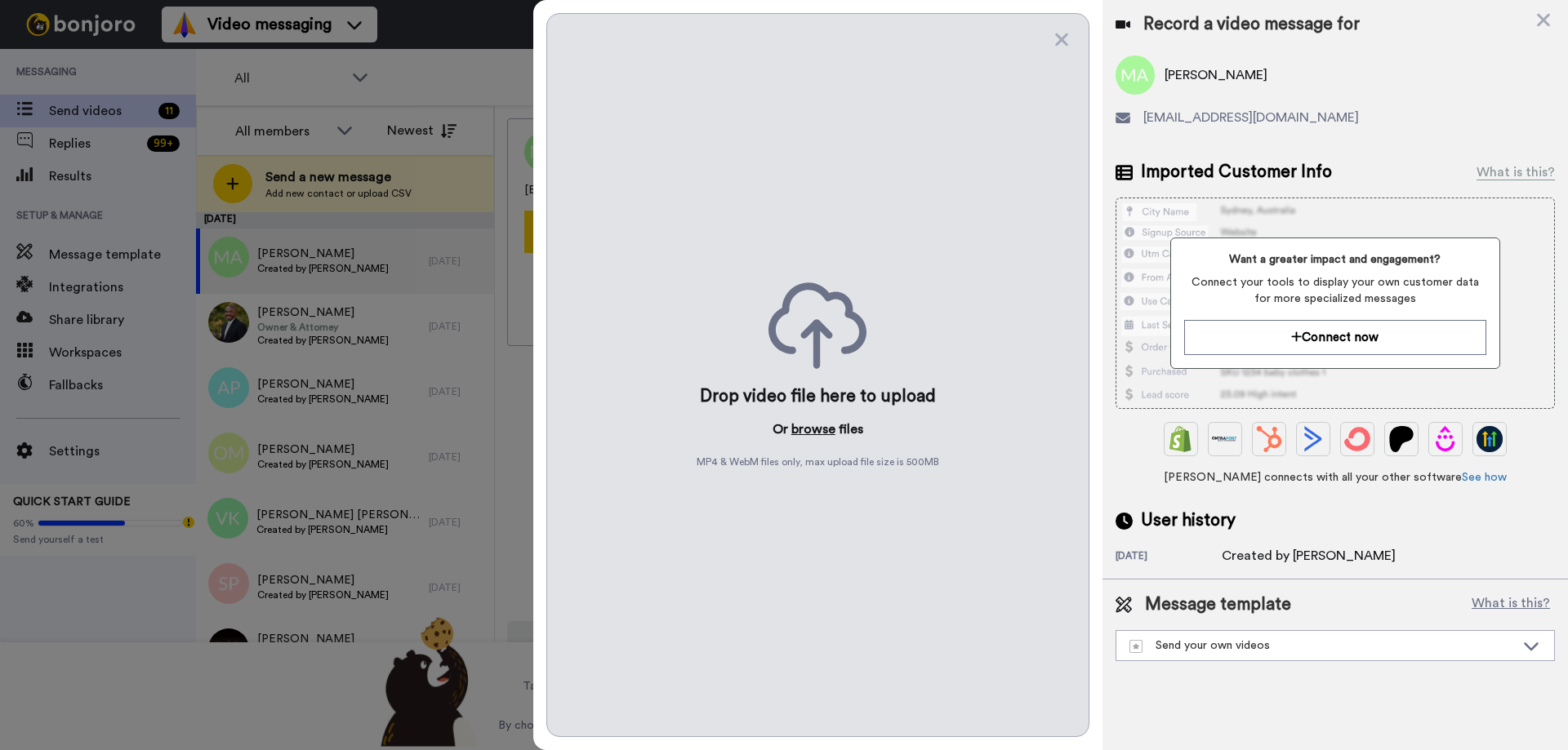
click at [801, 423] on button "browse" at bounding box center [812, 430] width 44 height 20
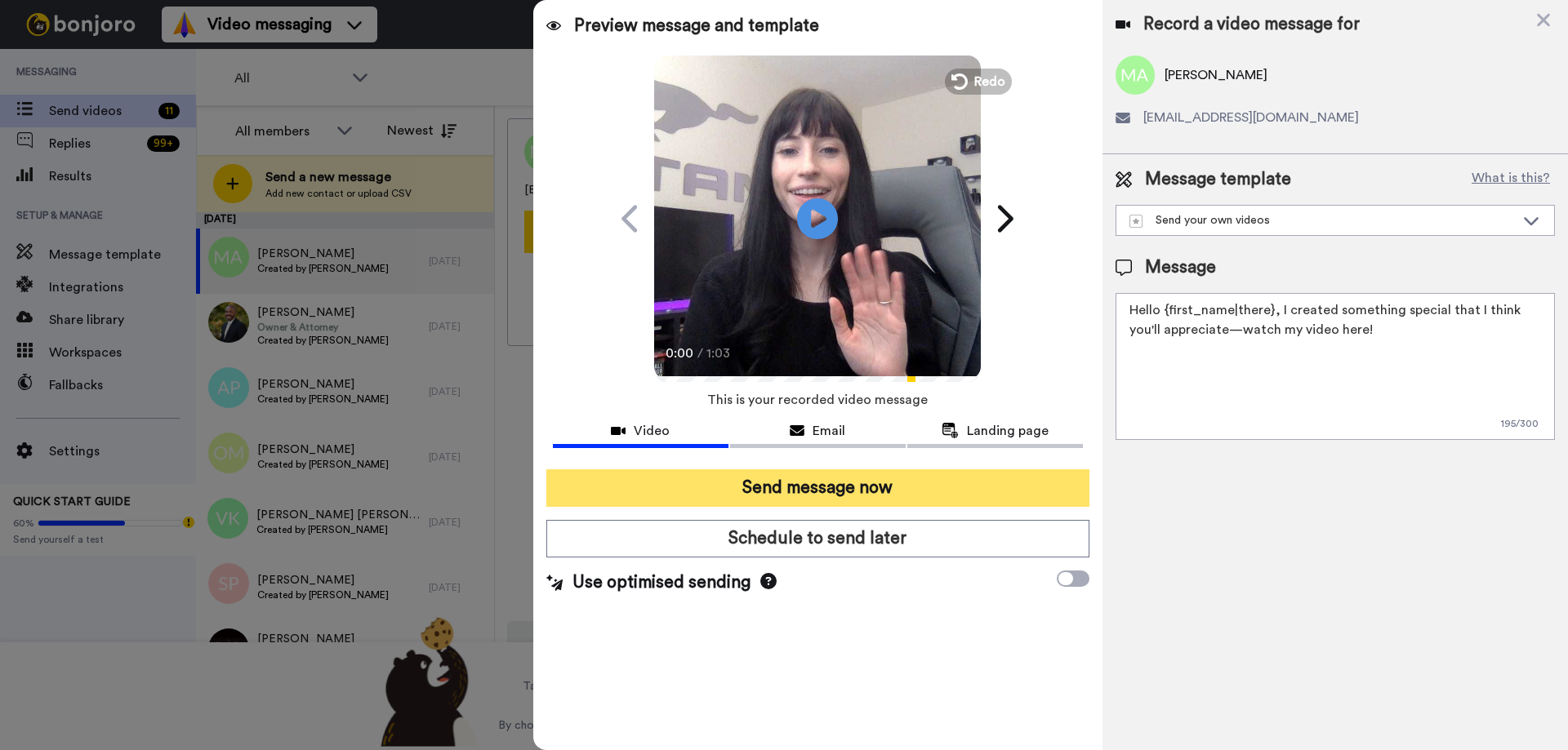
click at [758, 489] on button "Send message now" at bounding box center [817, 488] width 543 height 37
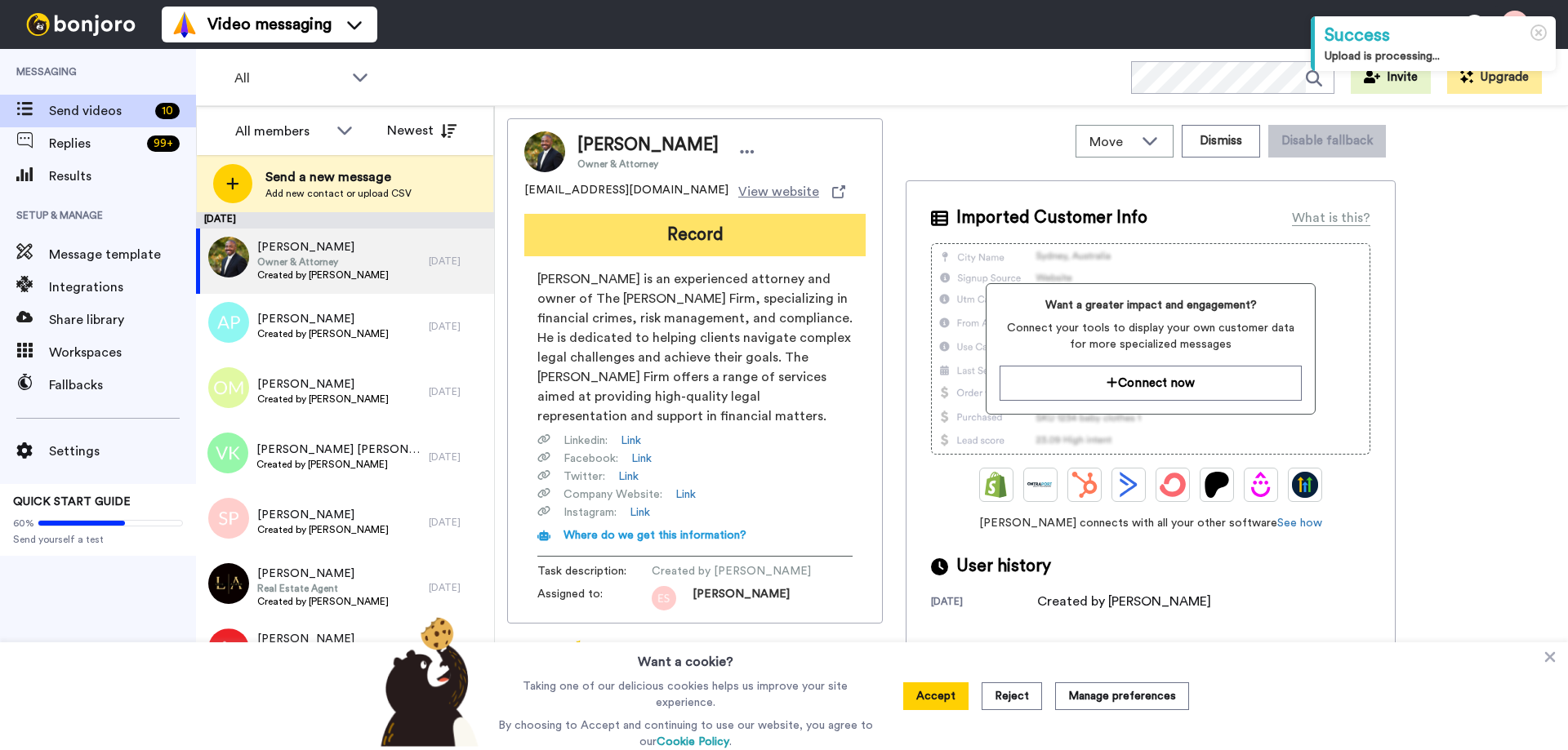
click at [673, 235] on button "Record" at bounding box center [695, 236] width 341 height 43
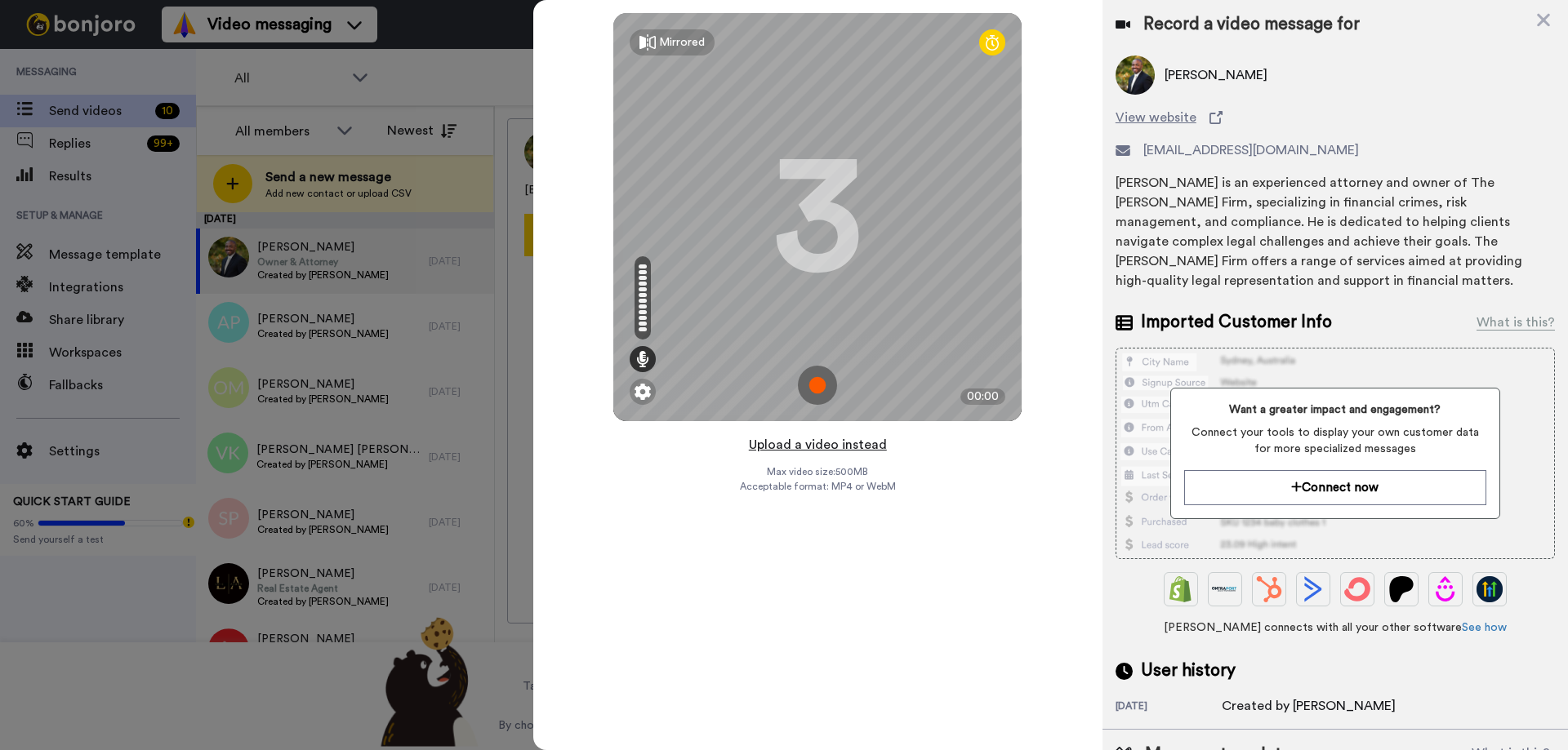
click at [806, 442] on button "Upload a video instead" at bounding box center [817, 444] width 148 height 21
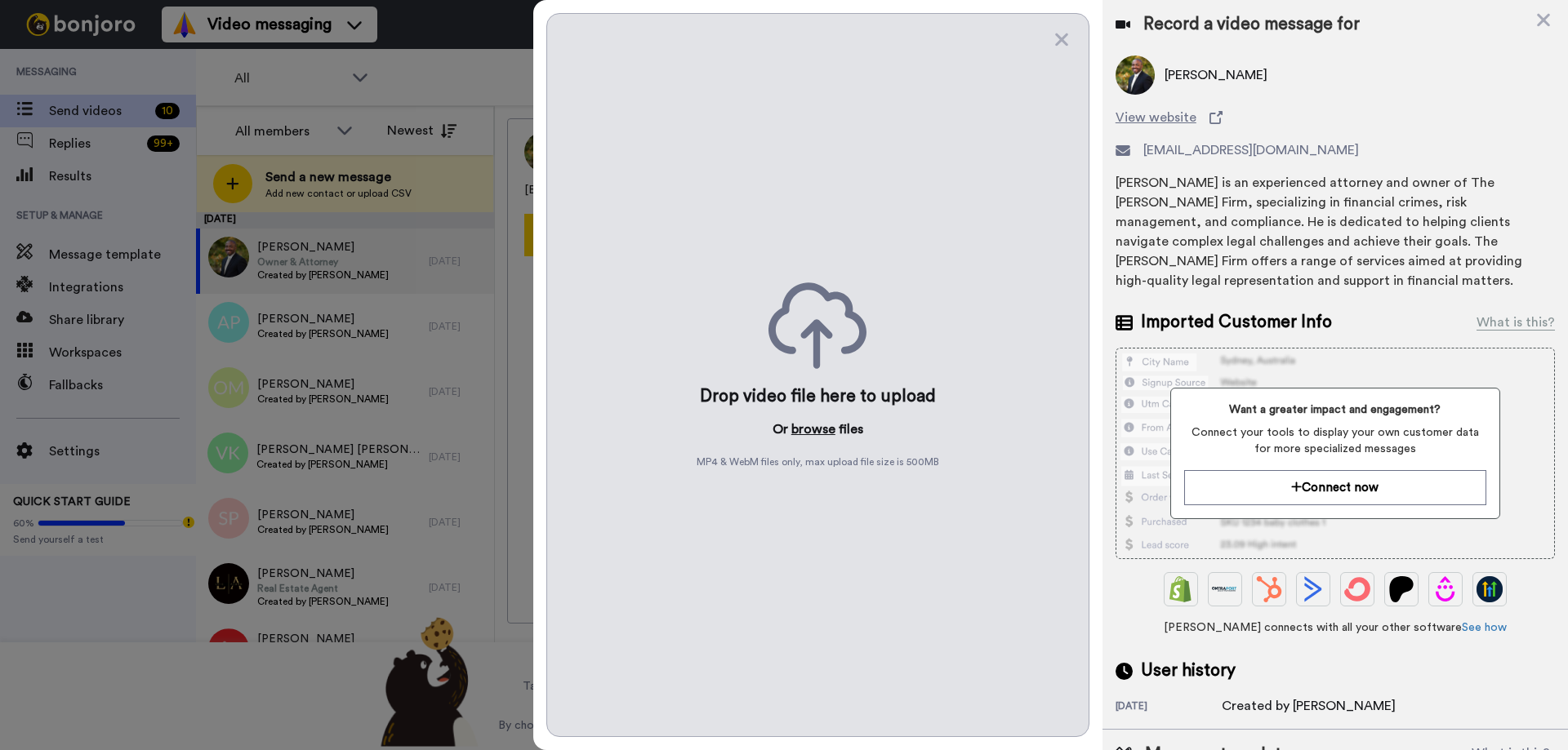
click at [806, 423] on button "browse" at bounding box center [812, 430] width 44 height 20
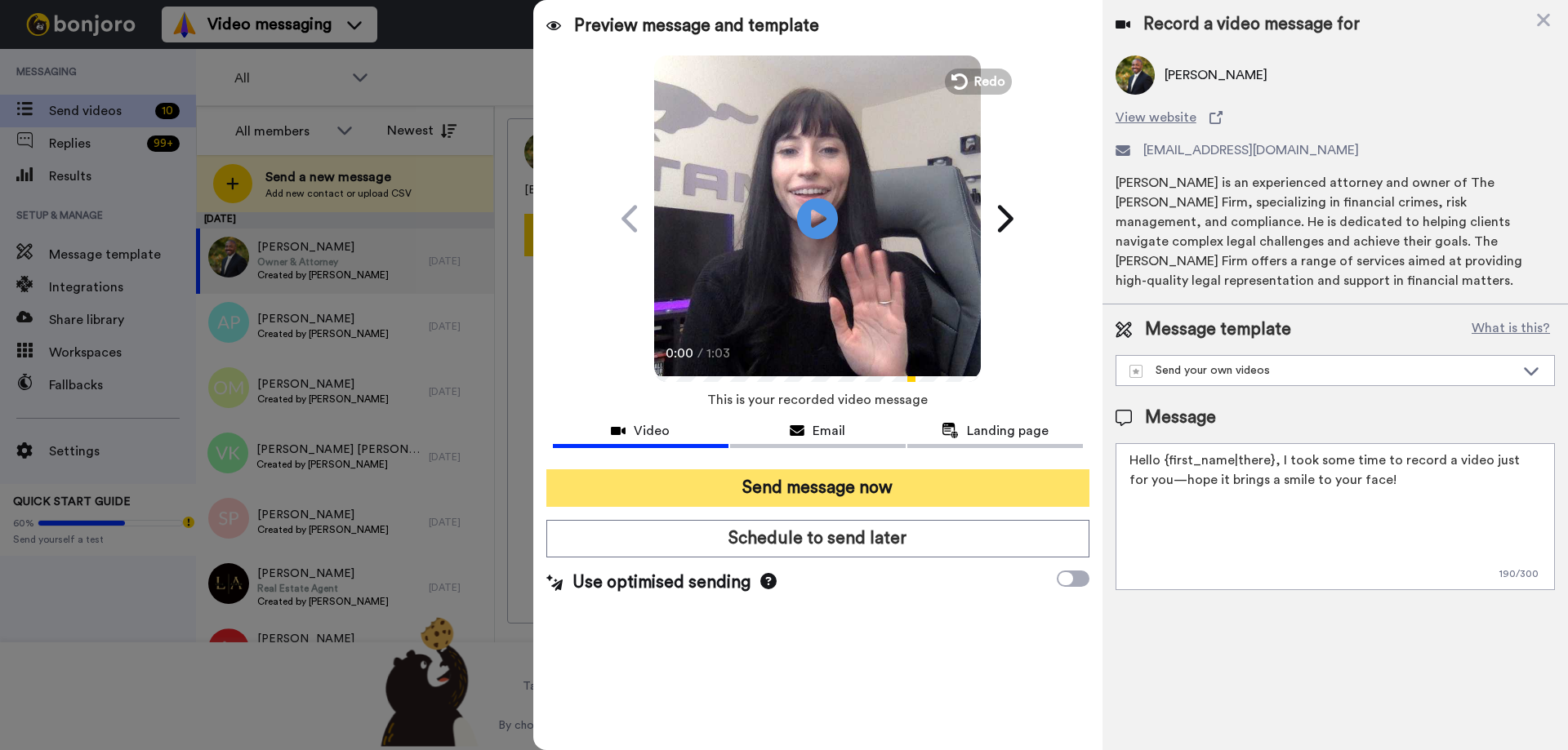
click at [799, 477] on button "Send message now" at bounding box center [817, 488] width 543 height 37
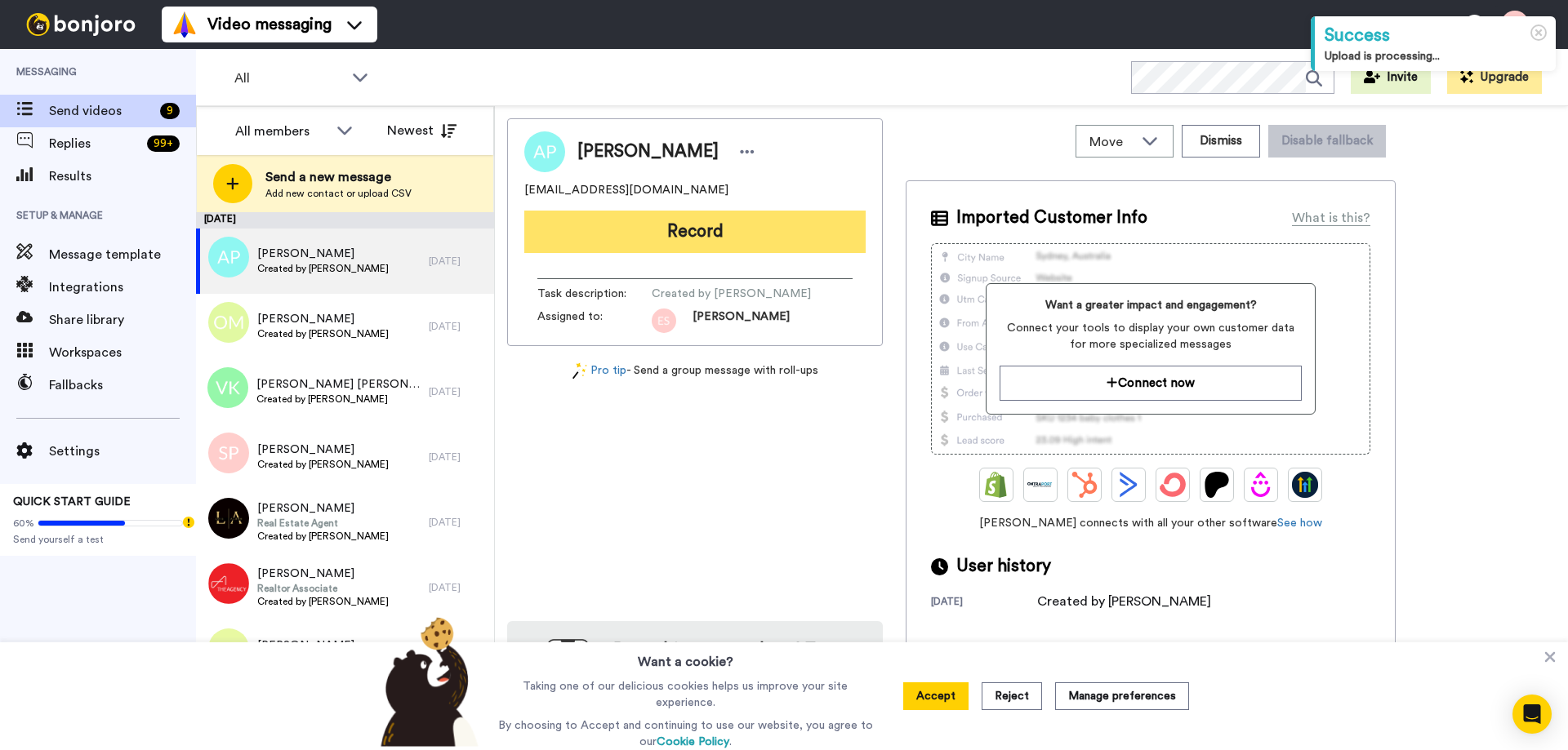
click at [656, 232] on button "Record" at bounding box center [695, 232] width 341 height 43
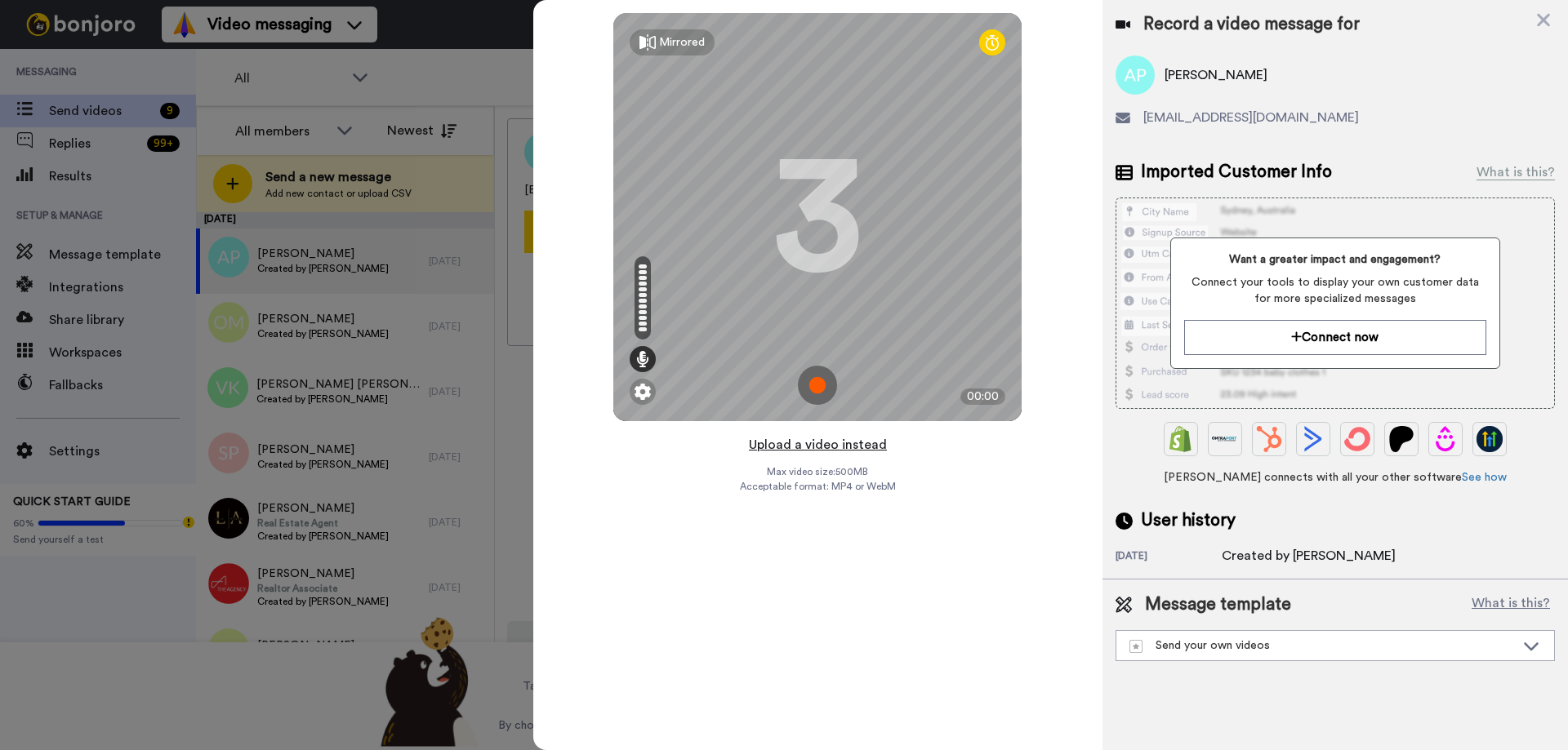
click at [820, 446] on button "Upload a video instead" at bounding box center [817, 444] width 148 height 21
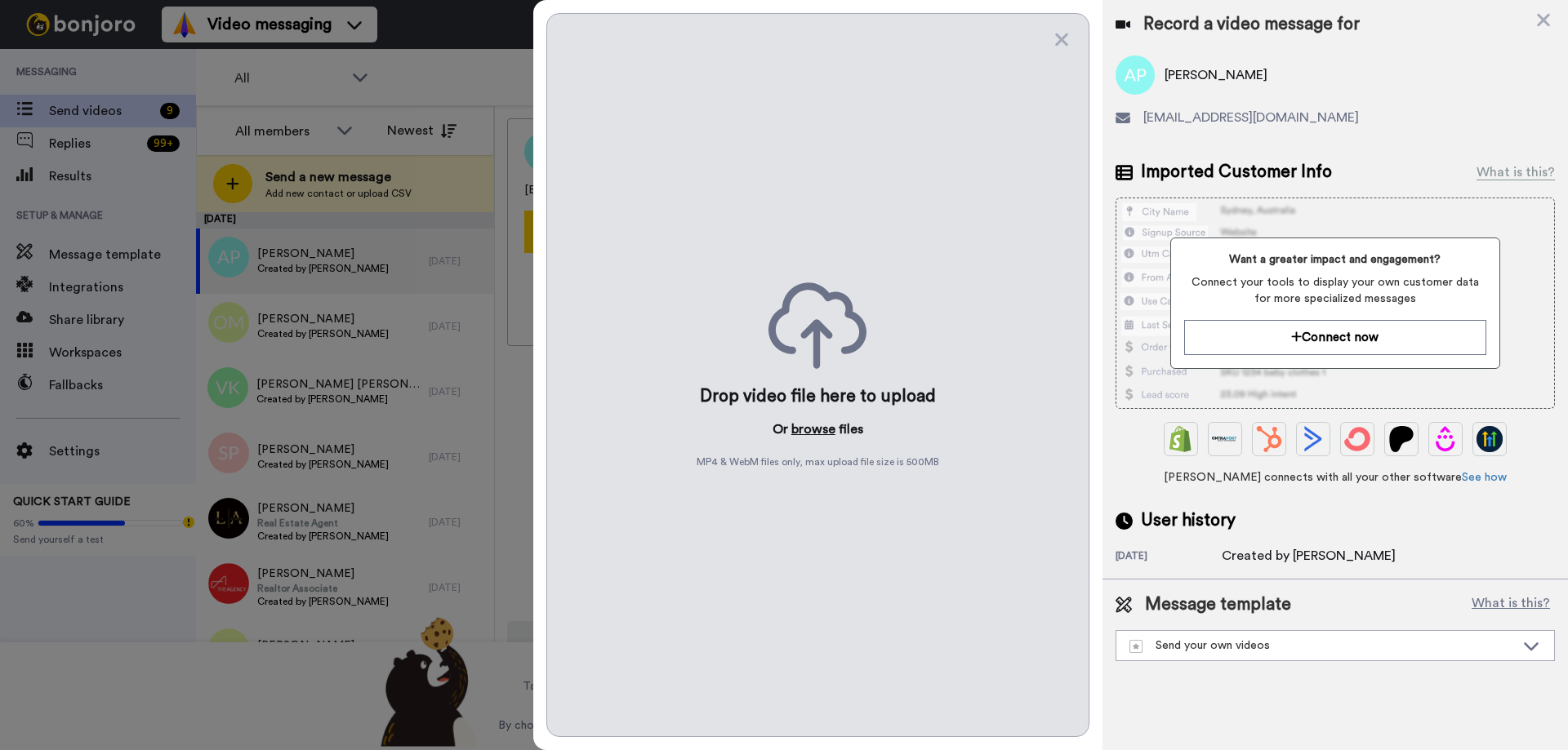
click at [818, 430] on button "browse" at bounding box center [812, 430] width 44 height 20
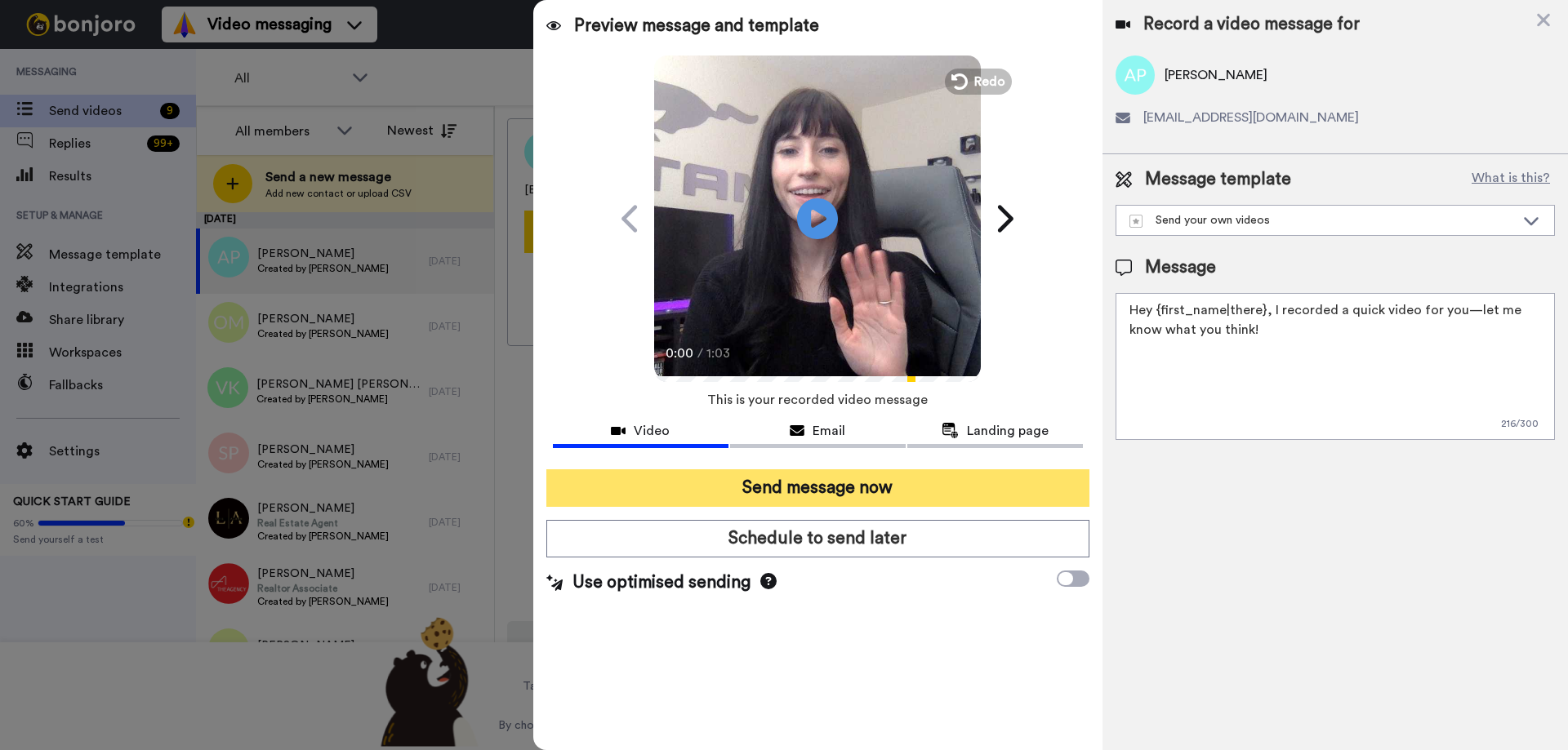
click at [796, 484] on button "Send message now" at bounding box center [817, 488] width 543 height 37
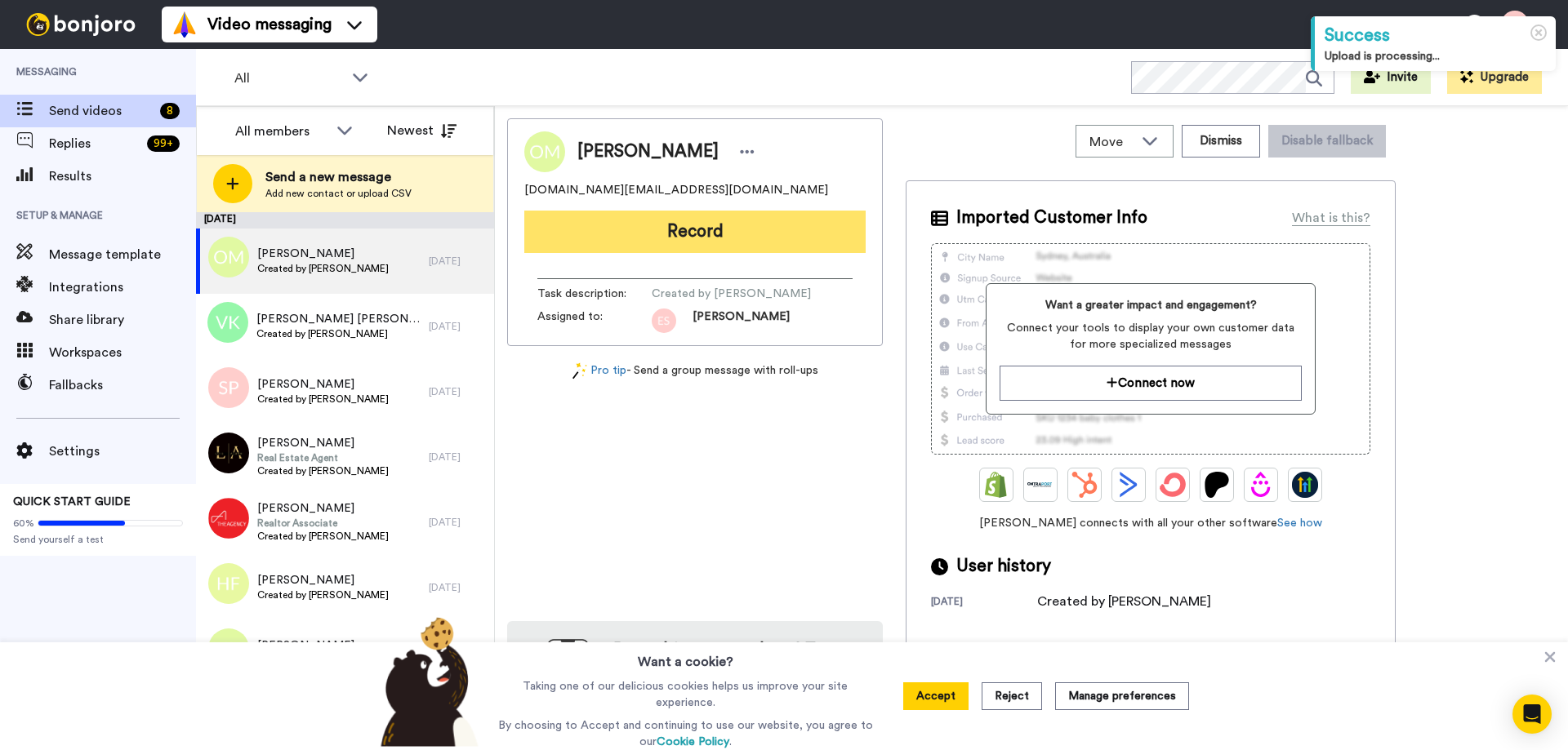
click at [668, 233] on button "Record" at bounding box center [695, 232] width 341 height 43
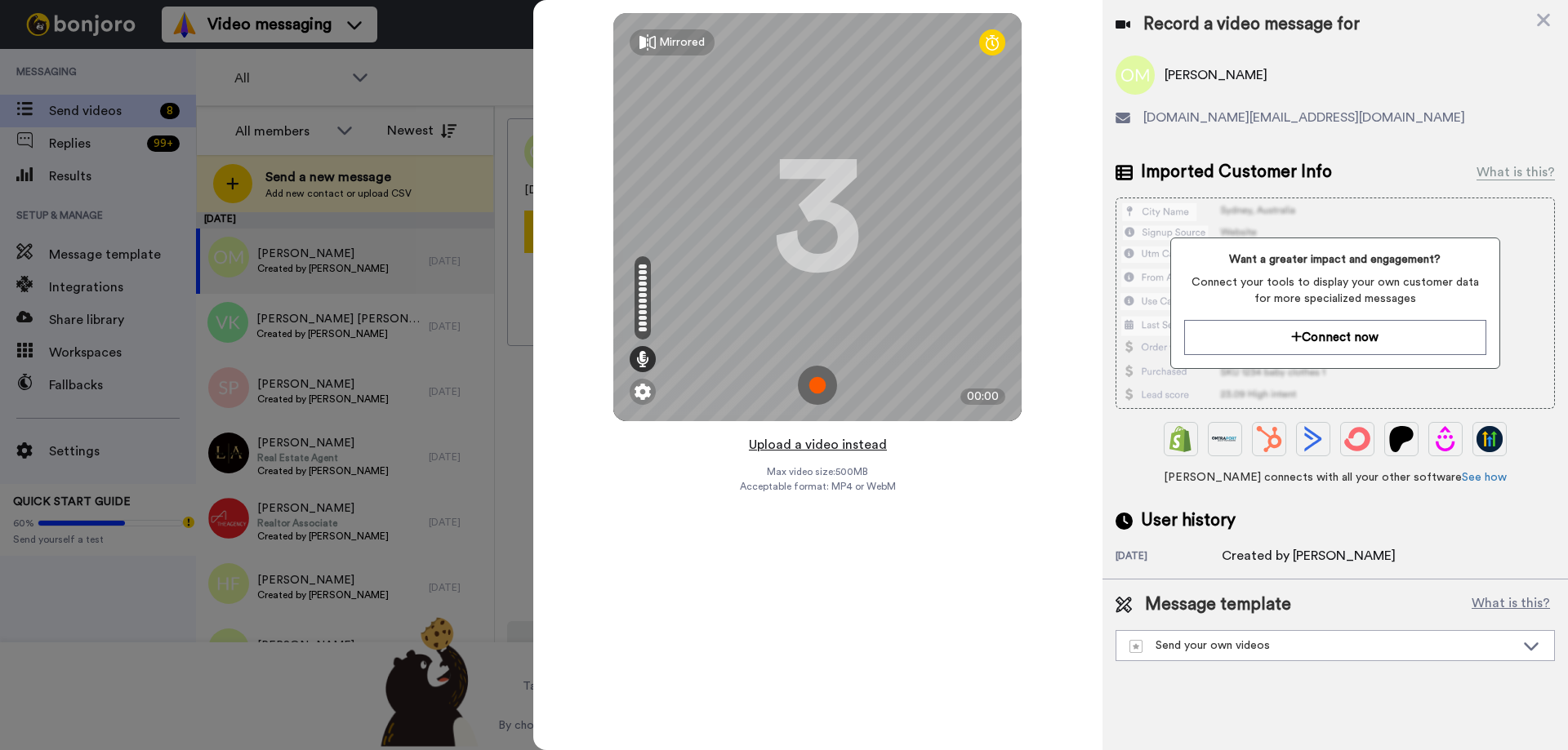
click at [831, 447] on button "Upload a video instead" at bounding box center [817, 444] width 148 height 21
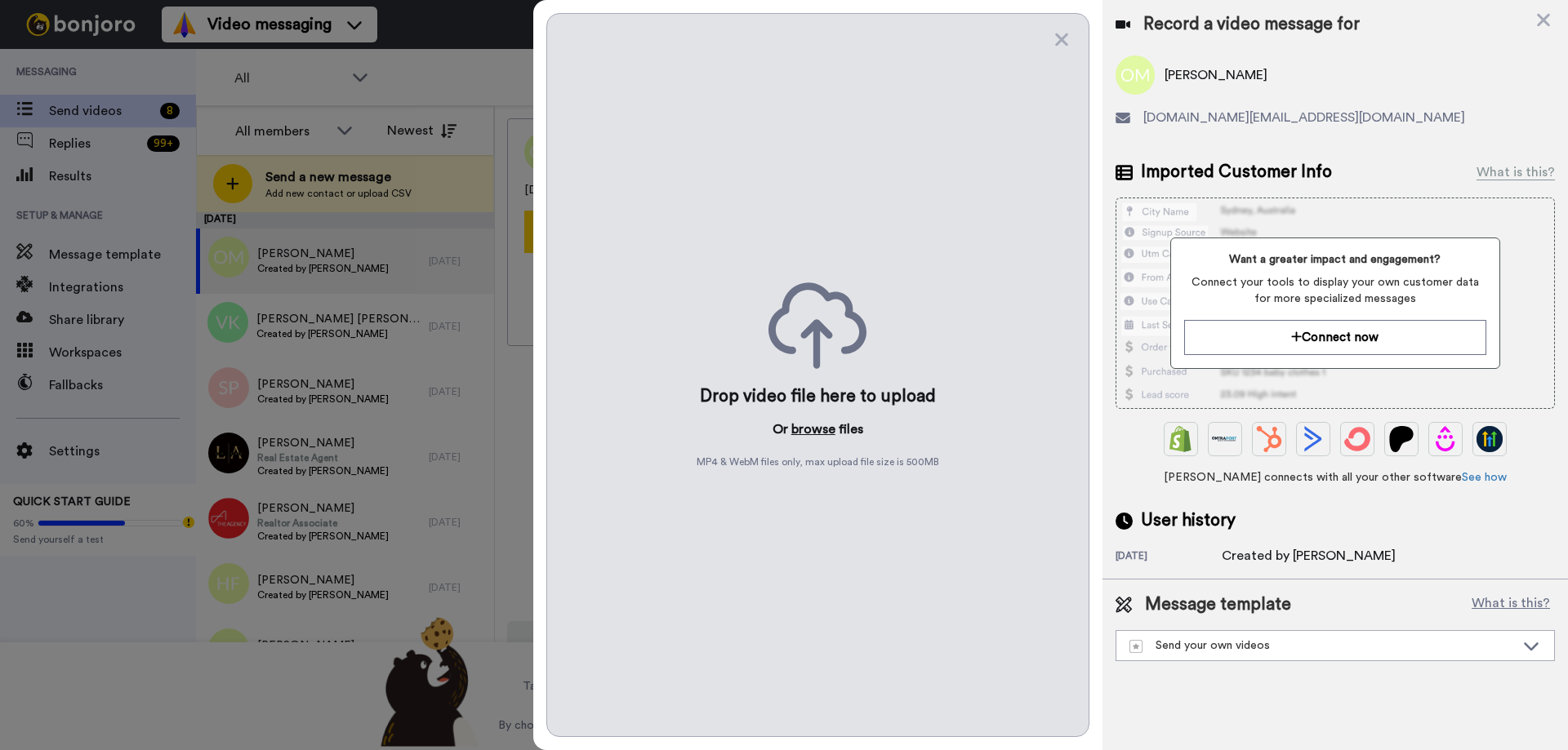
click at [810, 425] on button "browse" at bounding box center [812, 430] width 44 height 20
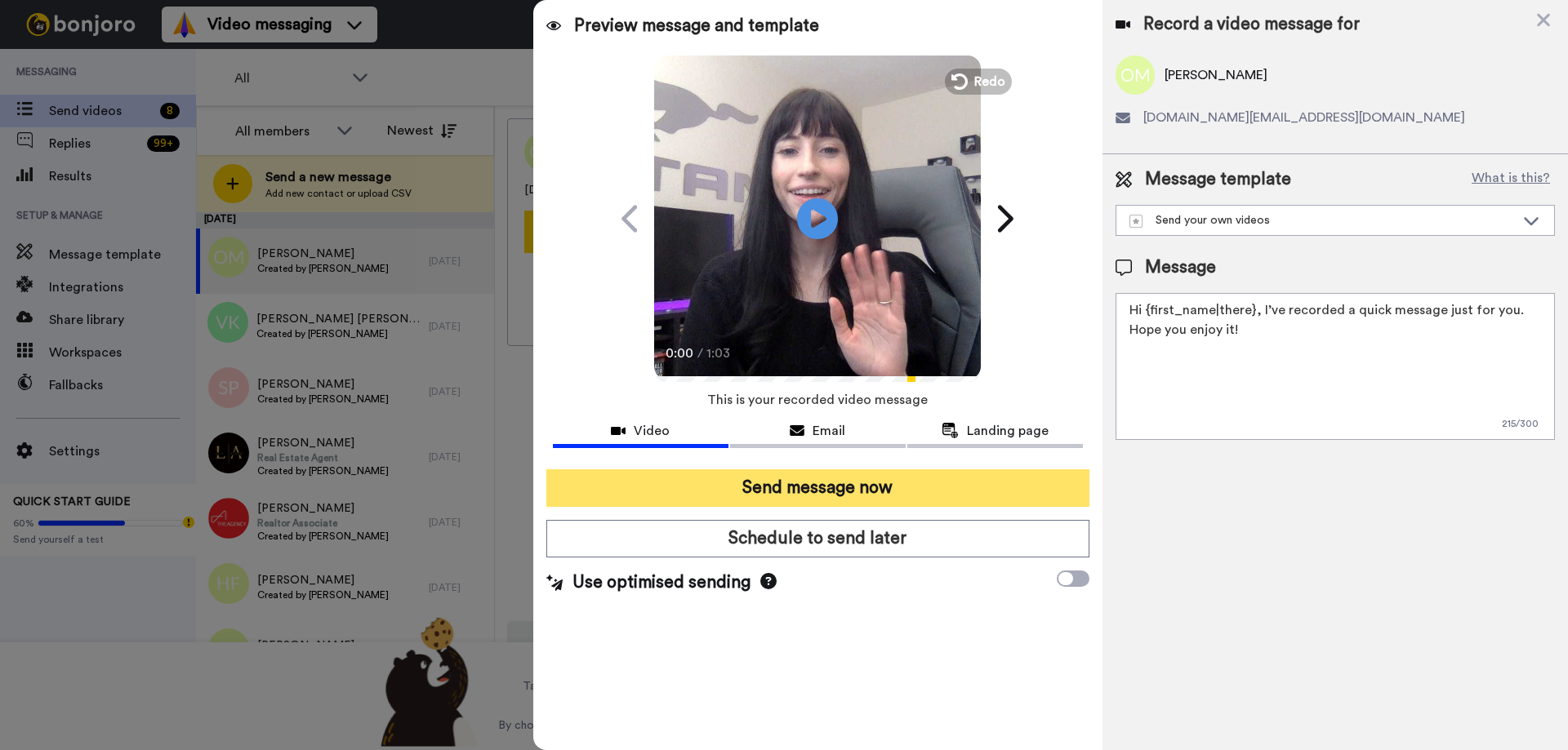
click at [832, 484] on button "Send message now" at bounding box center [817, 488] width 543 height 37
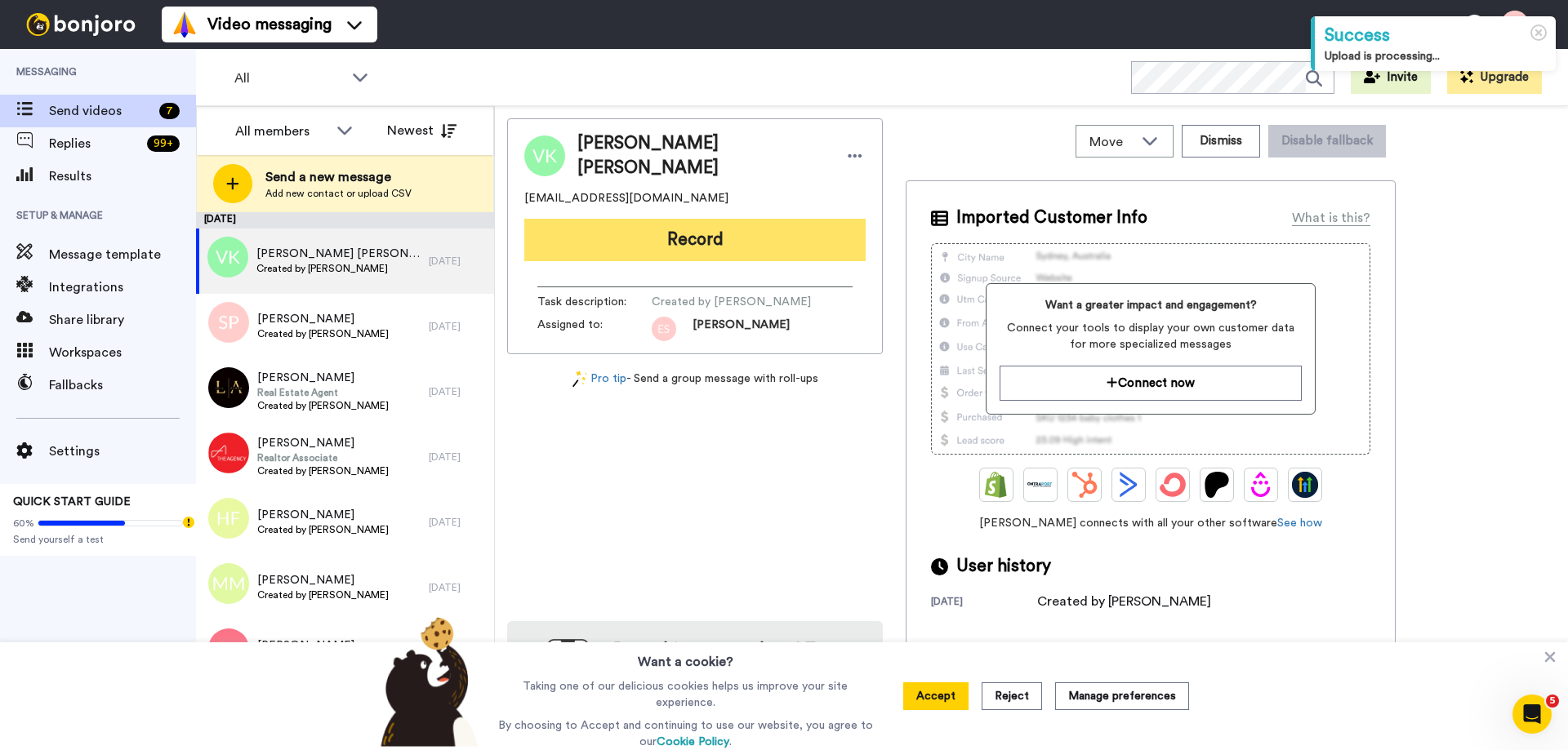
click at [685, 234] on button "Record" at bounding box center [695, 240] width 341 height 43
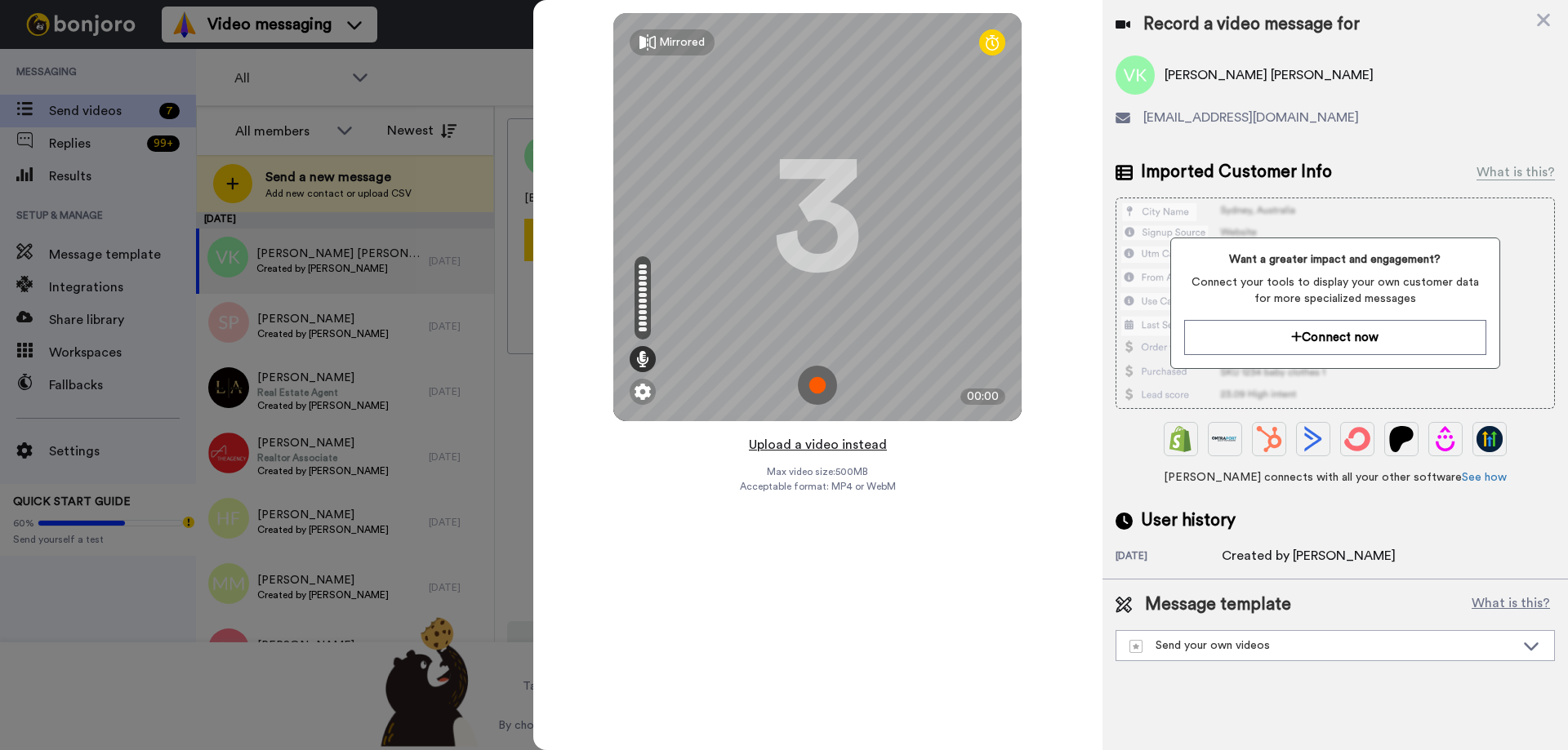
click at [827, 448] on button "Upload a video instead" at bounding box center [817, 444] width 148 height 21
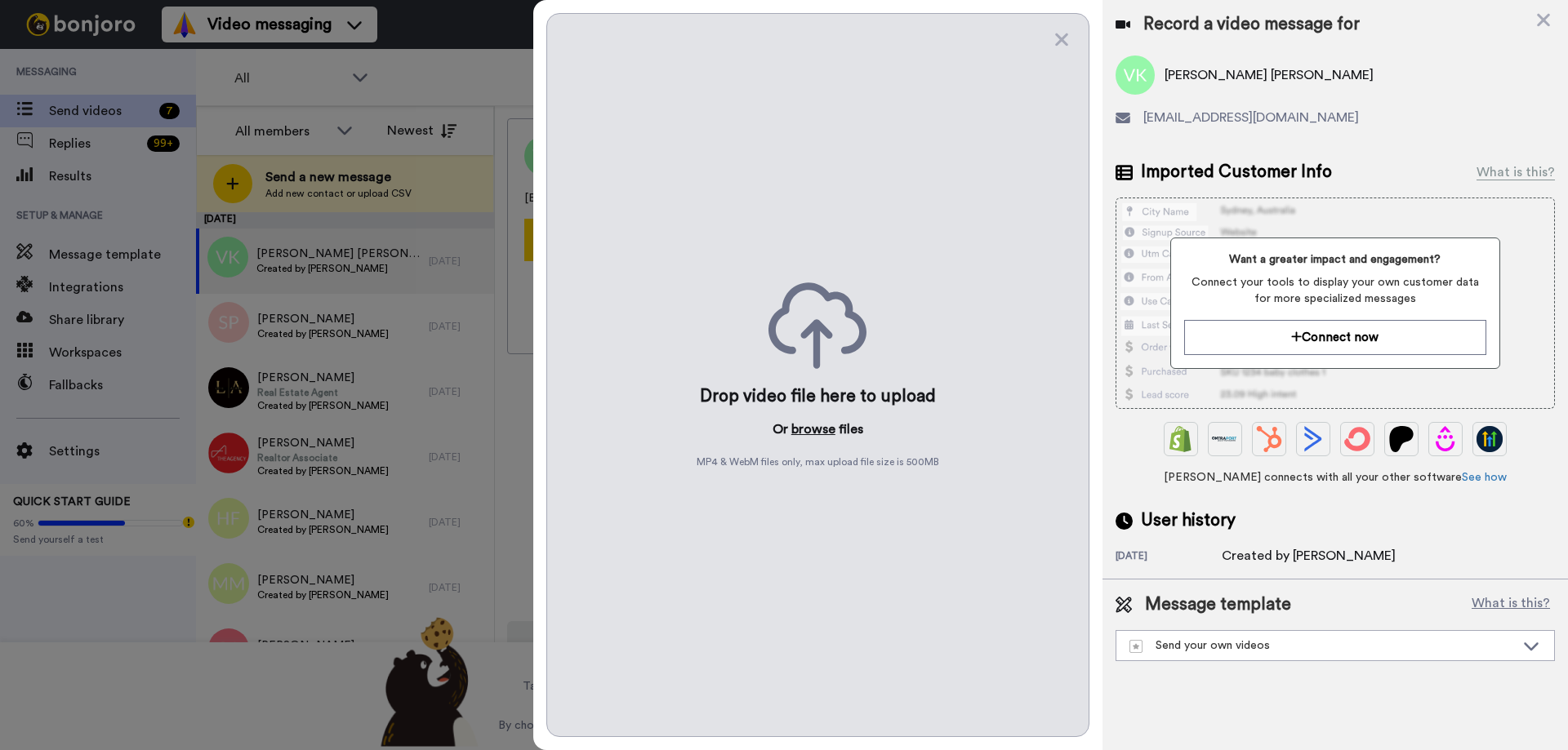
click at [811, 427] on button "browse" at bounding box center [812, 430] width 44 height 20
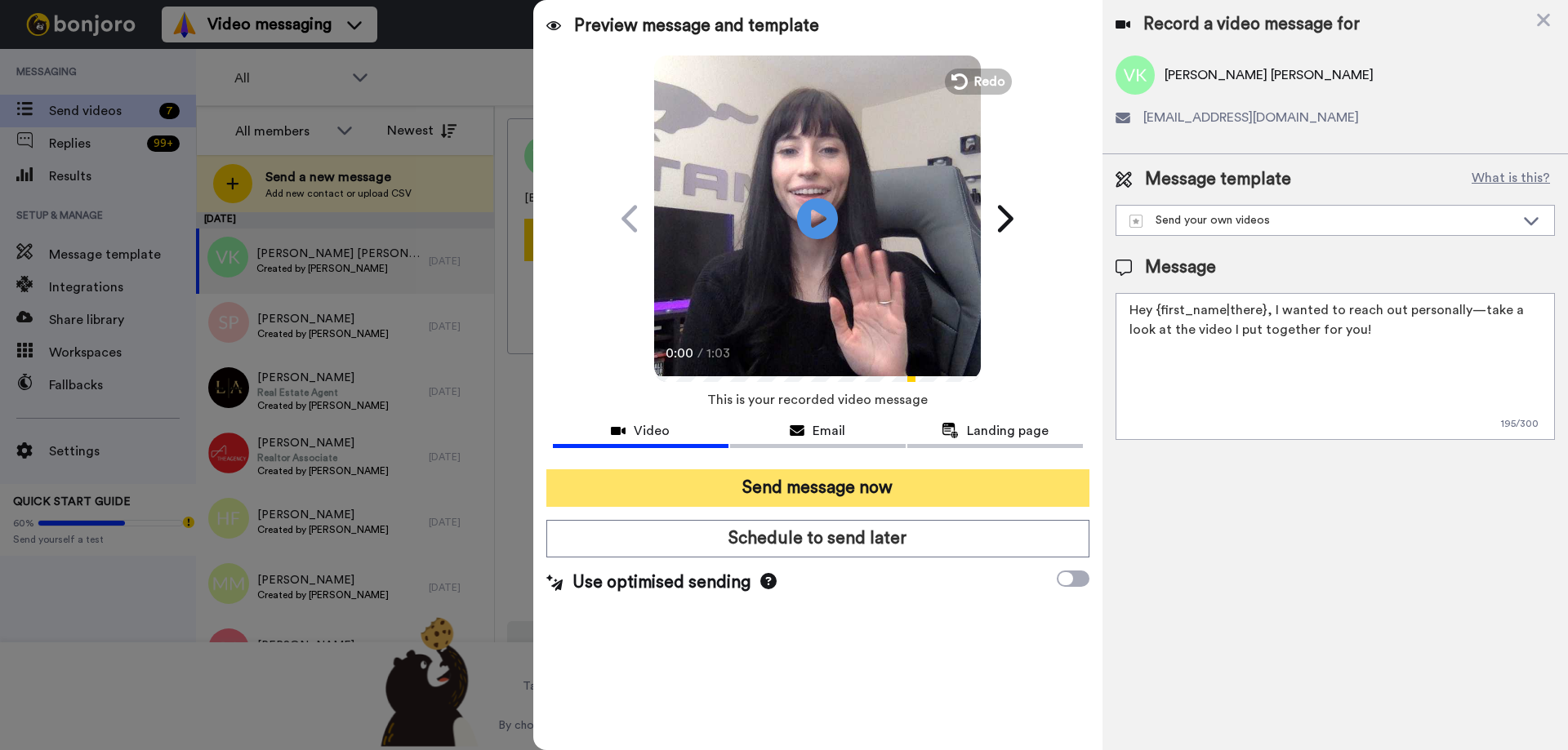
click at [830, 479] on button "Send message now" at bounding box center [817, 488] width 543 height 37
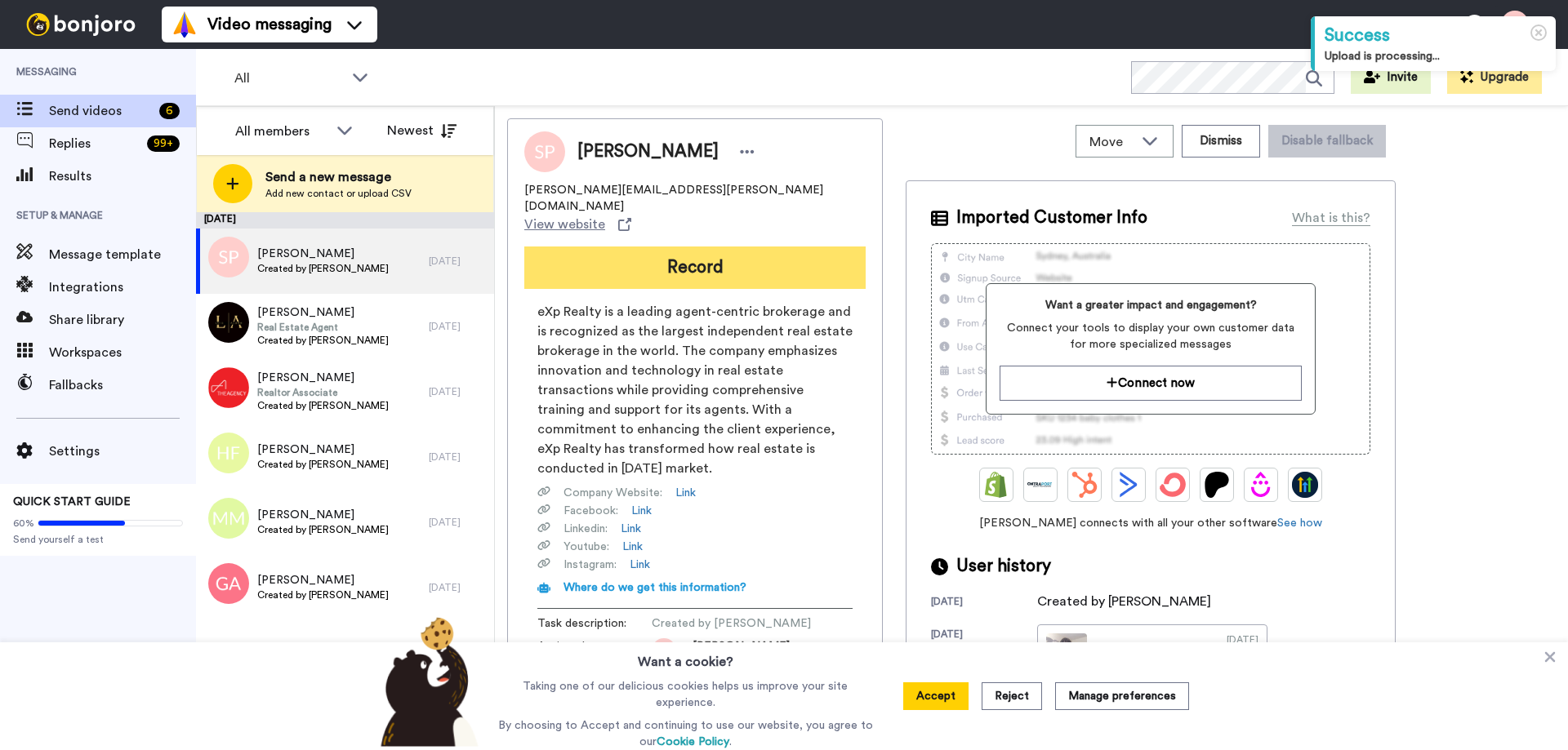
click at [685, 247] on button "Record" at bounding box center [695, 268] width 341 height 43
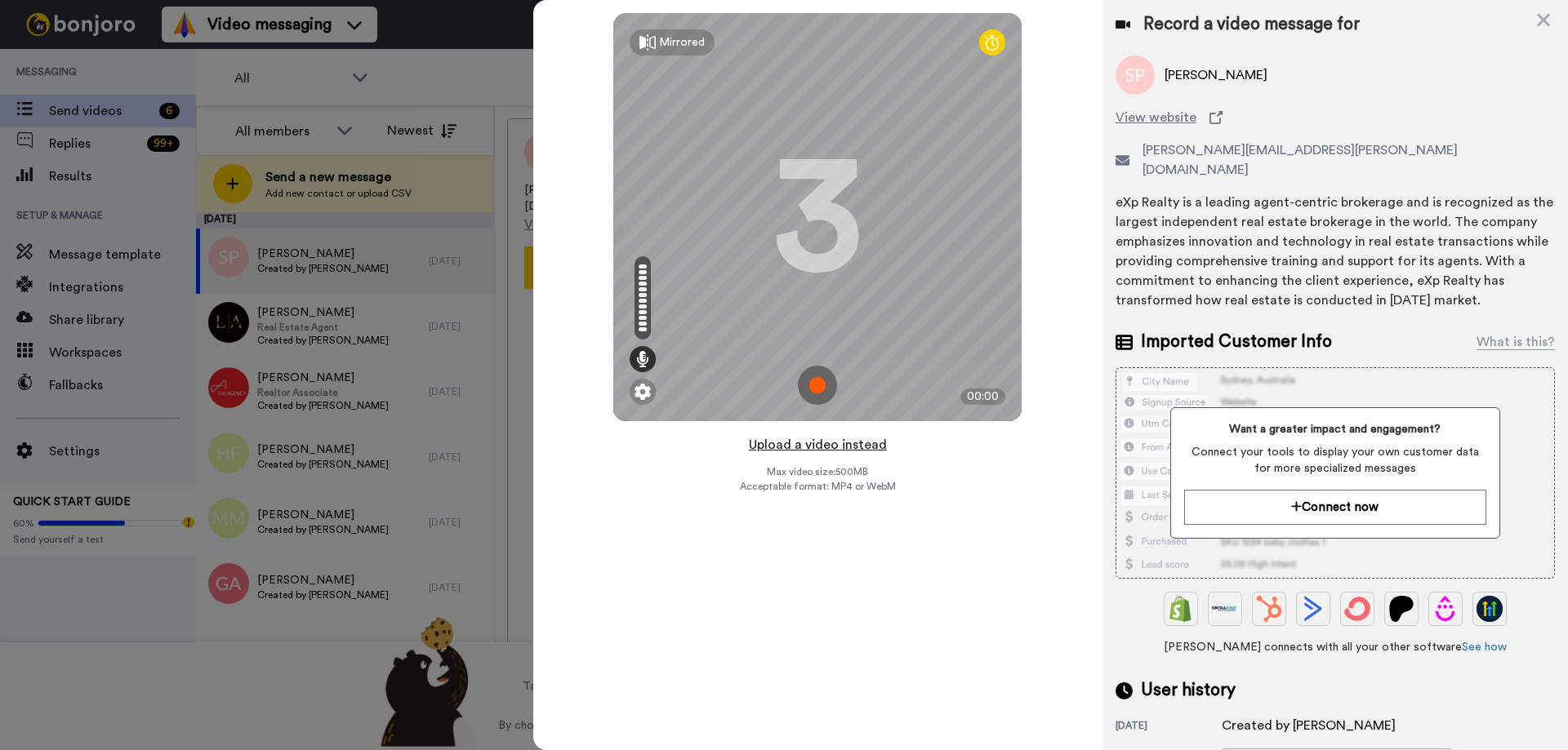
click at [821, 444] on button "Upload a video instead" at bounding box center [817, 444] width 148 height 21
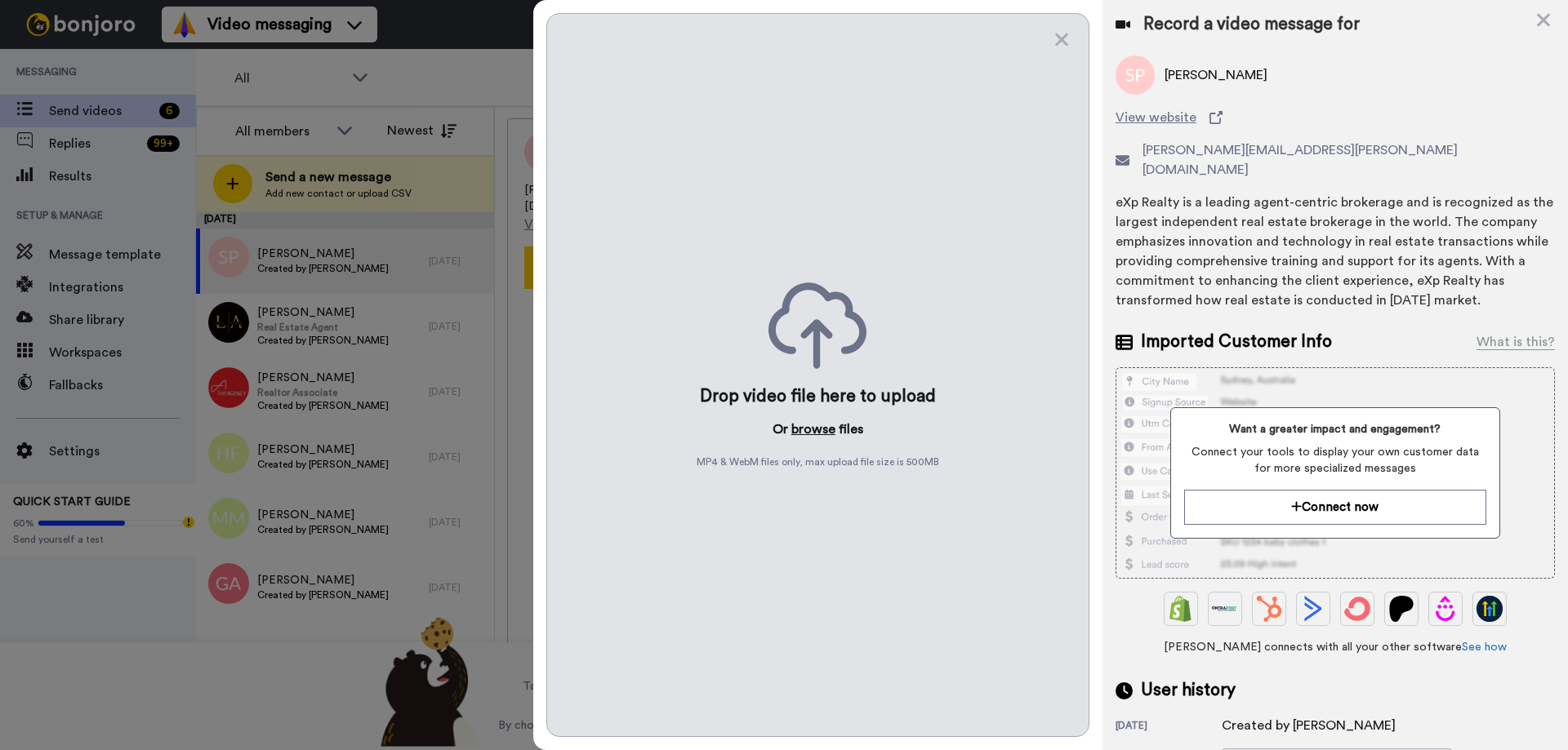
click at [810, 427] on button "browse" at bounding box center [812, 430] width 44 height 20
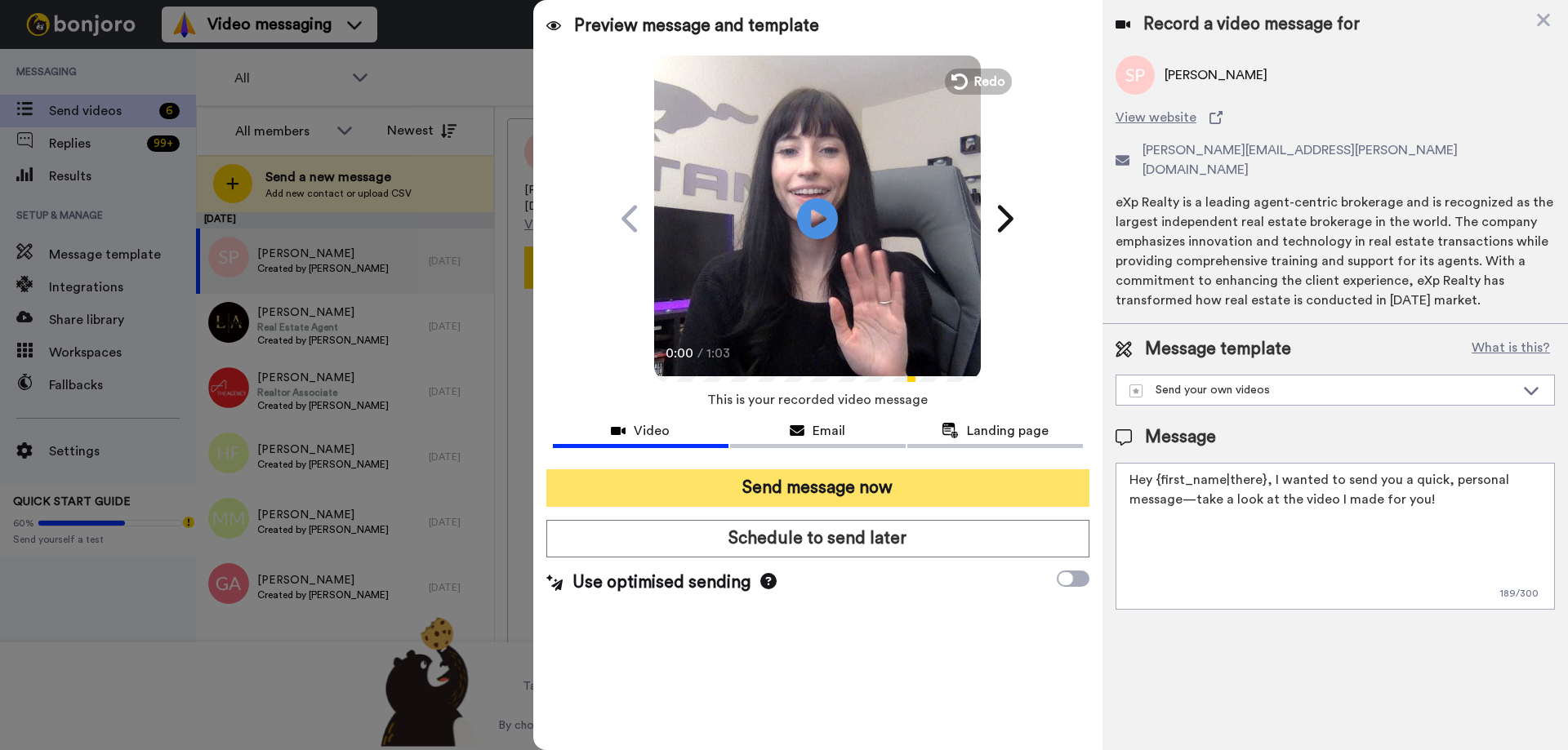
click at [850, 485] on button "Send message now" at bounding box center [817, 488] width 543 height 37
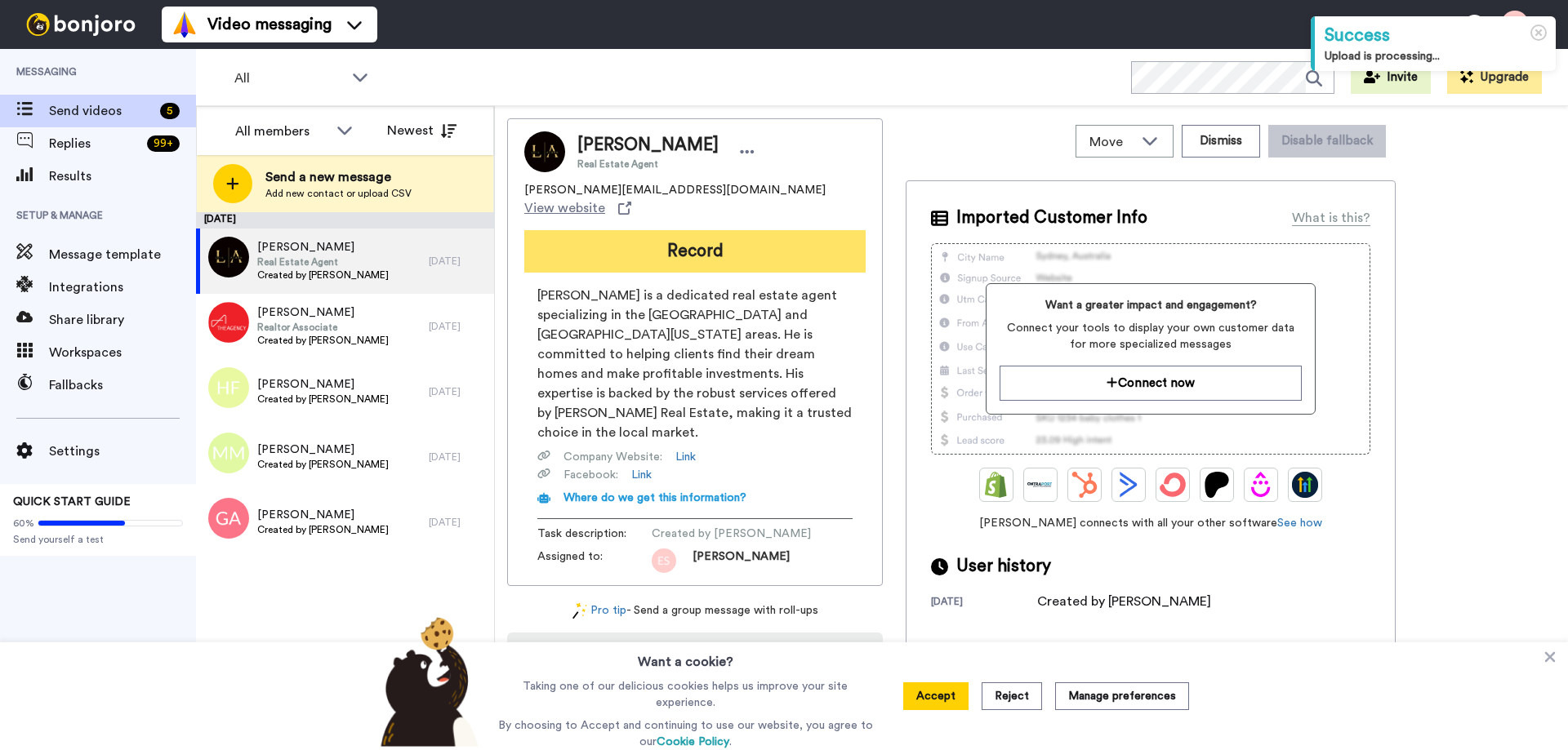
click at [669, 230] on button "Record" at bounding box center [695, 252] width 341 height 43
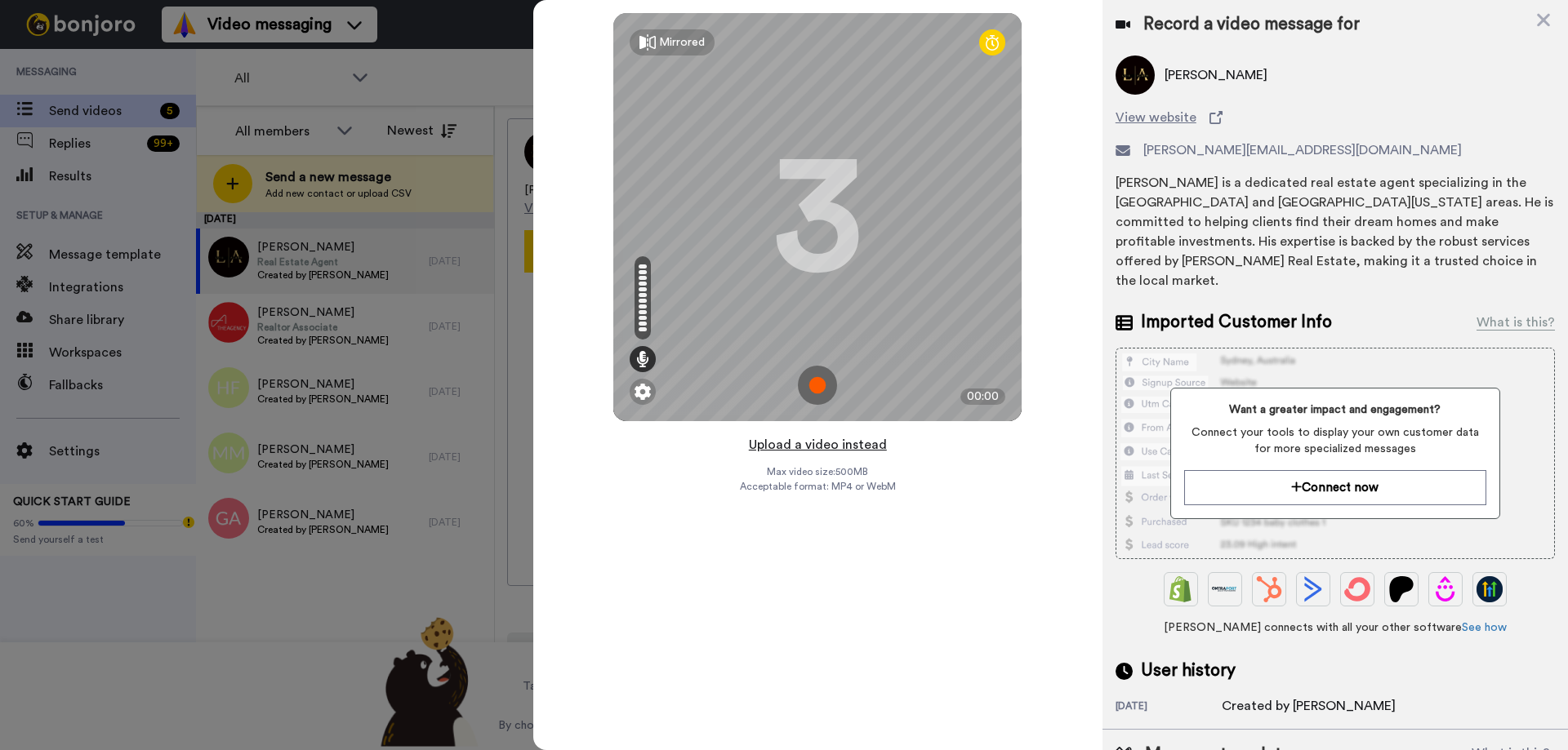
click at [828, 445] on button "Upload a video instead" at bounding box center [817, 444] width 148 height 21
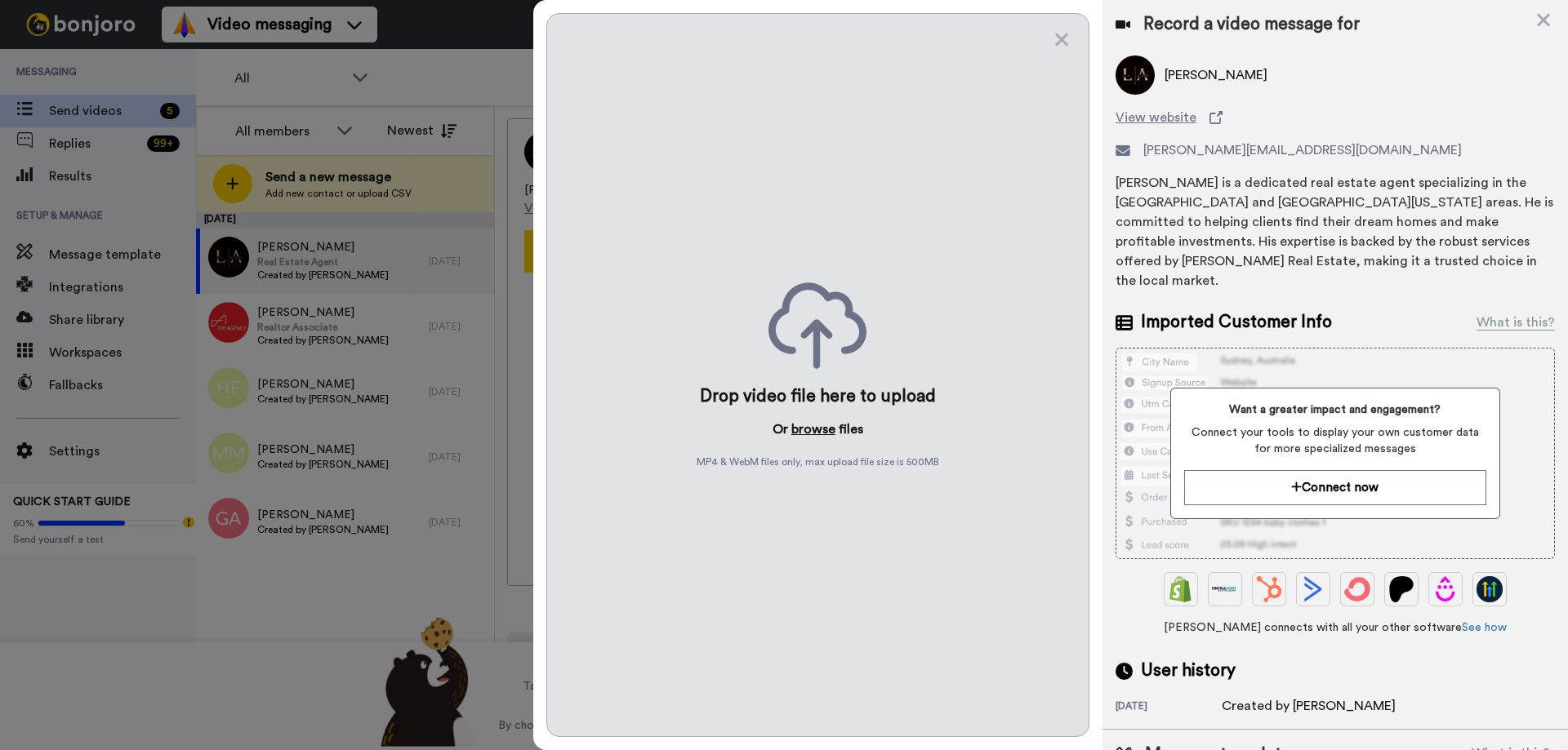
click at [815, 429] on button "browse" at bounding box center [812, 430] width 44 height 20
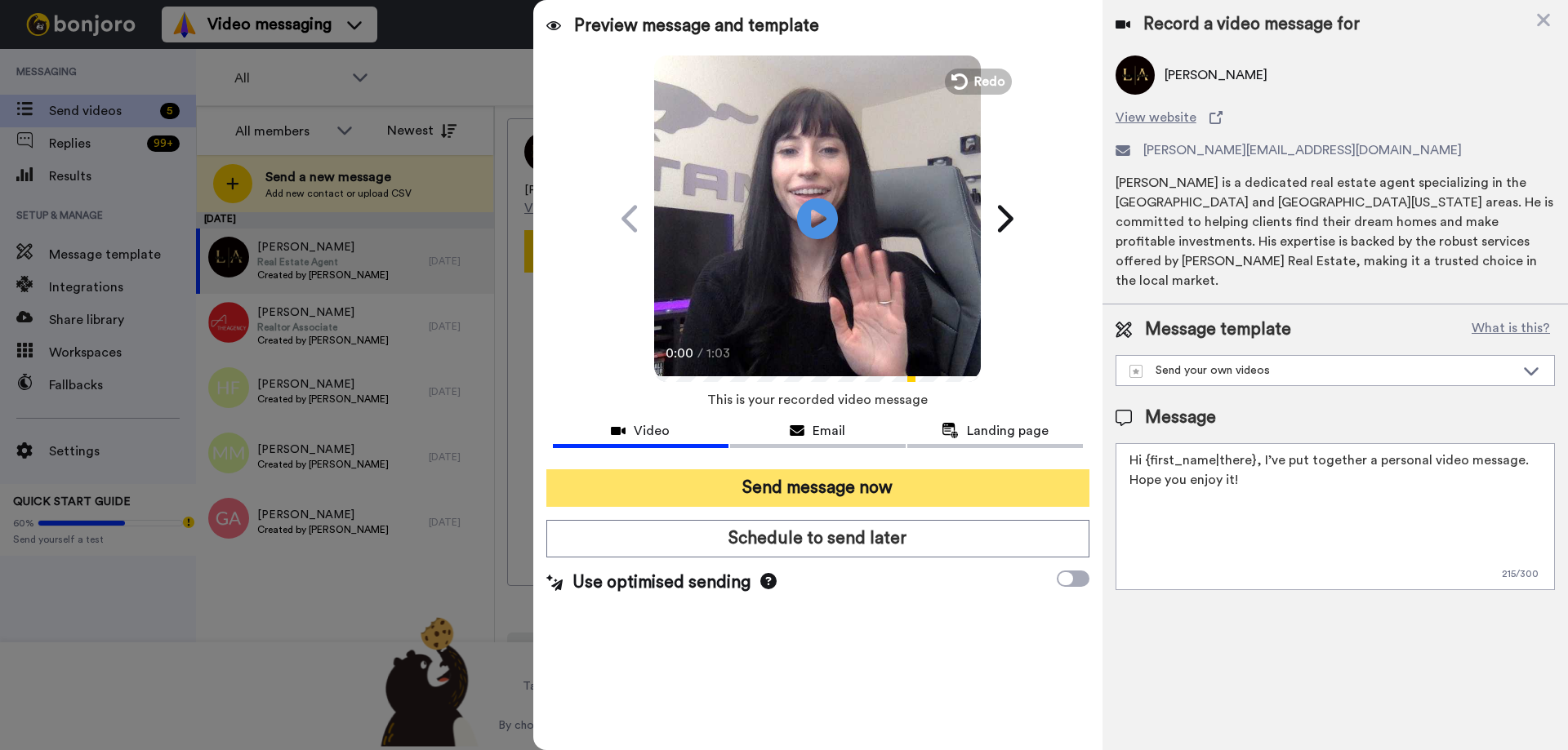
click at [816, 492] on button "Send message now" at bounding box center [817, 488] width 543 height 37
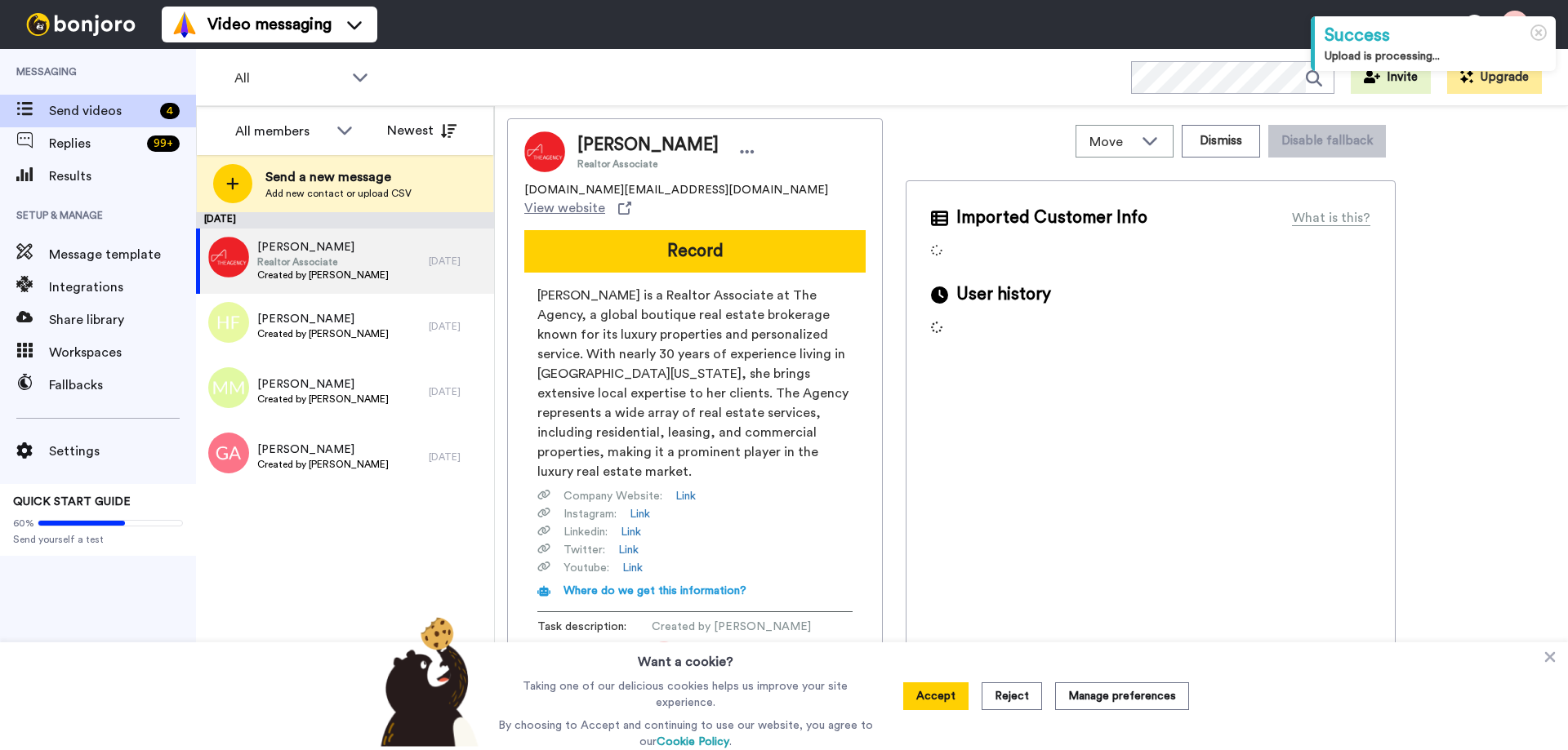
click at [628, 245] on button "Record" at bounding box center [695, 252] width 341 height 43
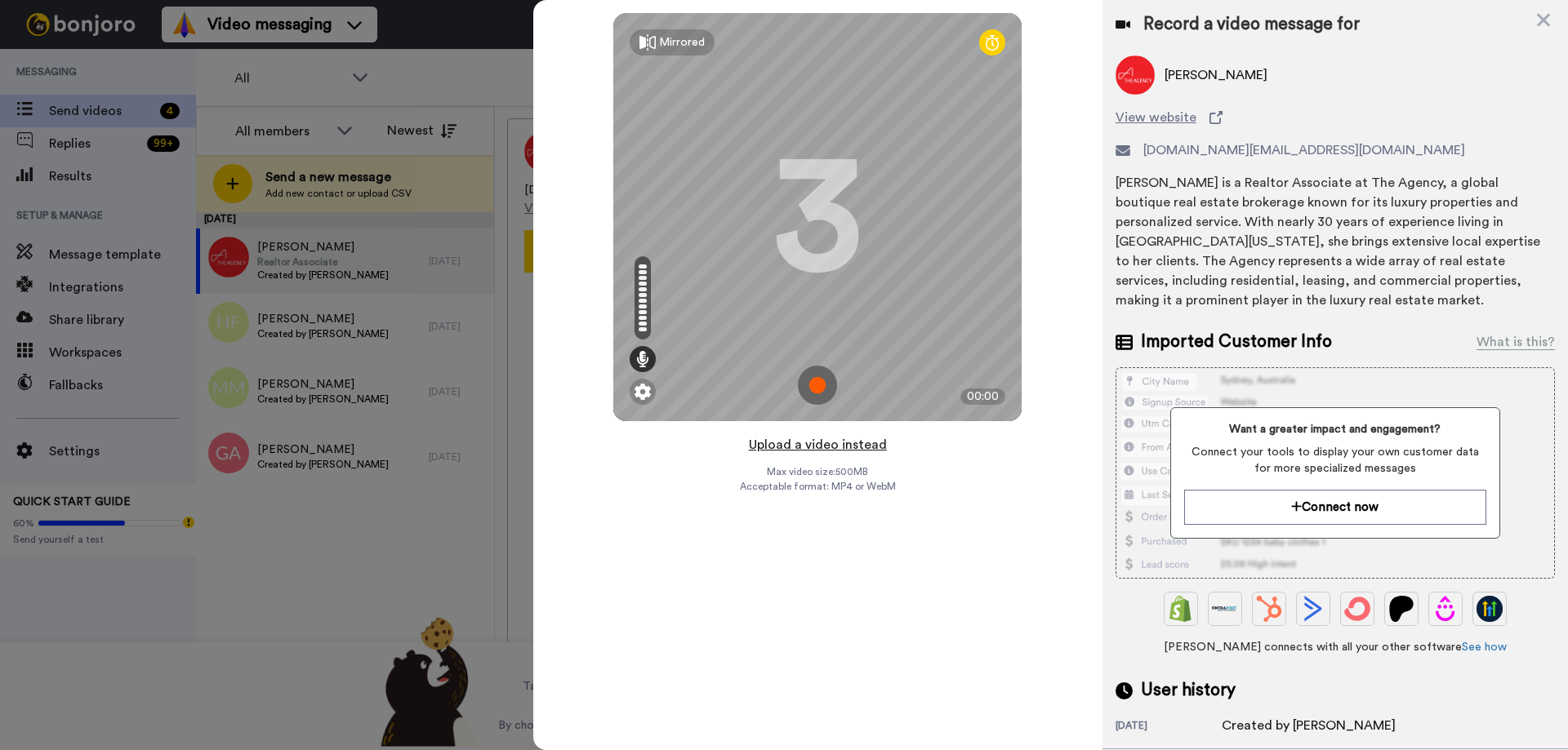
click at [856, 447] on button "Upload a video instead" at bounding box center [817, 444] width 148 height 21
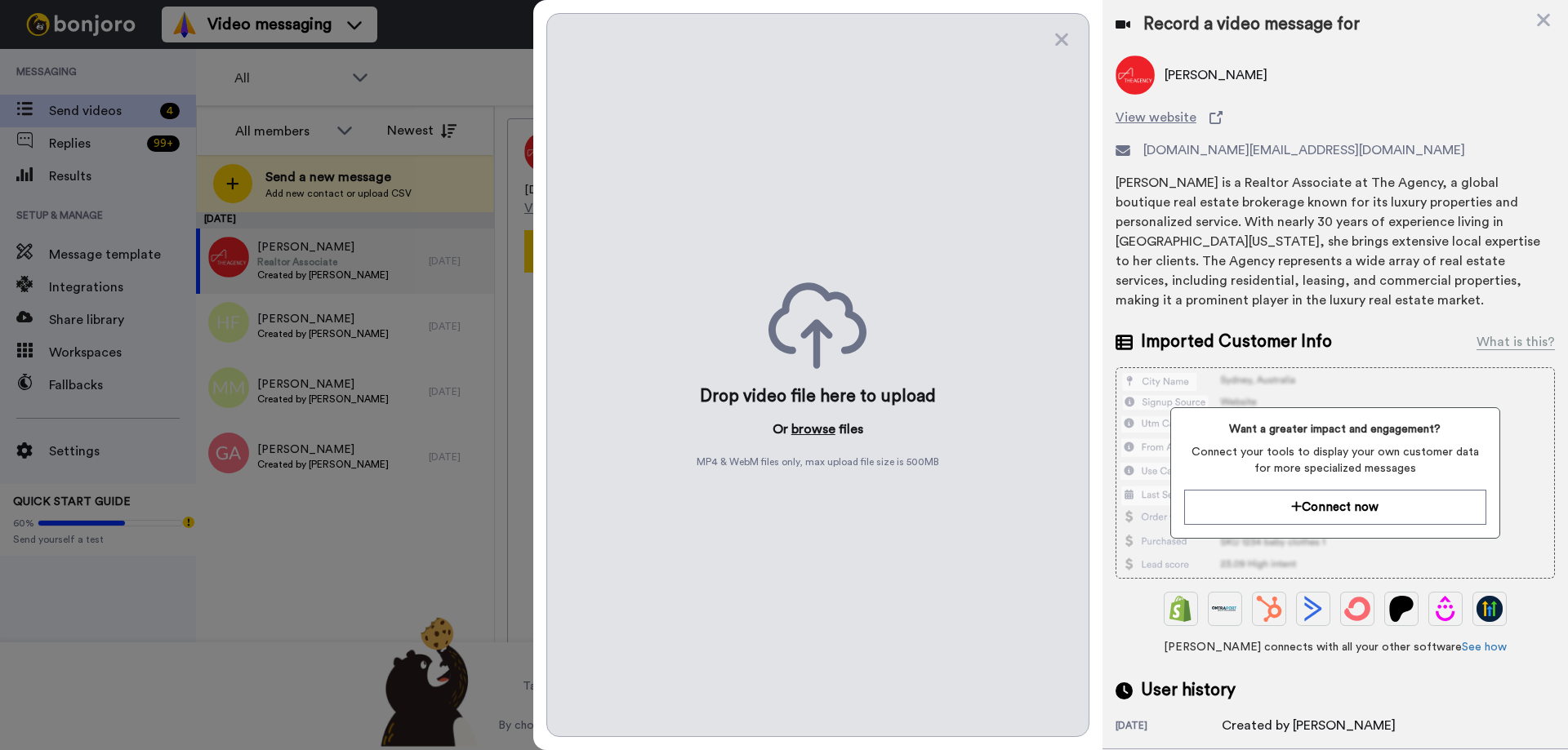
click at [823, 430] on button "browse" at bounding box center [812, 430] width 44 height 20
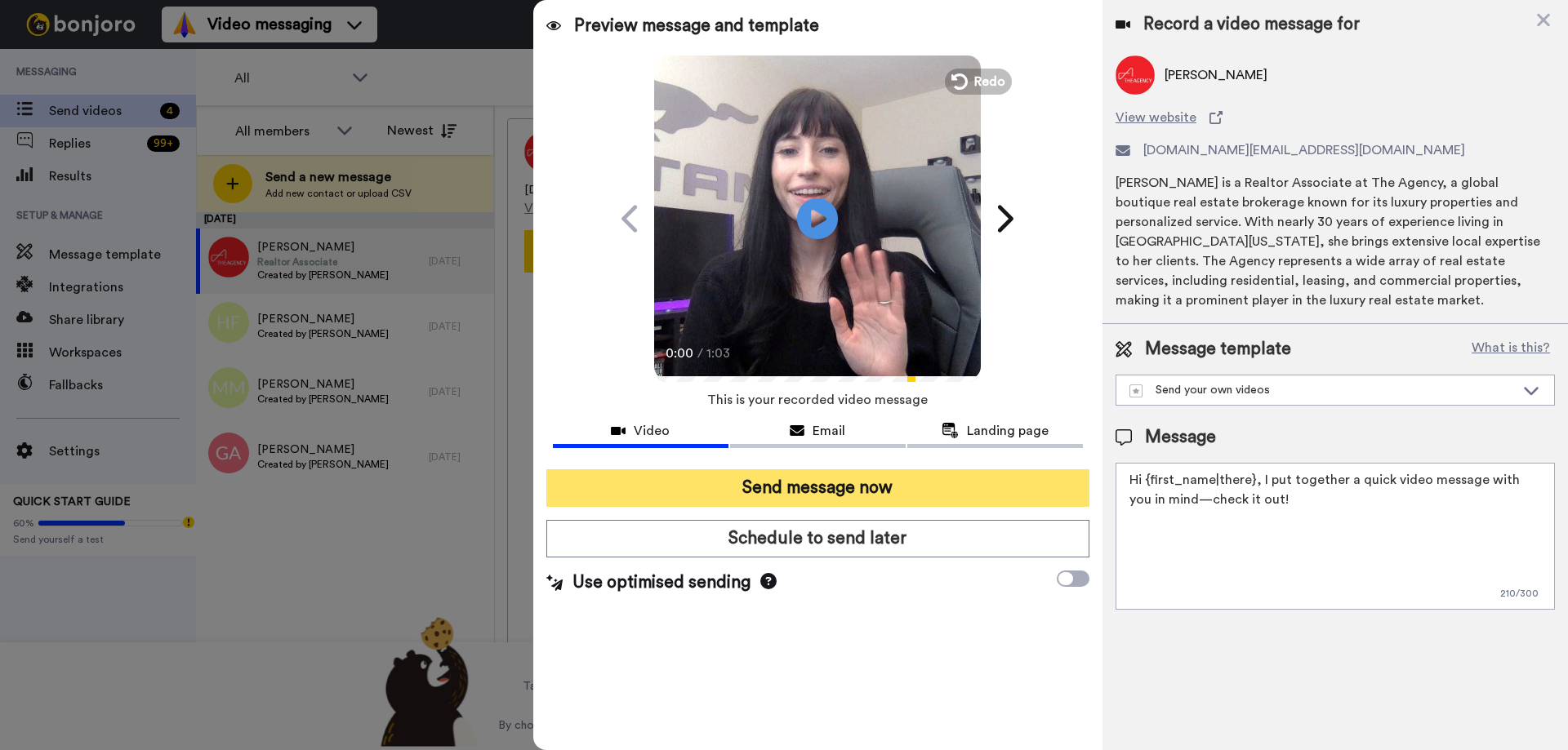
click at [806, 489] on button "Send message now" at bounding box center [817, 488] width 543 height 37
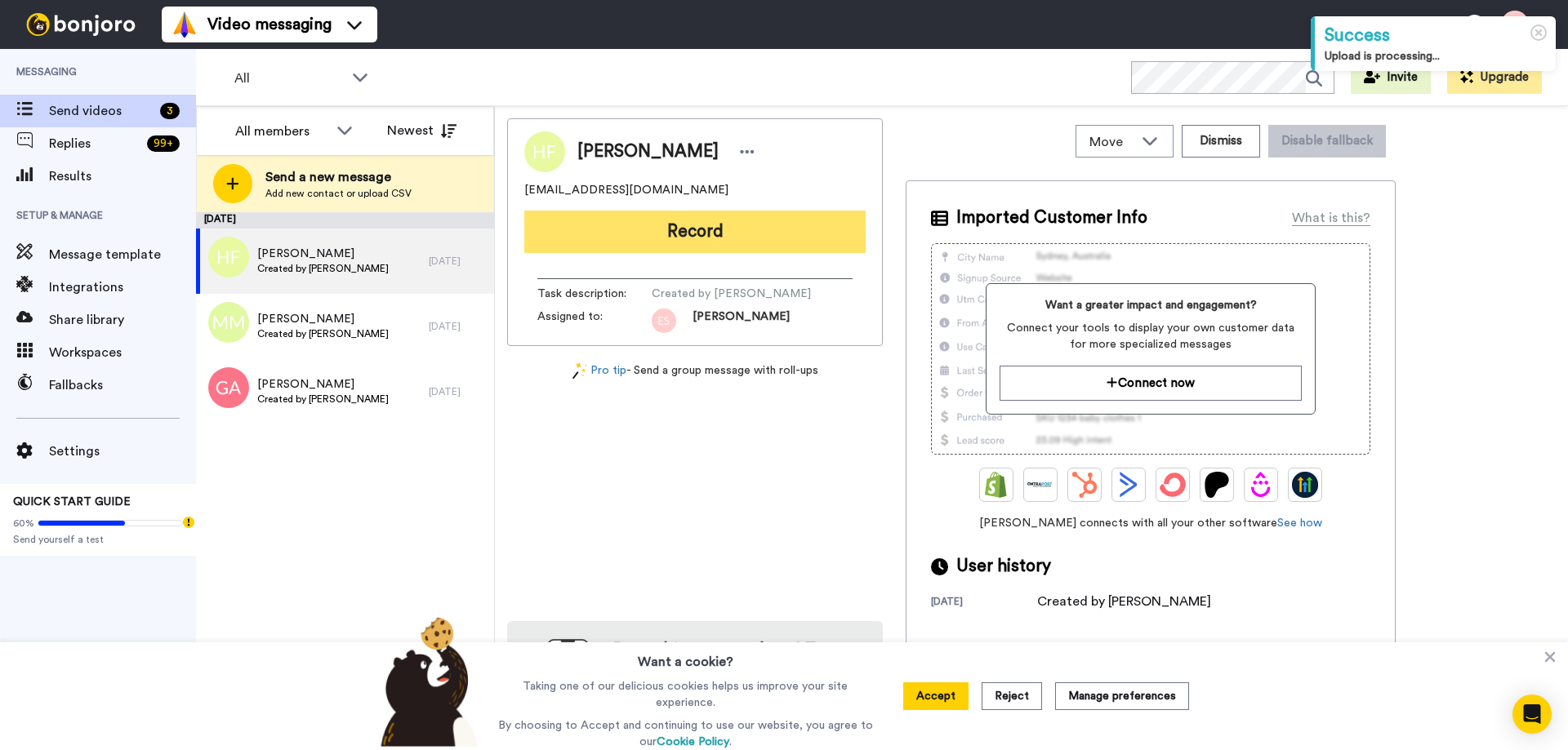
click at [661, 232] on button "Record" at bounding box center [695, 232] width 341 height 43
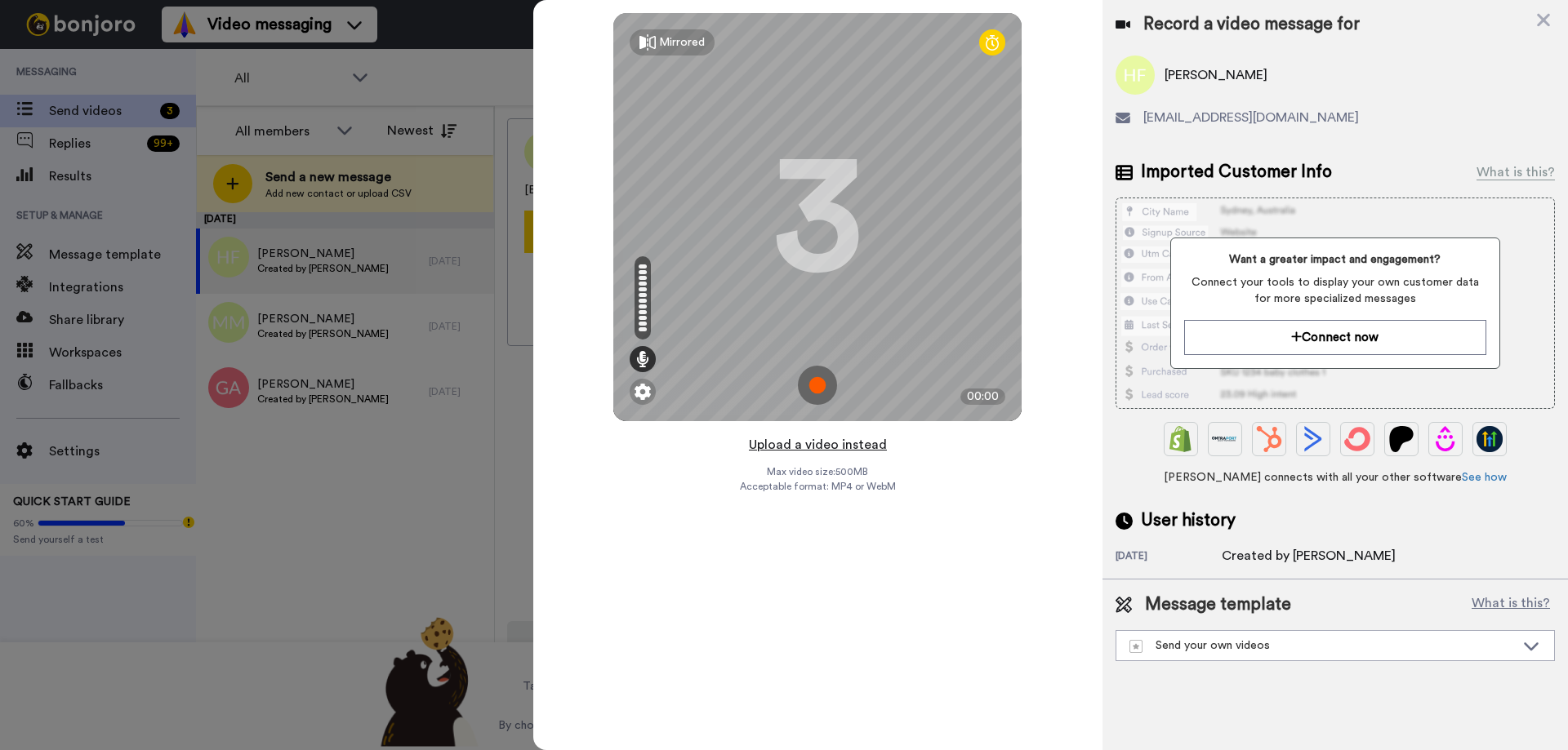
click at [827, 443] on button "Upload a video instead" at bounding box center [817, 444] width 148 height 21
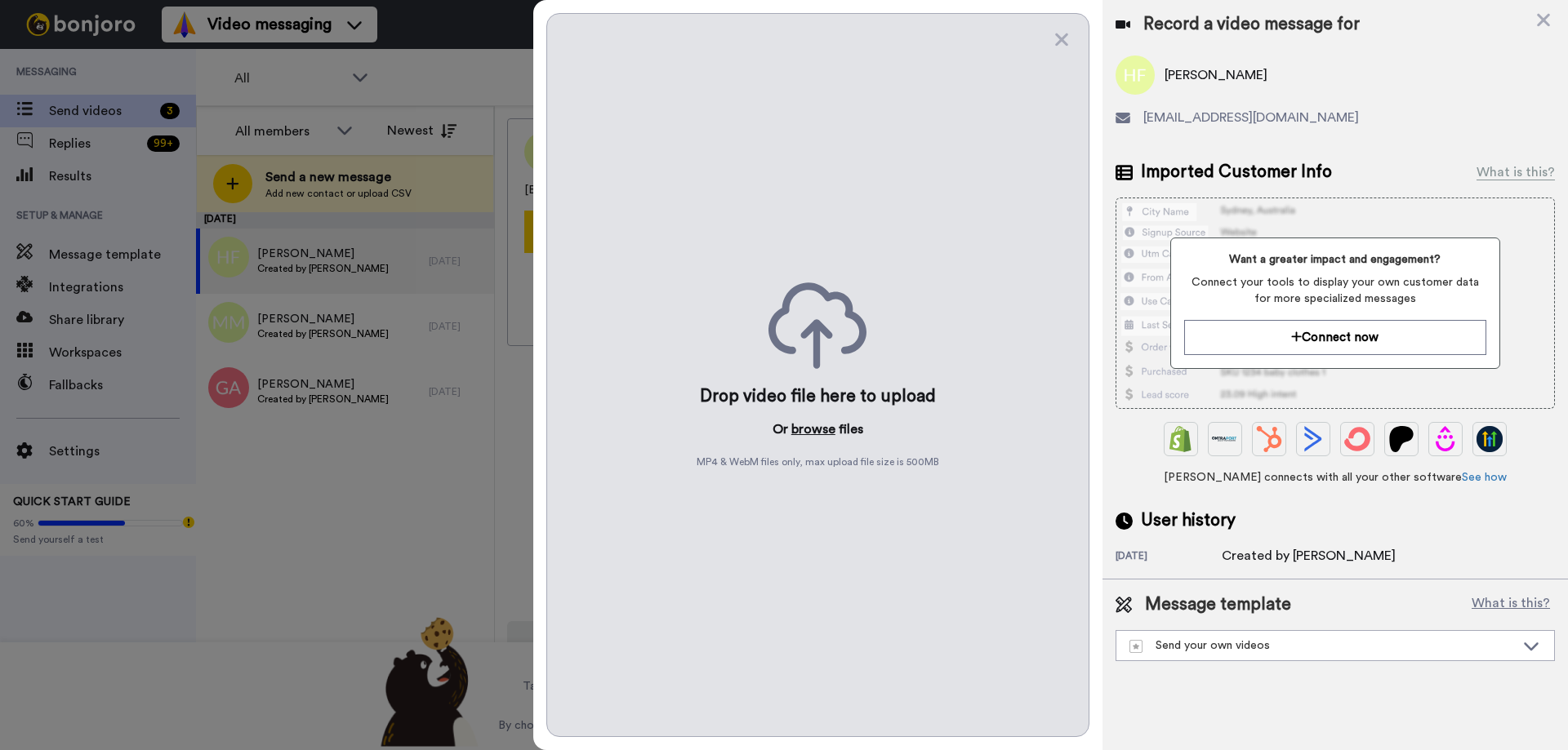
click at [815, 430] on button "browse" at bounding box center [812, 430] width 44 height 20
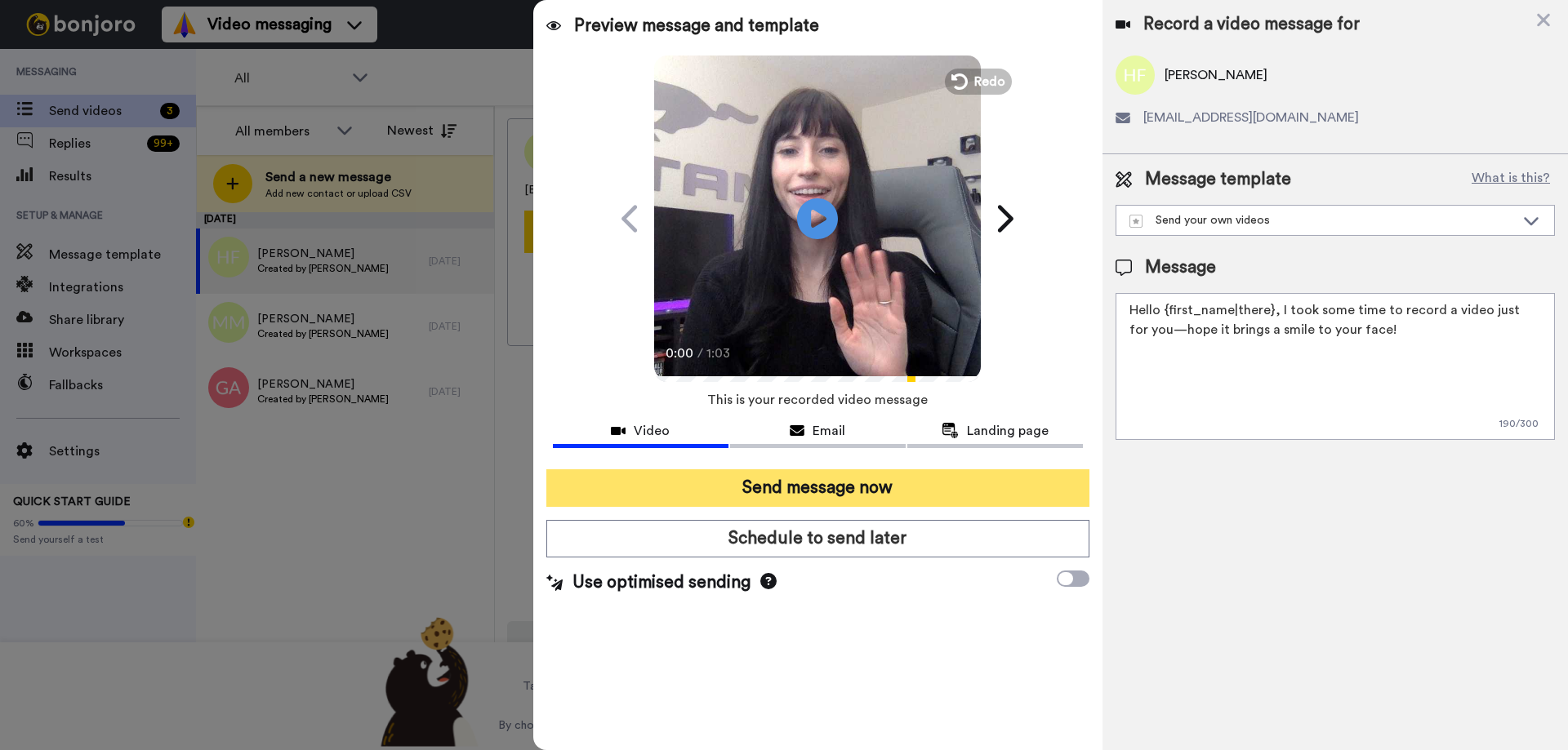
click at [731, 493] on button "Send message now" at bounding box center [817, 488] width 543 height 37
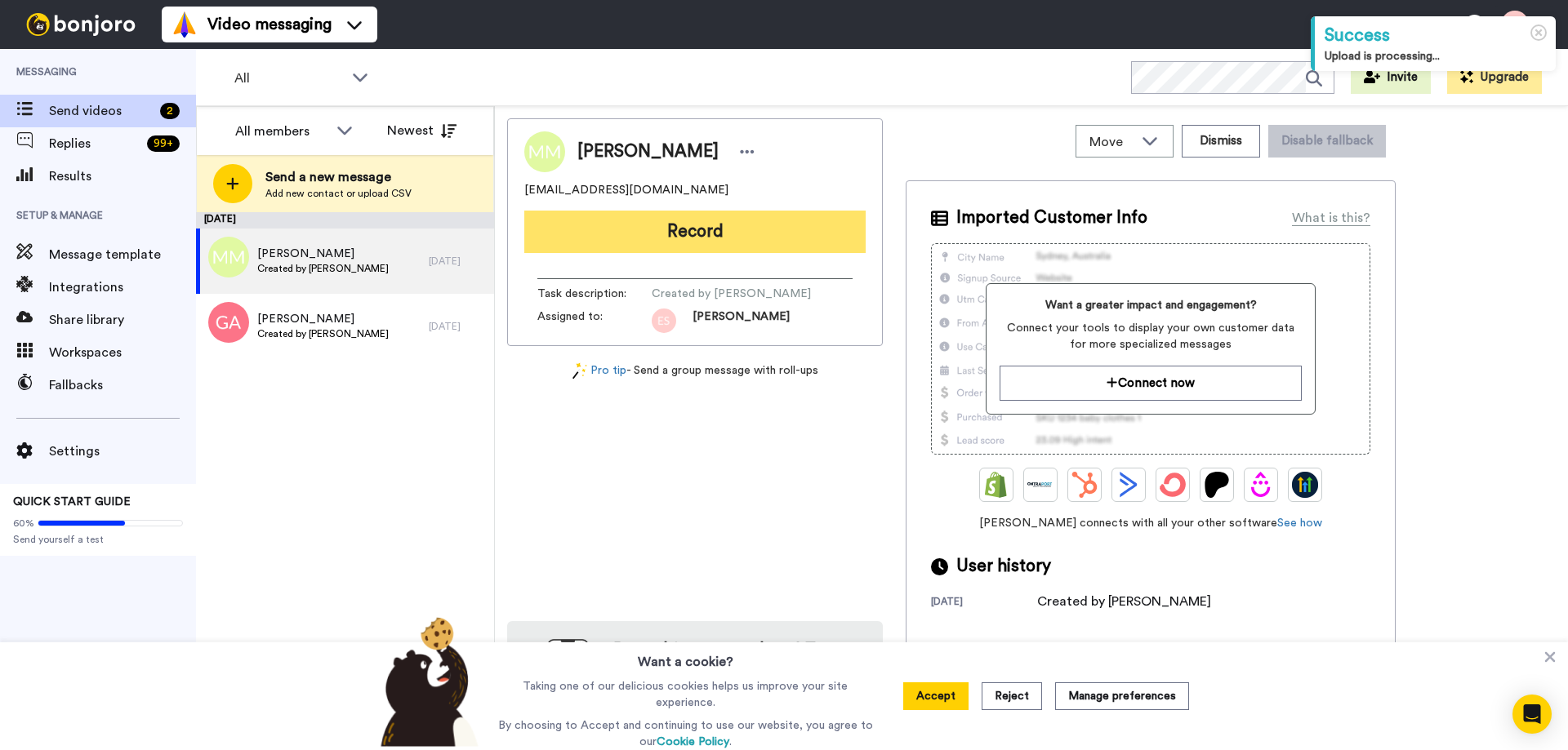
click at [664, 235] on button "Record" at bounding box center [695, 232] width 341 height 43
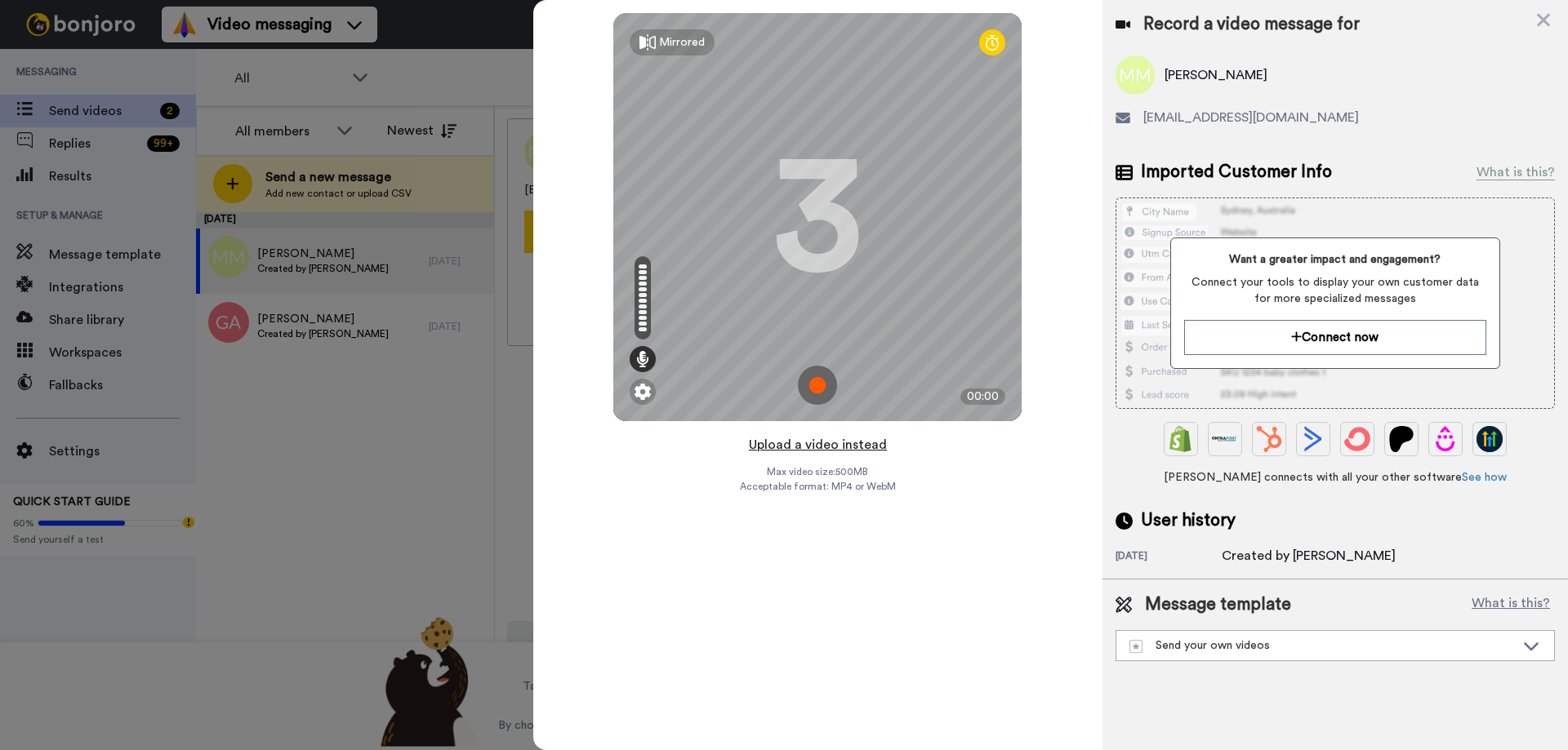
click at [836, 448] on button "Upload a video instead" at bounding box center [817, 444] width 148 height 21
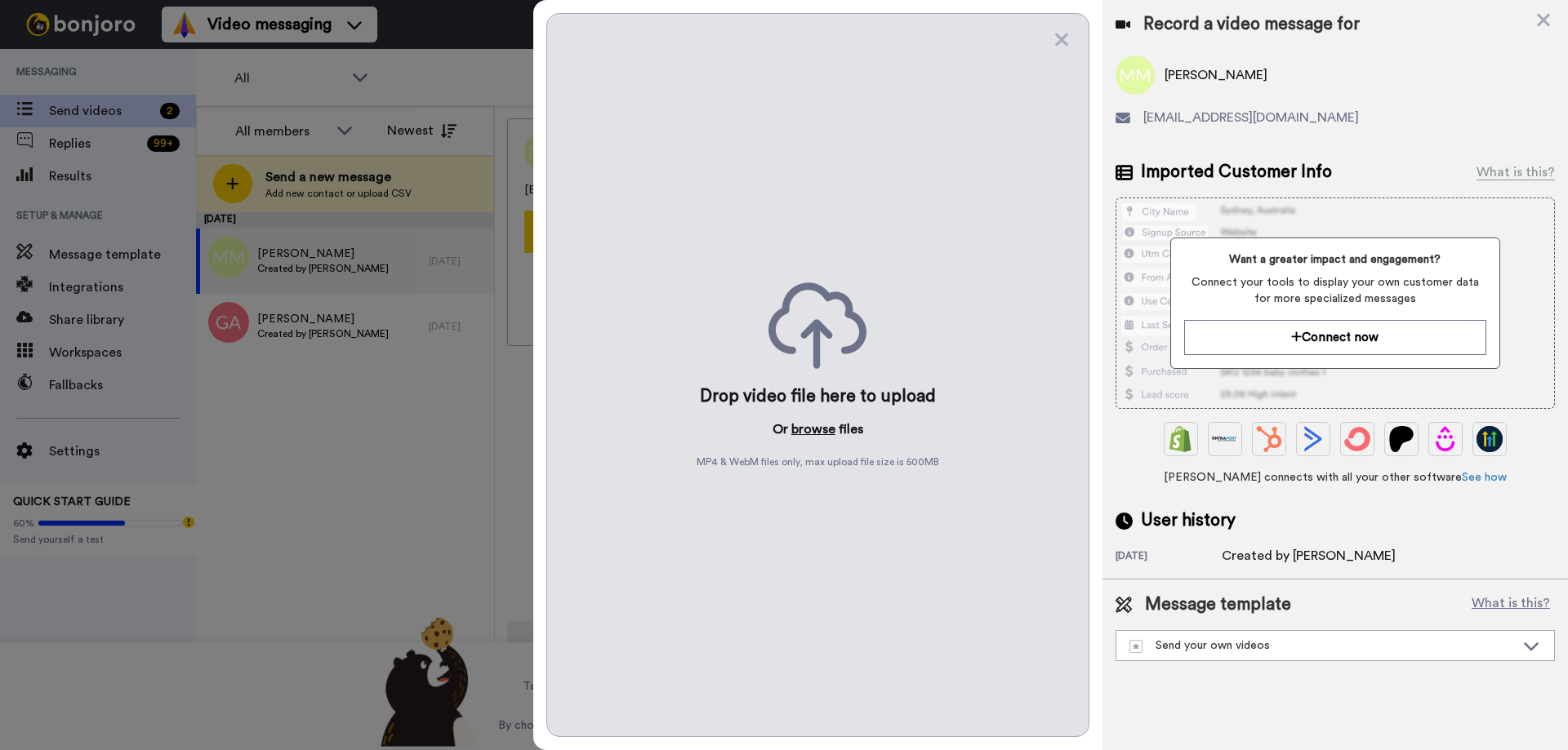
click at [812, 427] on button "browse" at bounding box center [812, 430] width 44 height 20
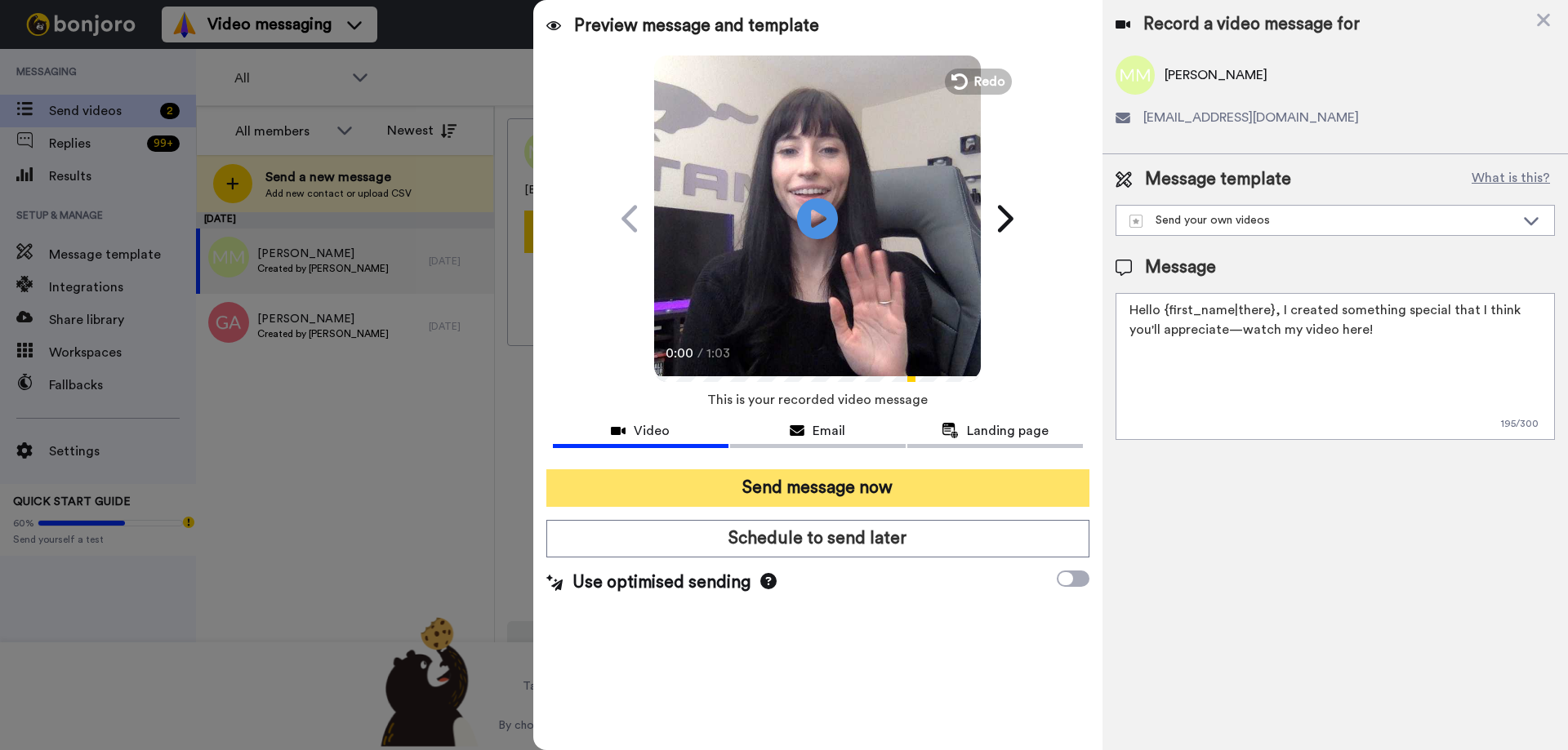
click at [781, 484] on button "Send message now" at bounding box center [817, 488] width 543 height 37
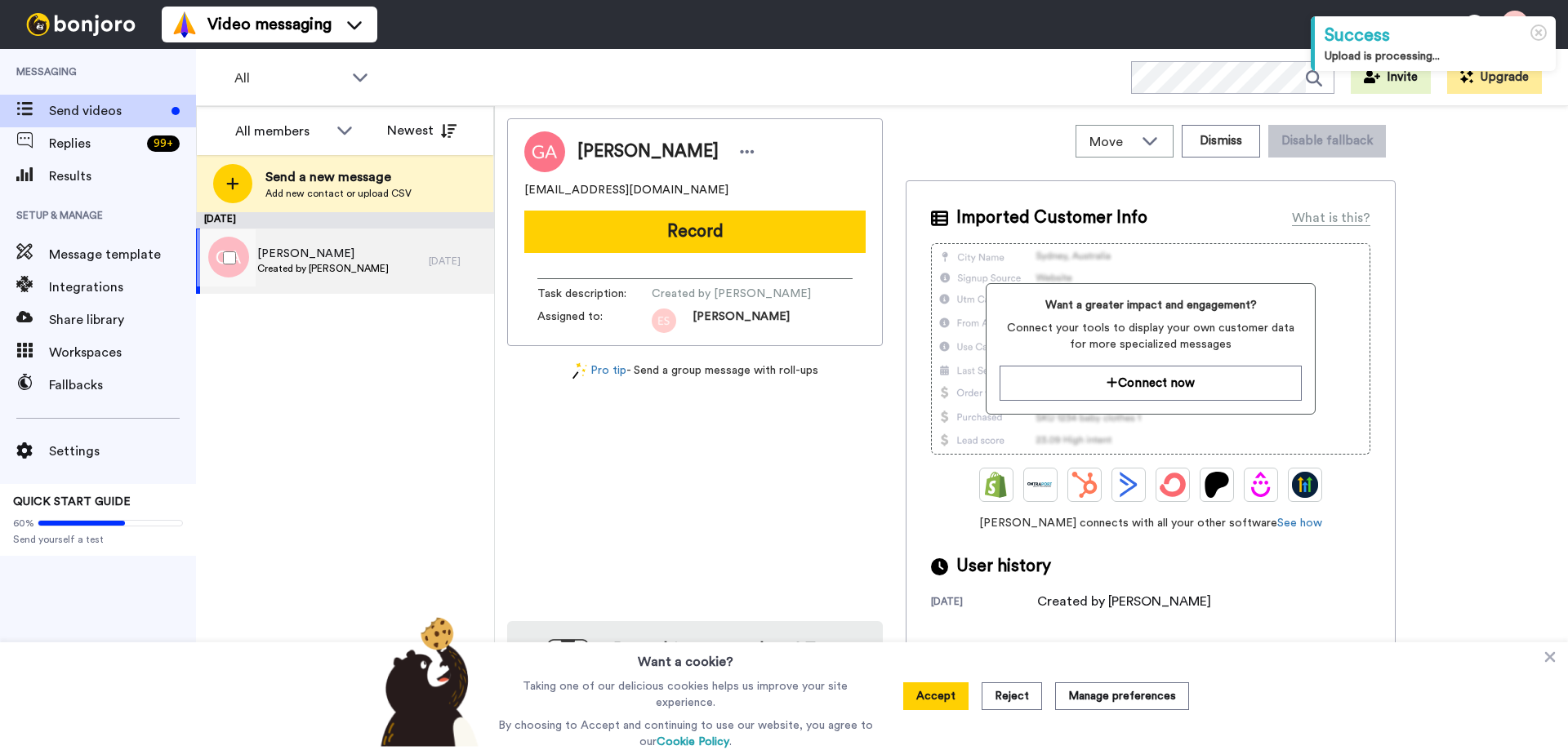
click at [611, 227] on button "Record" at bounding box center [695, 232] width 341 height 43
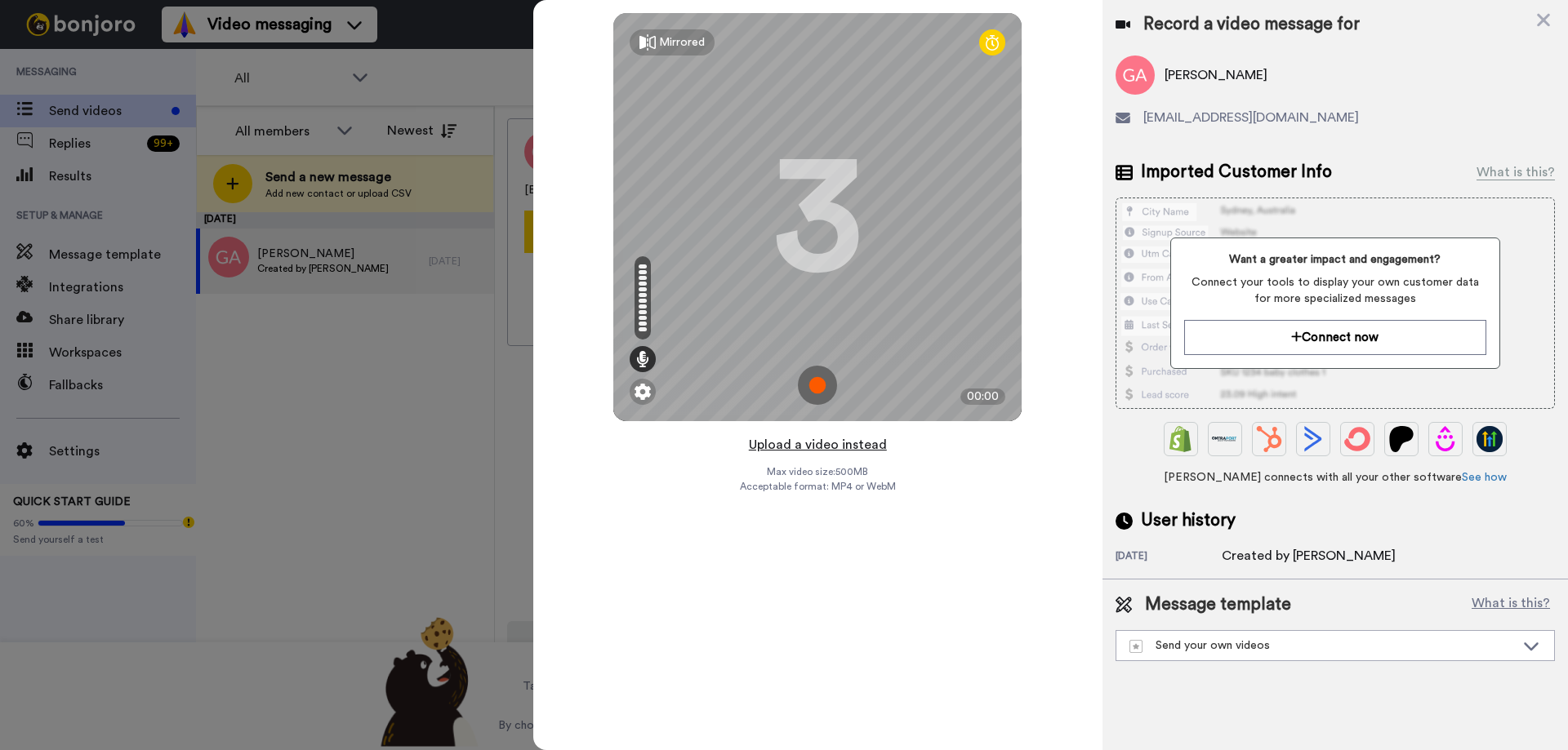
click at [830, 435] on button "Upload a video instead" at bounding box center [817, 444] width 148 height 21
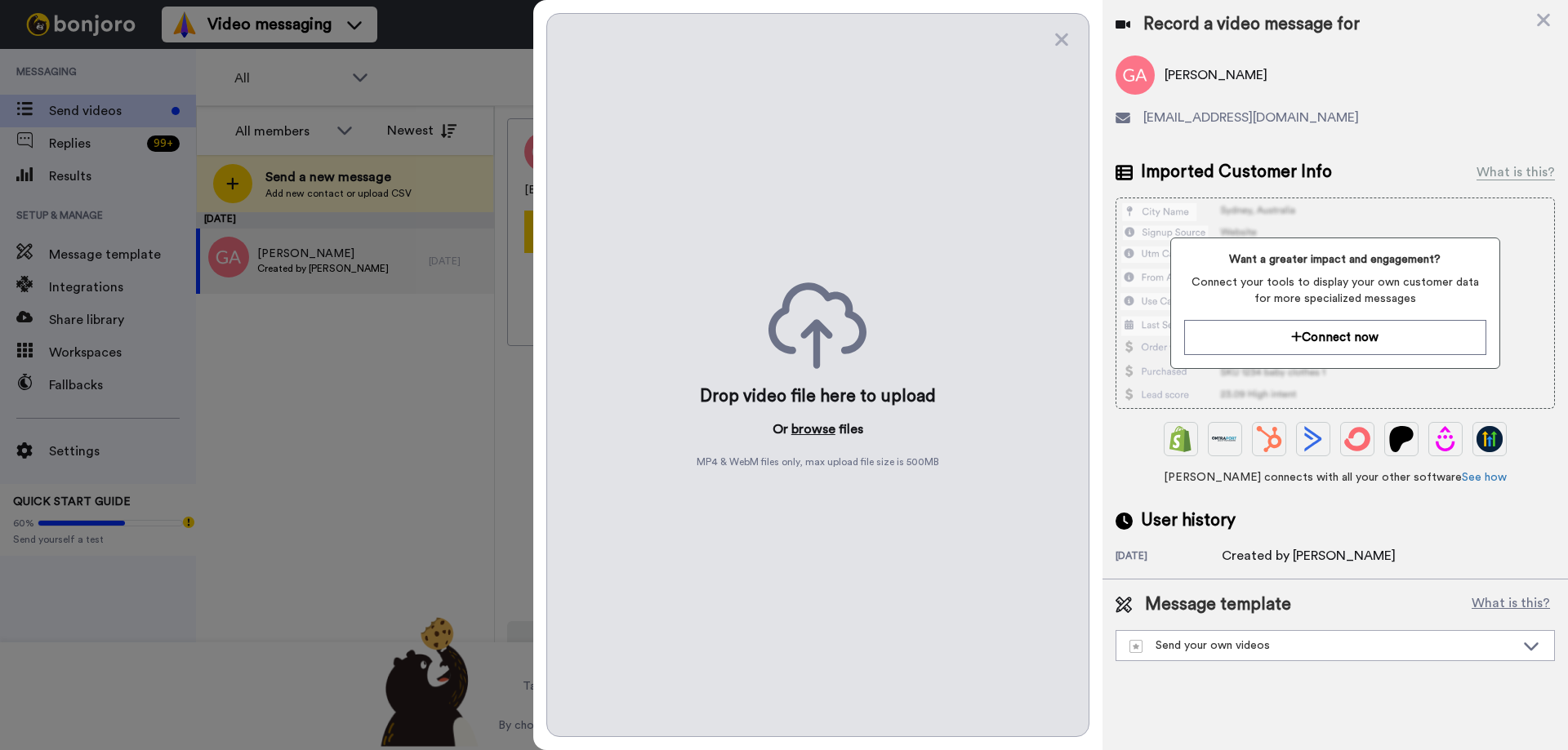
click at [822, 426] on button "browse" at bounding box center [812, 430] width 44 height 20
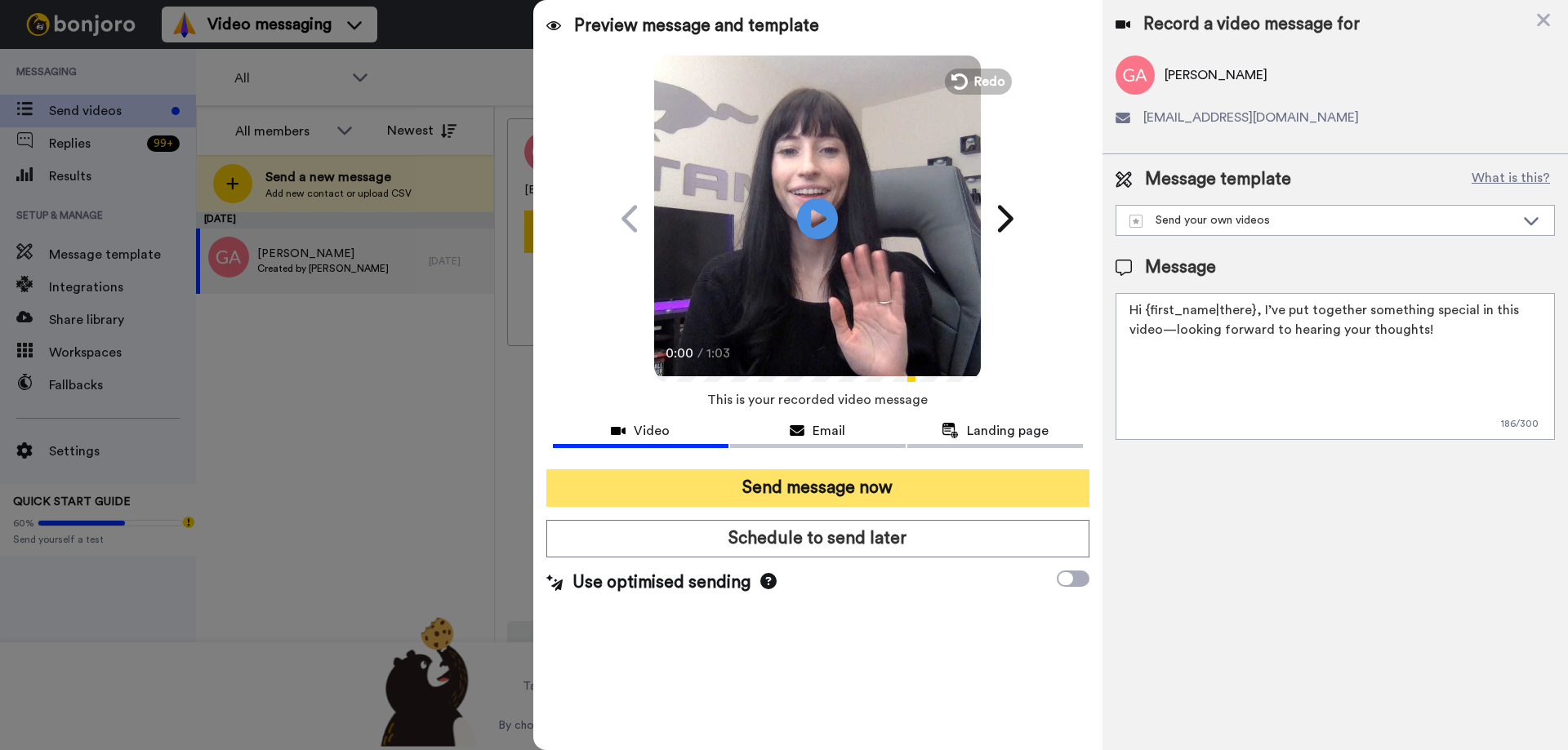
click at [774, 491] on button "Send message now" at bounding box center [817, 488] width 543 height 37
